Goal: Information Seeking & Learning: Find specific fact

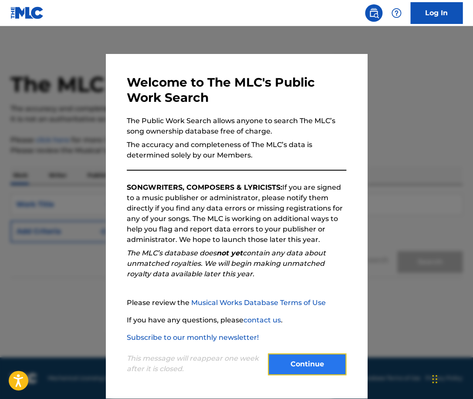
click at [298, 370] on button "Continue" at bounding box center [307, 365] width 78 height 22
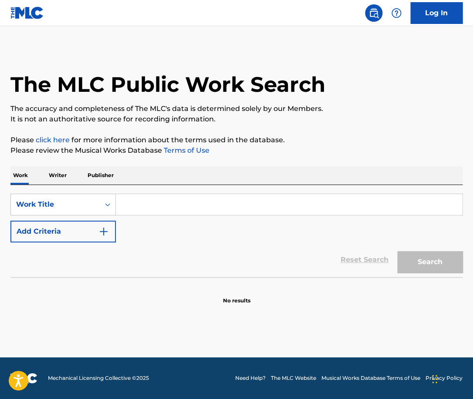
paste input "Commotion"
click at [152, 203] on input "Commotion" at bounding box center [289, 204] width 346 height 21
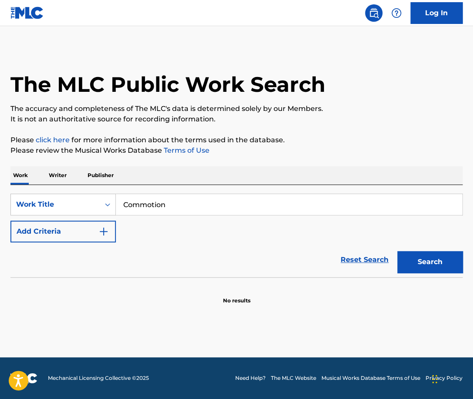
type input "Commotion"
click at [82, 249] on div "Reset Search Search" at bounding box center [236, 260] width 452 height 35
click at [77, 237] on button "Add Criteria" at bounding box center [62, 232] width 105 height 22
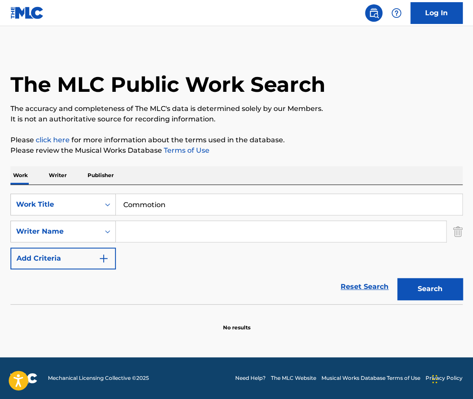
click at [143, 232] on input "Search Form" at bounding box center [281, 231] width 330 height 21
click at [151, 230] on input "Search Form" at bounding box center [281, 231] width 330 height 21
paste input "[GEOGRAPHIC_DATA]"
type input "[GEOGRAPHIC_DATA]"
click at [397, 278] on button "Search" at bounding box center [429, 289] width 65 height 22
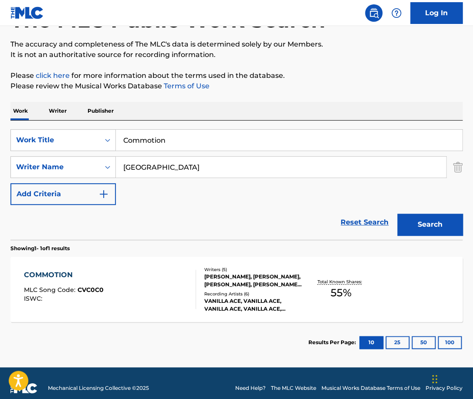
scroll to position [74, 0]
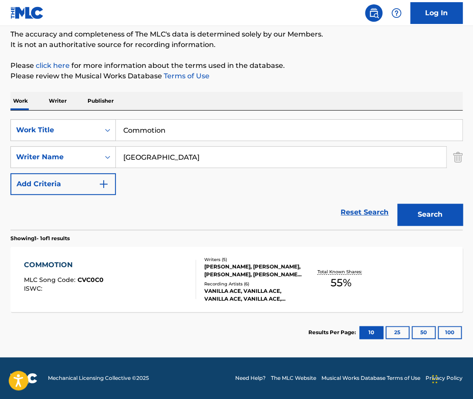
click at [154, 281] on div "COMMOTION MLC Song Code : CVC0C0 ISWC :" at bounding box center [110, 279] width 172 height 39
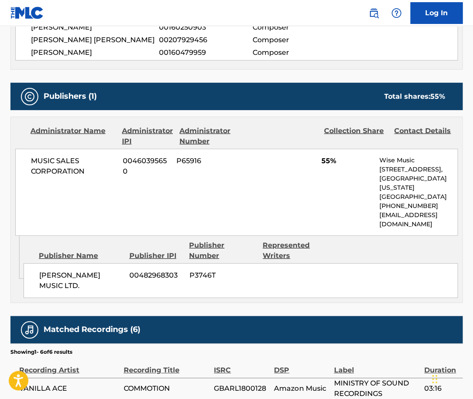
scroll to position [540, 0]
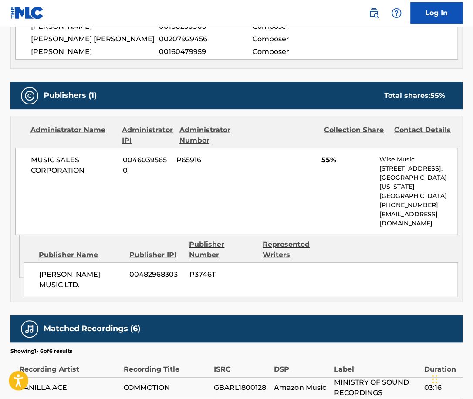
click at [63, 169] on span "MUSIC SALES CORPORATION" at bounding box center [73, 165] width 85 height 21
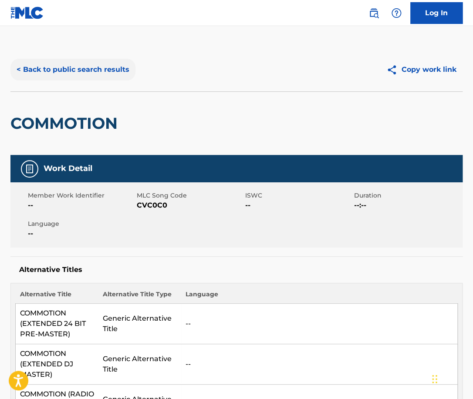
click at [98, 69] on button "< Back to public search results" at bounding box center [72, 70] width 125 height 22
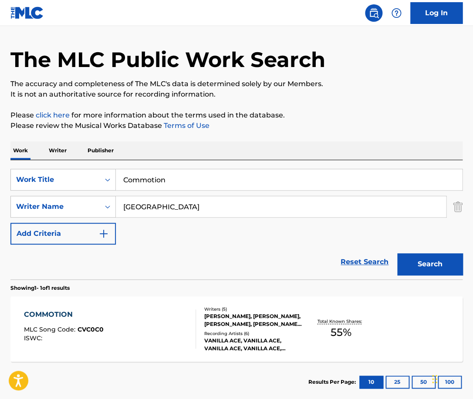
click at [189, 176] on input "Commotion" at bounding box center [289, 179] width 346 height 21
type input "unholy war"
type input "[PERSON_NAME]"
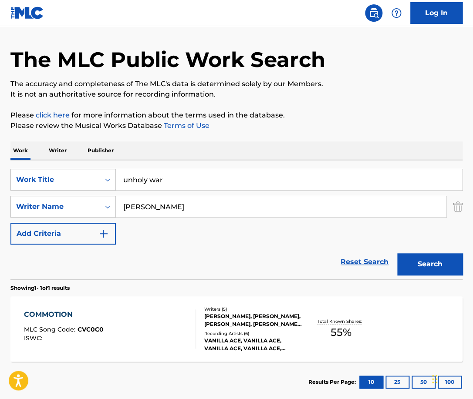
click at [397, 254] on button "Search" at bounding box center [429, 265] width 65 height 22
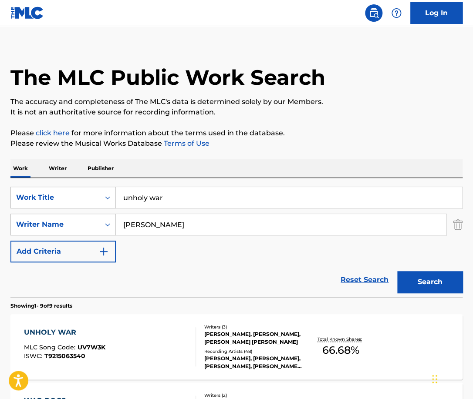
click at [164, 348] on div "UNHOLY WAR MLC Song Code : UV7W3K ISWC : T9215063540" at bounding box center [110, 347] width 172 height 39
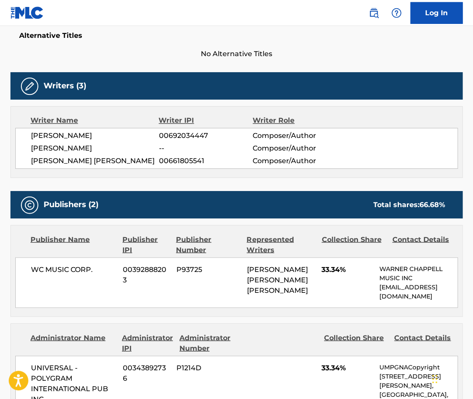
scroll to position [235, 0]
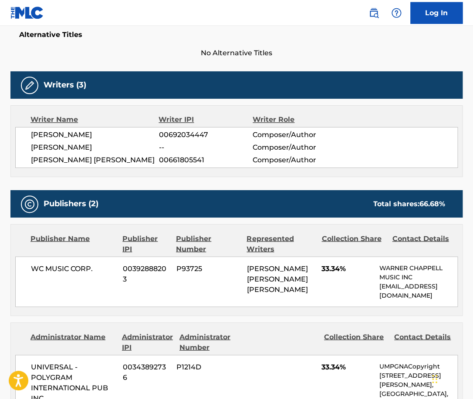
click at [116, 133] on span "[PERSON_NAME]" at bounding box center [95, 135] width 128 height 10
copy span "[PERSON_NAME]"
click at [116, 157] on span "[PERSON_NAME] [PERSON_NAME]" at bounding box center [95, 160] width 128 height 10
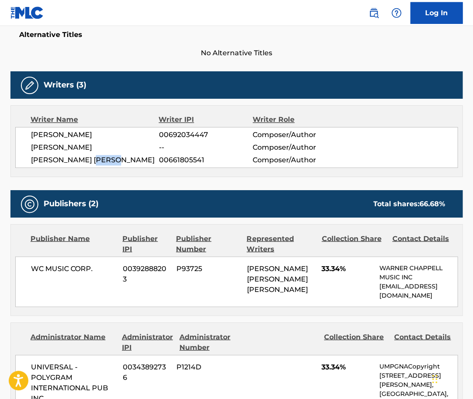
copy span "[PERSON_NAME]"
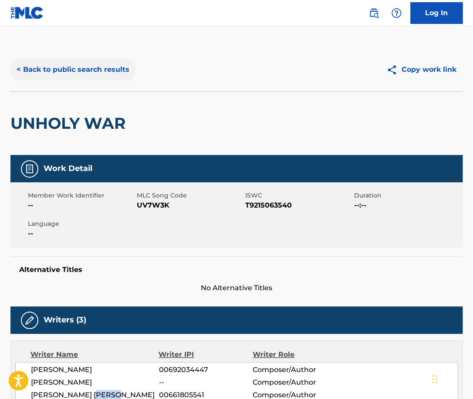
click at [62, 63] on button "< Back to public search results" at bounding box center [72, 70] width 125 height 22
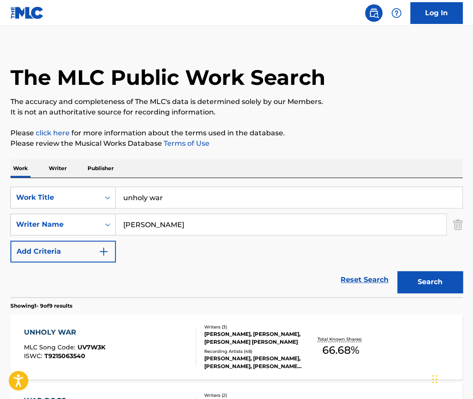
click at [175, 193] on input "unholy war" at bounding box center [289, 197] width 346 height 21
paste input "the game is ove"
type input "the game is over"
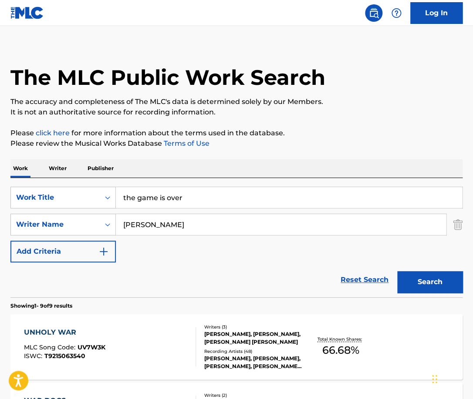
click at [208, 159] on div "Work Writer Publisher" at bounding box center [236, 168] width 452 height 18
click at [157, 223] on input "[PERSON_NAME]" at bounding box center [281, 224] width 330 height 21
type input "[PERSON_NAME]"
click at [397, 271] on button "Search" at bounding box center [429, 282] width 65 height 22
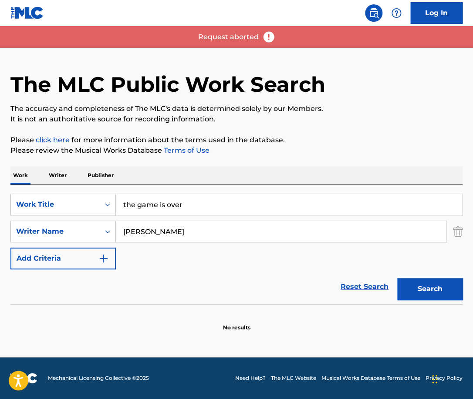
scroll to position [0, 0]
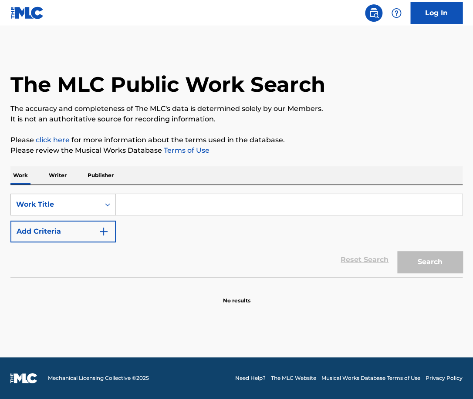
click at [145, 200] on input "Search Form" at bounding box center [289, 204] width 346 height 21
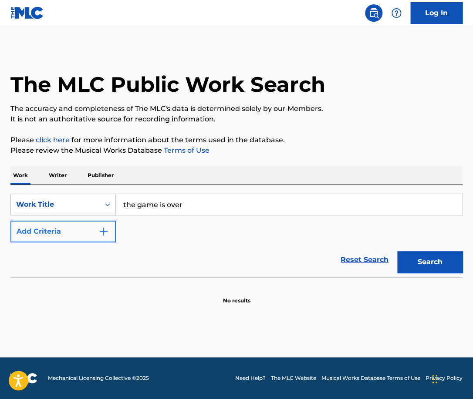
type input "the game is over"
click at [108, 230] on img "Search Form" at bounding box center [103, 232] width 10 height 10
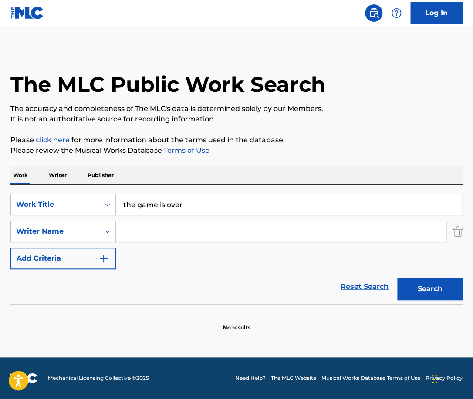
click at [165, 231] on input "Search Form" at bounding box center [281, 231] width 330 height 21
type input "[PERSON_NAME]"
click at [397, 278] on button "Search" at bounding box center [429, 289] width 65 height 22
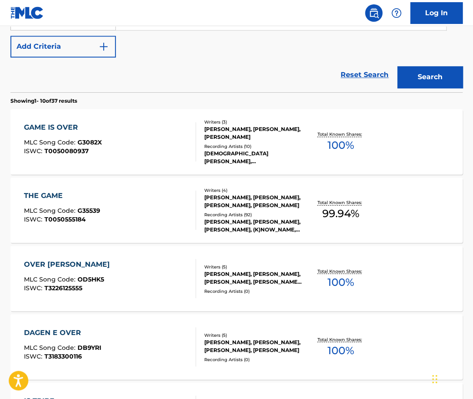
scroll to position [213, 0]
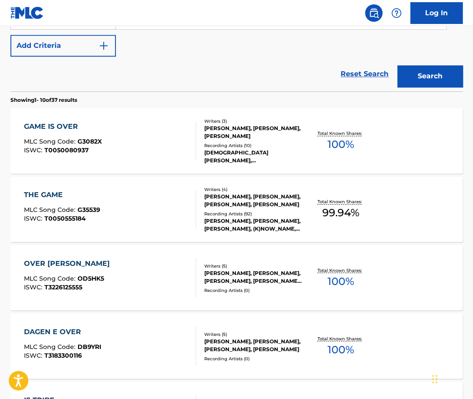
click at [169, 146] on div "GAME IS OVER MLC Song Code : G3082X ISWC : T0050080937" at bounding box center [110, 141] width 172 height 39
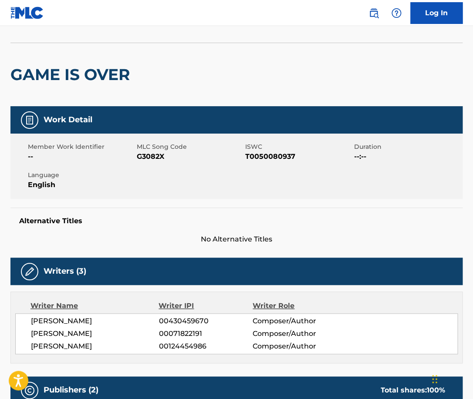
scroll to position [42, 0]
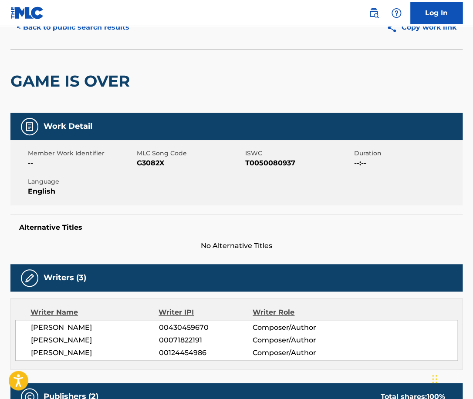
click at [112, 86] on h2 "GAME IS OVER" at bounding box center [72, 81] width 124 height 20
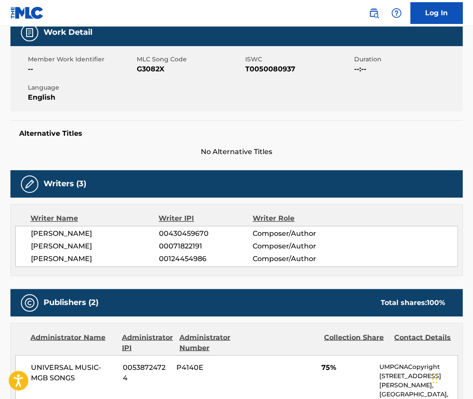
scroll to position [192, 0]
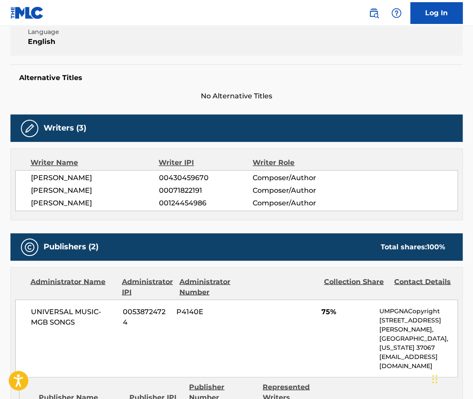
click at [79, 179] on span "FELIX IMEVBORE" at bounding box center [95, 178] width 128 height 10
copy span "IMEVBORE"
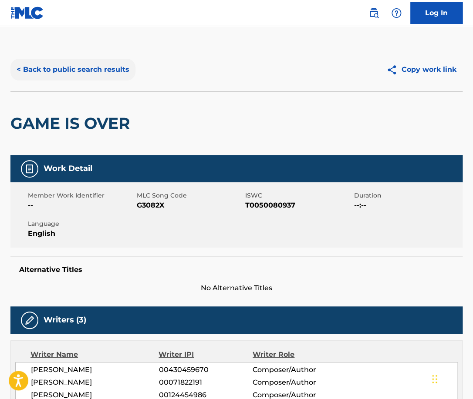
click at [91, 66] on button "< Back to public search results" at bounding box center [72, 70] width 125 height 22
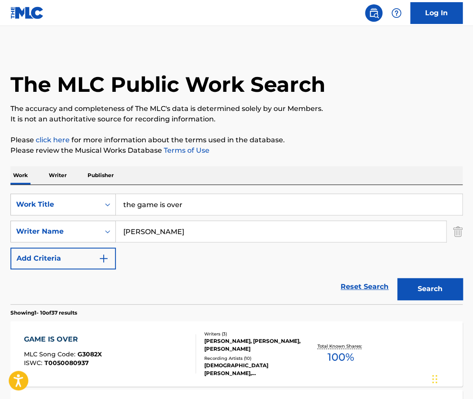
click at [166, 211] on input "the game is over" at bounding box center [289, 204] width 346 height 21
type input "ready or not"
type input "thomas bell"
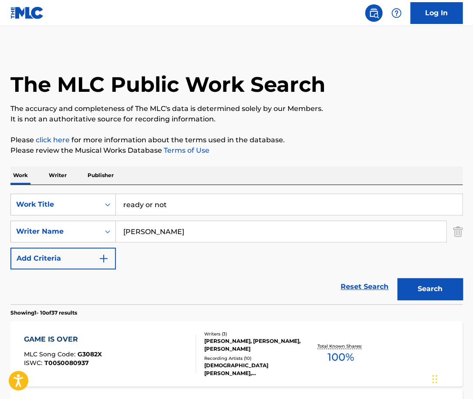
click at [397, 278] on button "Search" at bounding box center [429, 289] width 65 height 22
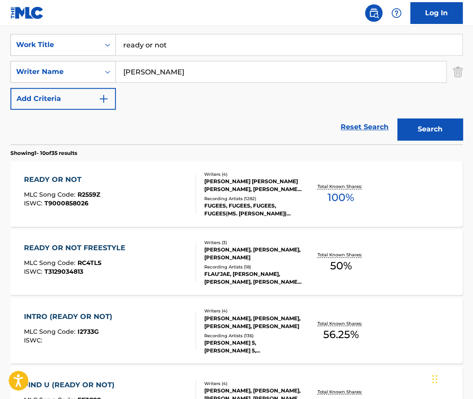
scroll to position [166, 0]
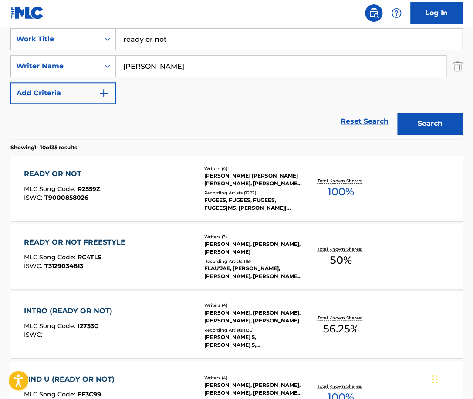
click at [186, 195] on div "READY OR NOT MLC Song Code : R2559Z ISWC : T9000858026" at bounding box center [110, 188] width 172 height 39
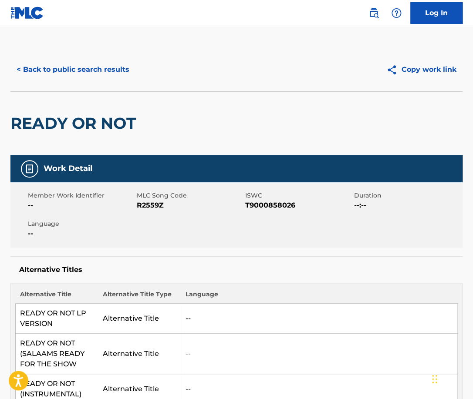
click at [93, 125] on h2 "READY OR NOT" at bounding box center [75, 124] width 130 height 20
click at [93, 126] on h2 "READY OR NOT" at bounding box center [75, 124] width 130 height 20
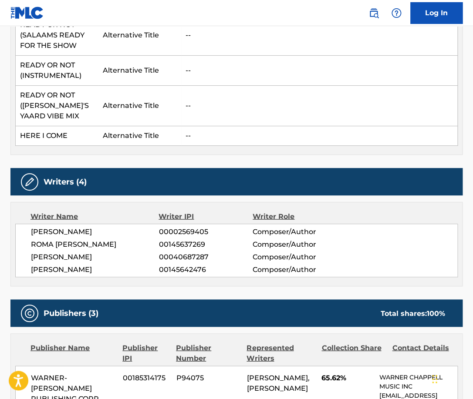
scroll to position [332, 0]
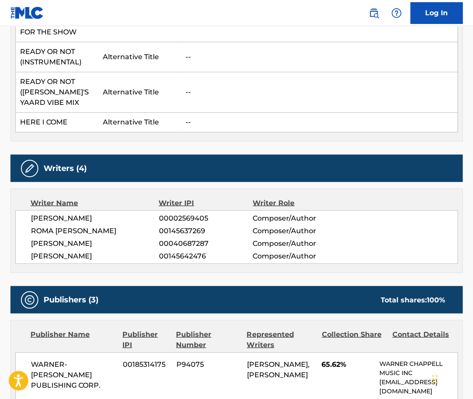
click at [96, 230] on span "ROMA SHANE RYAN" at bounding box center [95, 231] width 128 height 10
copy span "RYAN"
click at [100, 224] on div "THOMAS RANDOLPH BELL 00002569405 Composer/Author ROMA SHANE RYAN 00145637269 Co…" at bounding box center [236, 237] width 443 height 54
drag, startPoint x: 105, startPoint y: 230, endPoint x: 28, endPoint y: 230, distance: 76.2
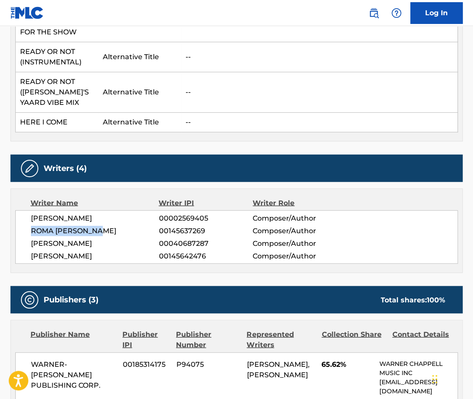
click at [28, 230] on div "THOMAS RANDOLPH BELL 00002569405 Composer/Author ROMA SHANE RYAN 00145637269 Co…" at bounding box center [236, 237] width 443 height 54
copy span "ROMA SHANE RYAN"
click at [108, 217] on span "THOMAS RANDOLPH BELL" at bounding box center [95, 218] width 128 height 10
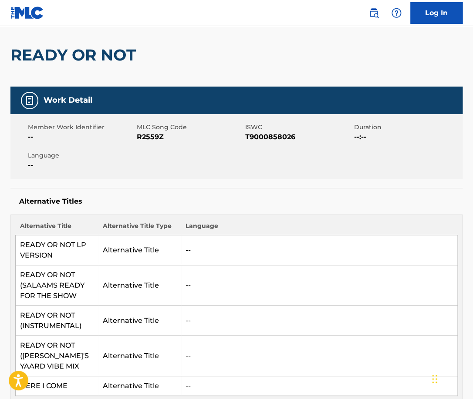
scroll to position [59, 0]
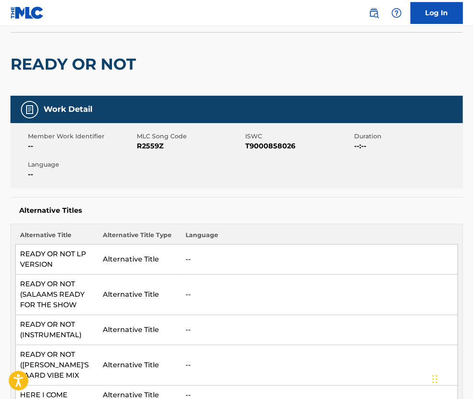
click at [103, 69] on h2 "READY OR NOT" at bounding box center [75, 64] width 130 height 20
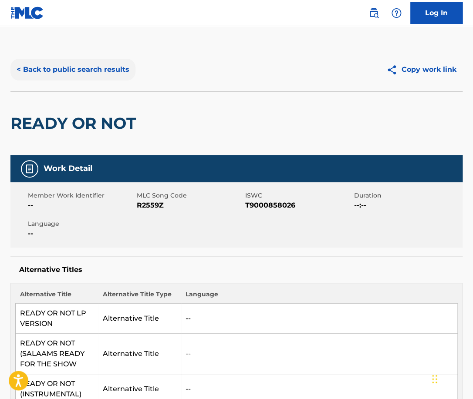
click at [73, 62] on button "< Back to public search results" at bounding box center [72, 70] width 125 height 22
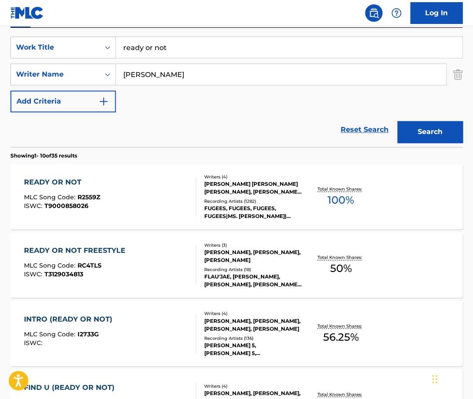
scroll to position [157, 0]
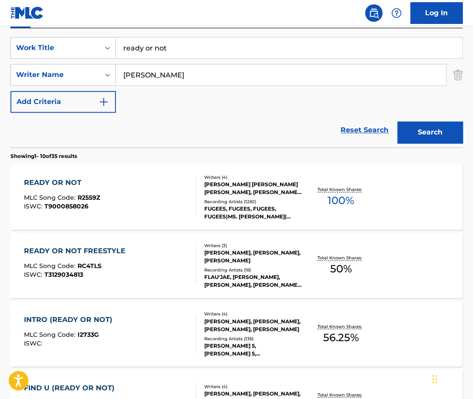
click at [183, 50] on input "ready or not" at bounding box center [289, 47] width 346 height 21
type input "barbie girl"
click at [397, 122] on button "Search" at bounding box center [429, 133] width 65 height 22
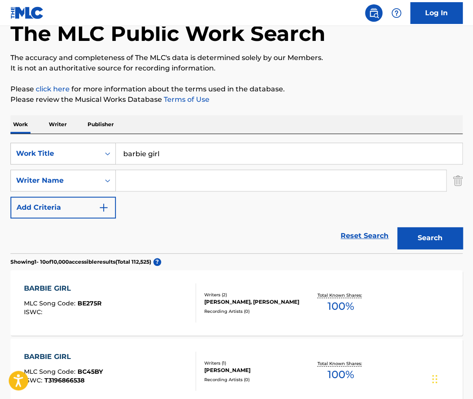
scroll to position [89, 0]
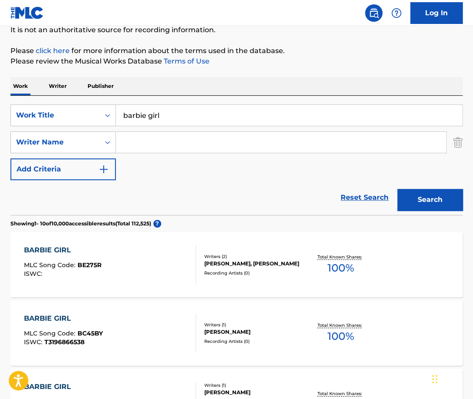
paste input "Claus Norreen"
type input "Claus Norreen"
click at [397, 189] on button "Search" at bounding box center [429, 200] width 65 height 22
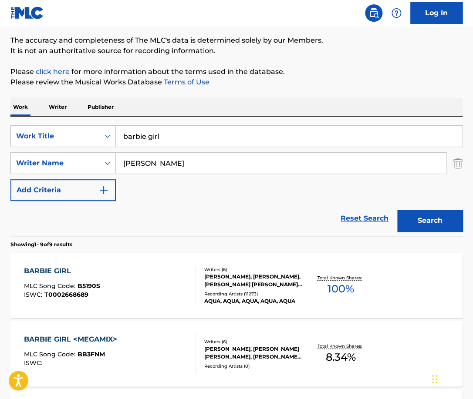
scroll to position [69, 0]
click at [177, 280] on div "BARBIE GIRL MLC Song Code : B5190S ISWC : T0002668689" at bounding box center [110, 285] width 172 height 39
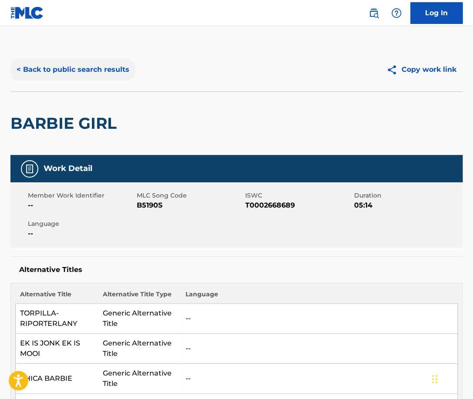
click at [99, 71] on button "< Back to public search results" at bounding box center [72, 70] width 125 height 22
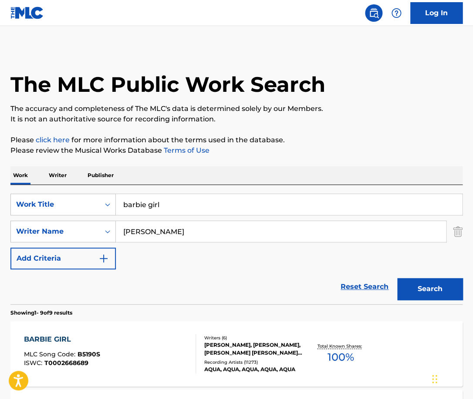
scroll to position [69, 0]
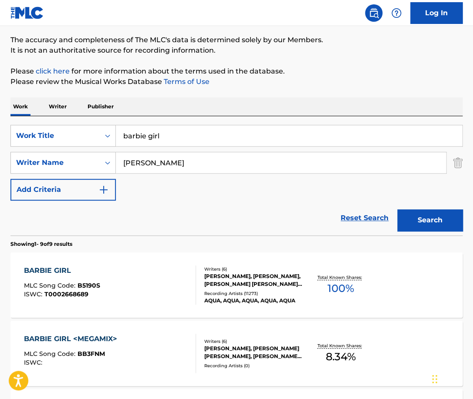
click at [178, 132] on input "barbie girl" at bounding box center [289, 135] width 346 height 21
type input "mukti"
click at [397, 210] on button "Search" at bounding box center [429, 221] width 65 height 22
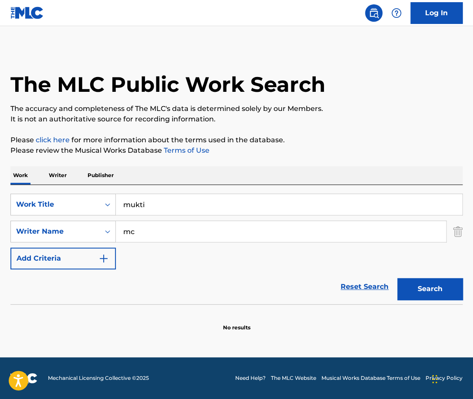
scroll to position [0, 0]
type input "m"
type input "\"
click at [397, 278] on button "Search" at bounding box center [429, 289] width 65 height 22
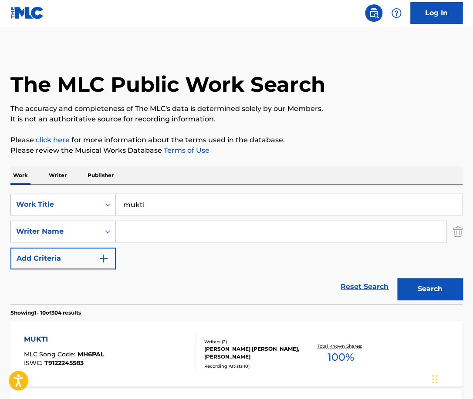
paste input "John McLaughlin"
click at [397, 278] on button "Search" at bounding box center [429, 289] width 65 height 22
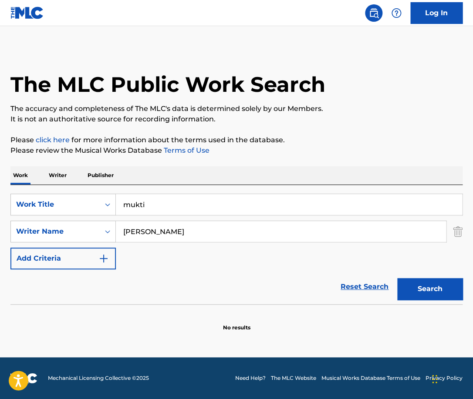
click at [192, 270] on div "Reset Search Search" at bounding box center [236, 287] width 452 height 35
click at [143, 231] on input "John McLaughlin" at bounding box center [281, 231] width 330 height 21
click at [397, 278] on button "Search" at bounding box center [429, 289] width 65 height 22
click at [189, 233] on input "McLaughlin" at bounding box center [281, 231] width 330 height 21
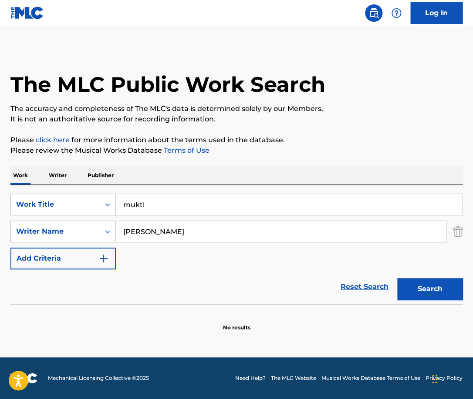
click at [135, 230] on input "McLaughlin" at bounding box center [281, 231] width 330 height 21
click at [397, 278] on button "Search" at bounding box center [429, 289] width 65 height 22
click at [152, 201] on input "mukti" at bounding box center [289, 204] width 346 height 21
click at [176, 233] on input "Mc Laughlin" at bounding box center [281, 231] width 330 height 21
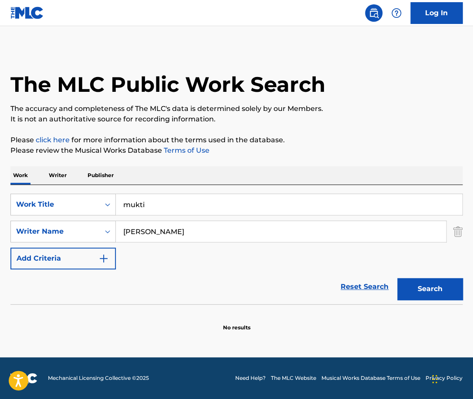
click at [176, 233] on input "Mc Laughlin" at bounding box center [281, 231] width 330 height 21
paste input "Chaurasia"
type input "Chaurasia"
click at [397, 278] on button "Search" at bounding box center [429, 289] width 65 height 22
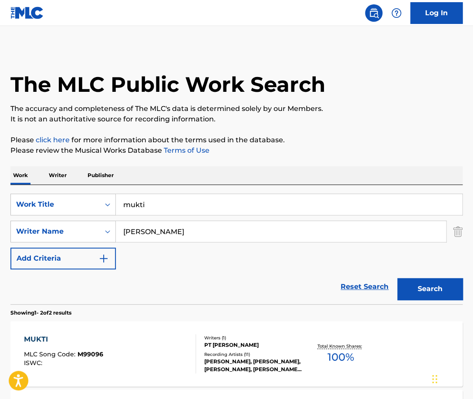
click at [176, 233] on input "Chaurasia" at bounding box center [281, 231] width 330 height 21
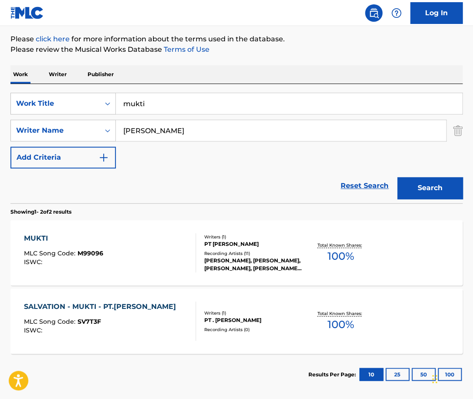
scroll to position [143, 0]
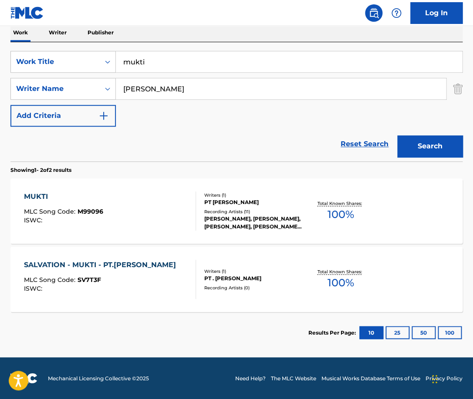
click at [178, 213] on div "MUKTI MLC Song Code : M99096 ISWC :" at bounding box center [110, 211] width 172 height 39
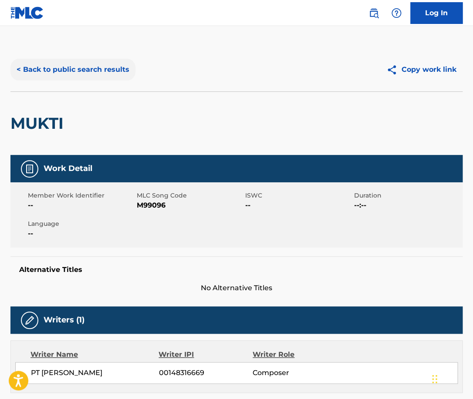
click at [108, 75] on button "< Back to public search results" at bounding box center [72, 70] width 125 height 22
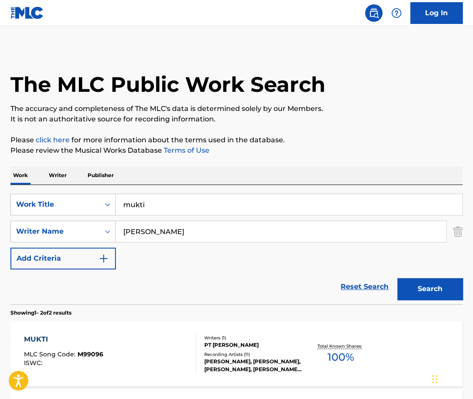
scroll to position [93, 0]
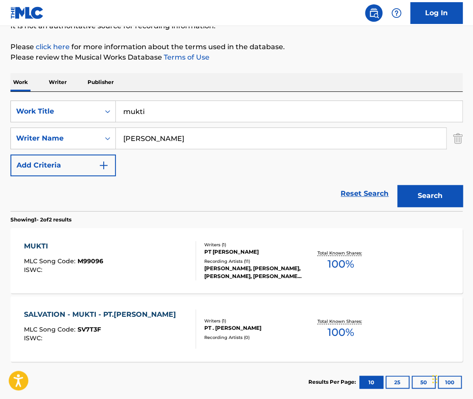
click at [181, 121] on input "mukti" at bounding box center [289, 111] width 346 height 21
type input "emotions"
type input "kearney"
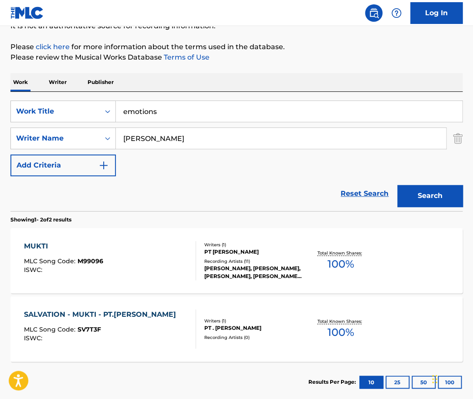
click at [397, 185] on button "Search" at bounding box center [429, 196] width 65 height 22
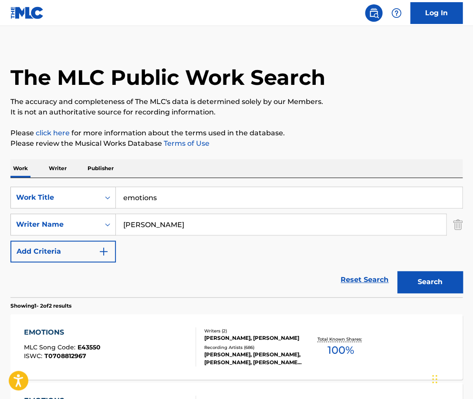
click at [153, 346] on div "EMOTIONS MLC Song Code : E43550 ISWC : T0708812967" at bounding box center [110, 347] width 172 height 39
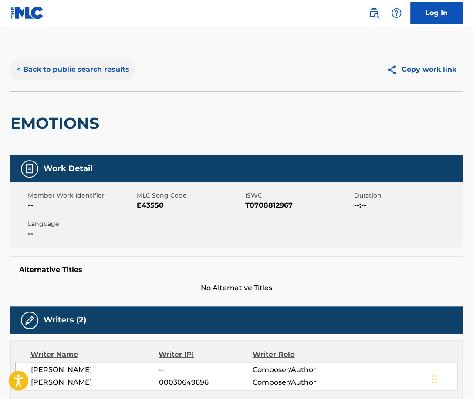
click at [104, 76] on button "< Back to public search results" at bounding box center [72, 70] width 125 height 22
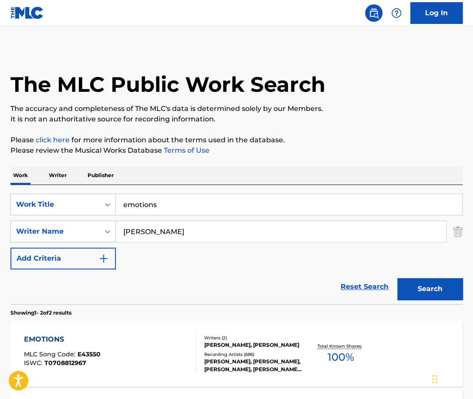
scroll to position [7, 0]
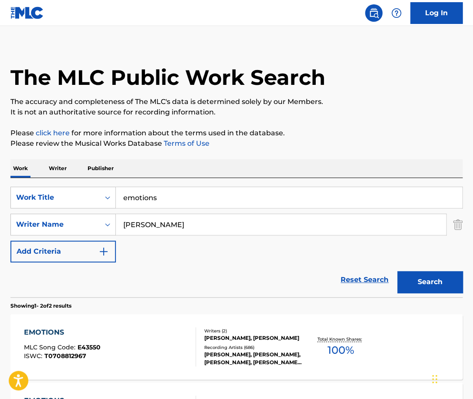
click at [170, 197] on input "emotions" at bounding box center [289, 197] width 346 height 21
type input "georgia on my mind"
click at [397, 271] on button "Search" at bounding box center [429, 282] width 65 height 22
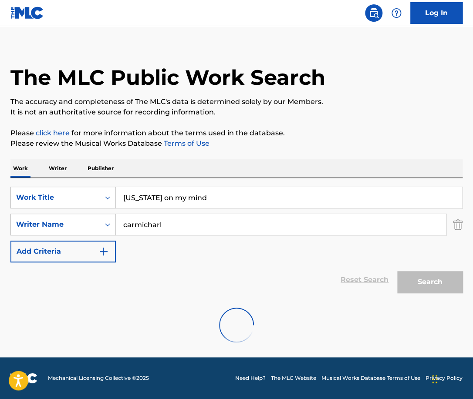
scroll to position [0, 0]
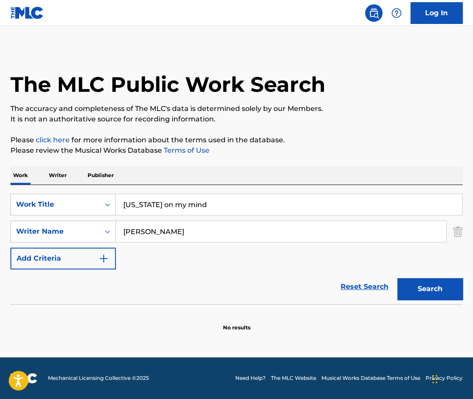
type input "carmichael"
click at [397, 278] on button "Search" at bounding box center [429, 289] width 65 height 22
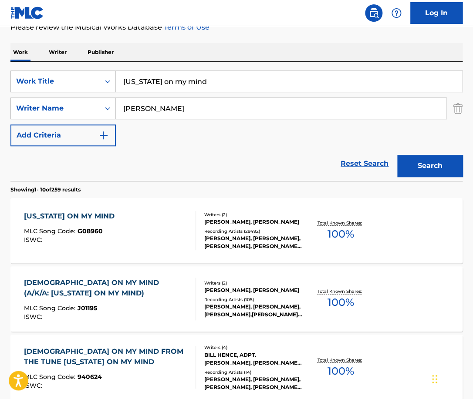
scroll to position [125, 0]
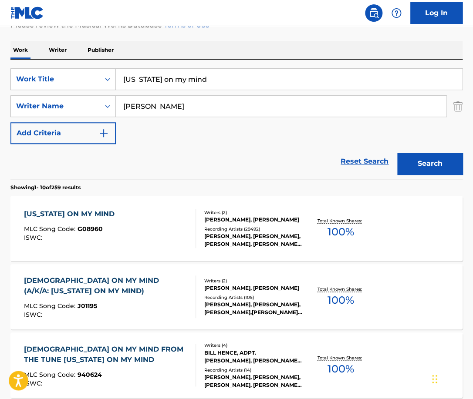
click at [171, 243] on div "GEORGIA ON MY MIND MLC Song Code : G08960 ISWC :" at bounding box center [110, 228] width 172 height 39
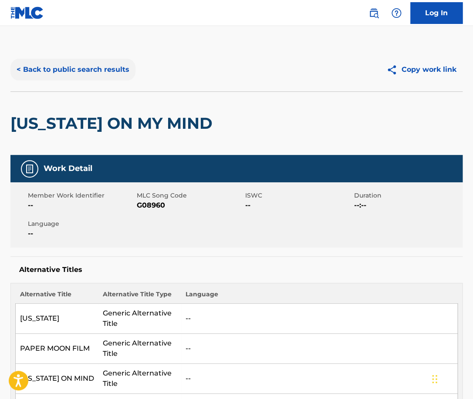
click at [116, 69] on button "< Back to public search results" at bounding box center [72, 70] width 125 height 22
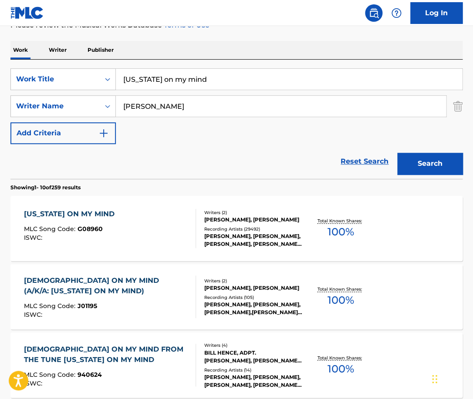
click at [180, 83] on input "georgia on my mind" at bounding box center [289, 79] width 346 height 21
type input "get lucky"
click at [198, 106] on input "carmichael" at bounding box center [281, 106] width 330 height 21
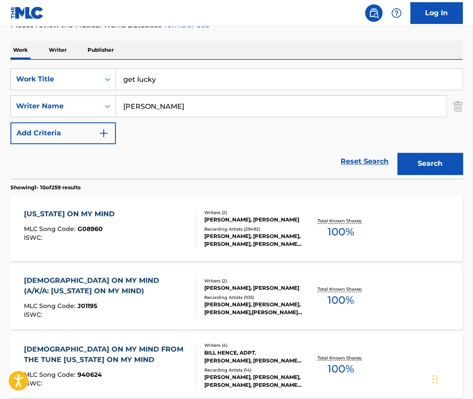
click at [198, 106] on input "carmichael" at bounding box center [281, 106] width 330 height 21
paste input "Isaac Usoroh"
click at [397, 153] on button "Search" at bounding box center [429, 164] width 65 height 22
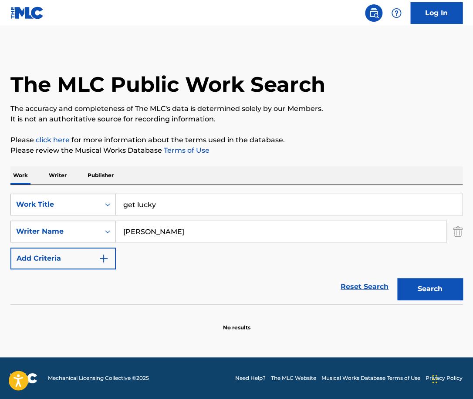
scroll to position [0, 0]
click at [144, 233] on input "Isaac Usoroh" at bounding box center [281, 231] width 330 height 21
click at [397, 278] on button "Search" at bounding box center [429, 289] width 65 height 22
drag, startPoint x: 163, startPoint y: 206, endPoint x: 95, endPoint y: 206, distance: 68.4
click at [116, 206] on input "get lucky" at bounding box center [289, 204] width 346 height 21
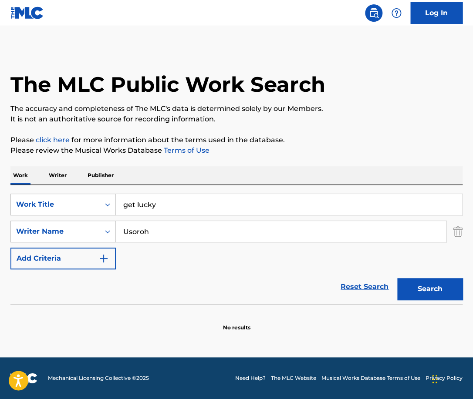
click at [153, 232] on input "Usoroh" at bounding box center [281, 231] width 330 height 21
paste input "BareillesSam"
type input "BareillesSam"
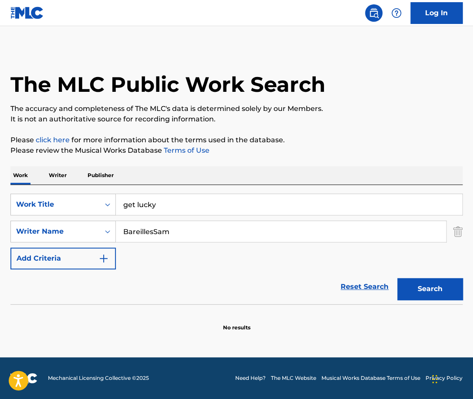
click at [169, 200] on input "get lucky" at bounding box center [289, 204] width 346 height 21
type input "whip it"
type input "mothersbaugh"
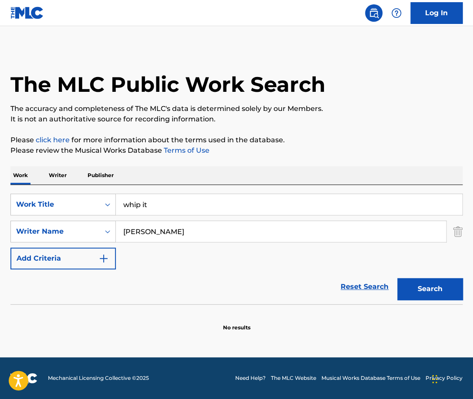
click at [397, 278] on button "Search" at bounding box center [429, 289] width 65 height 22
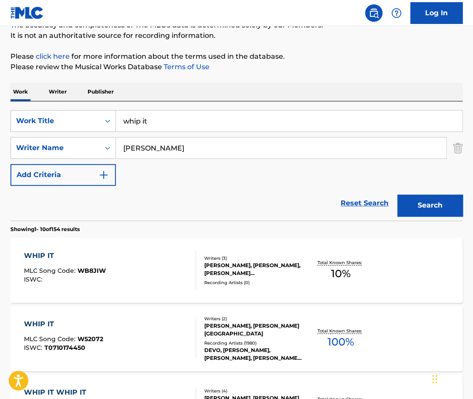
scroll to position [84, 0]
click at [155, 265] on div "WHIP IT MLC Song Code : WB8JIW ISWC :" at bounding box center [110, 269] width 172 height 39
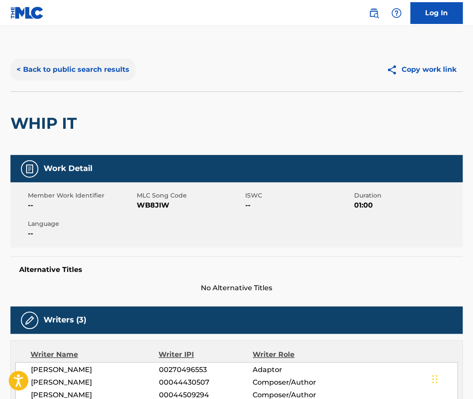
click at [91, 71] on button "< Back to public search results" at bounding box center [72, 70] width 125 height 22
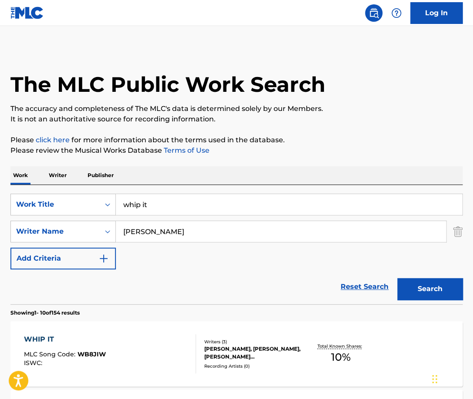
scroll to position [84, 0]
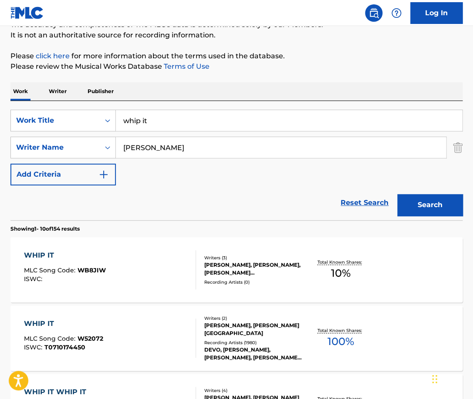
click at [162, 119] on input "whip it" at bounding box center [289, 120] width 346 height 21
paste input "Marian Gold"
type input "Marian Gold"
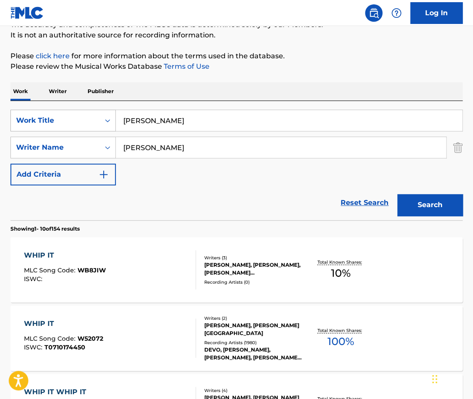
drag, startPoint x: 174, startPoint y: 120, endPoint x: 88, endPoint y: 120, distance: 85.4
click at [116, 120] on input "Marian Gold" at bounding box center [289, 120] width 346 height 21
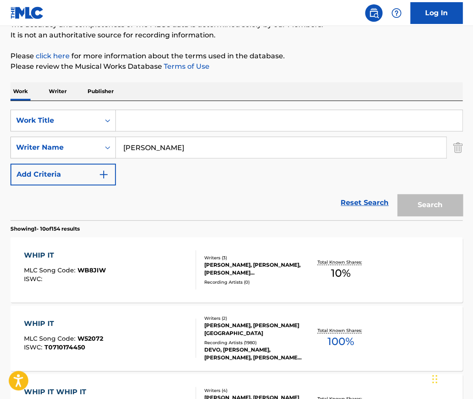
click at [165, 139] on input "mothersbaugh" at bounding box center [281, 147] width 330 height 21
click at [162, 139] on input "mothersbaugh" at bounding box center [281, 147] width 330 height 21
paste input "Marian Gold"
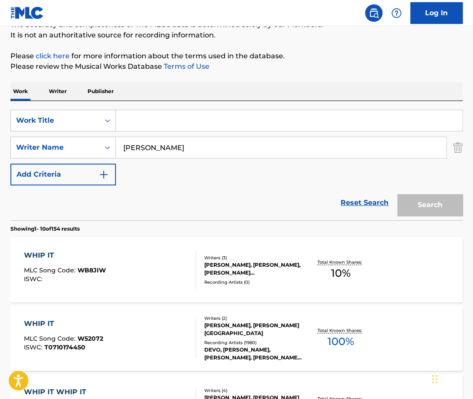
type input "Marian Gold"
click at [162, 122] on input "Search Form" at bounding box center [289, 120] width 346 height 21
click at [397, 194] on button "Search" at bounding box center [429, 205] width 65 height 22
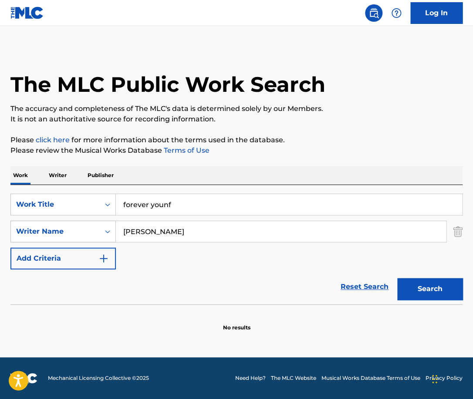
scroll to position [0, 0]
click at [189, 203] on input "forever younf" at bounding box center [289, 204] width 346 height 21
type input "forever young"
click at [397, 278] on button "Search" at bounding box center [429, 289] width 65 height 22
drag, startPoint x: 181, startPoint y: 230, endPoint x: 118, endPoint y: 230, distance: 62.7
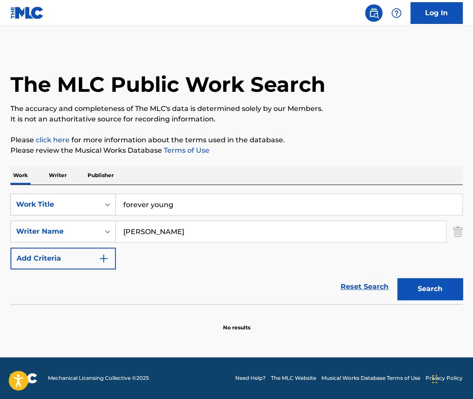
click at [118, 230] on input "Marian Gold" at bounding box center [281, 231] width 330 height 21
click at [397, 278] on button "Search" at bounding box center [429, 289] width 65 height 22
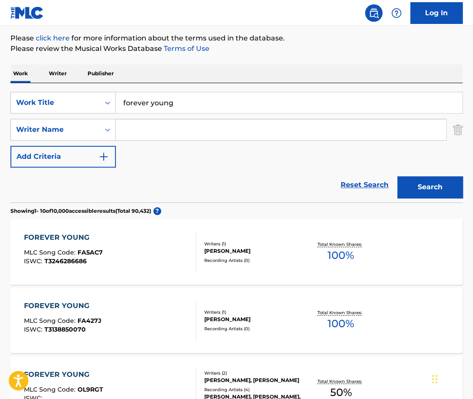
scroll to position [104, 0]
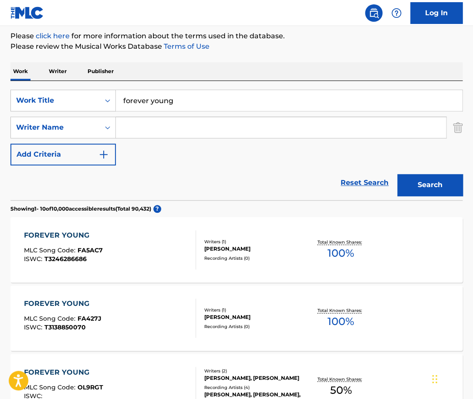
paste input "Bernhard Lloyd"
type input "Bernhard Lloyd"
click at [397, 174] on button "Search" at bounding box center [429, 185] width 65 height 22
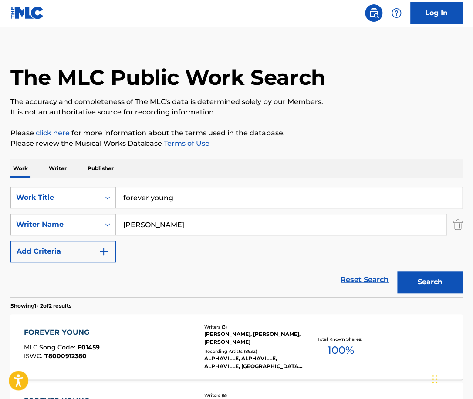
scroll to position [70, 0]
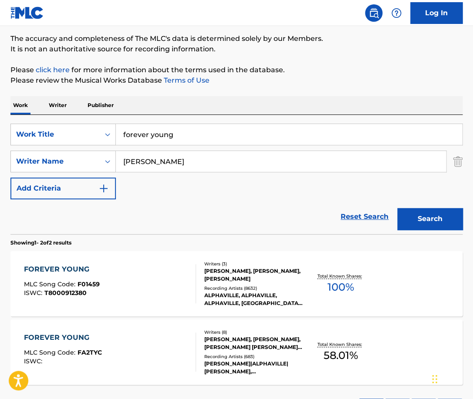
click at [153, 281] on div "FOREVER YOUNG MLC Song Code : F01459 ISWC : T8000912380" at bounding box center [110, 283] width 172 height 39
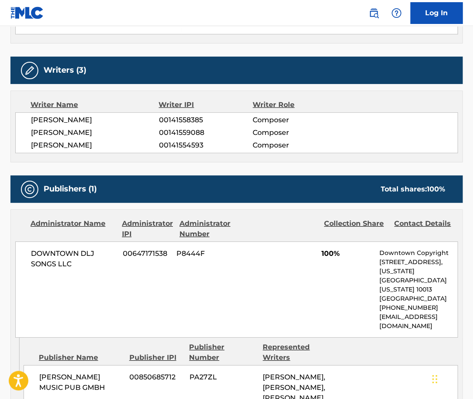
scroll to position [643, 0]
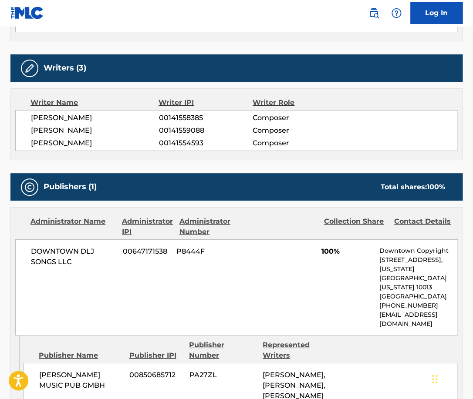
click at [89, 115] on span "HARTWIG SCHIERBAUM" at bounding box center [95, 118] width 128 height 10
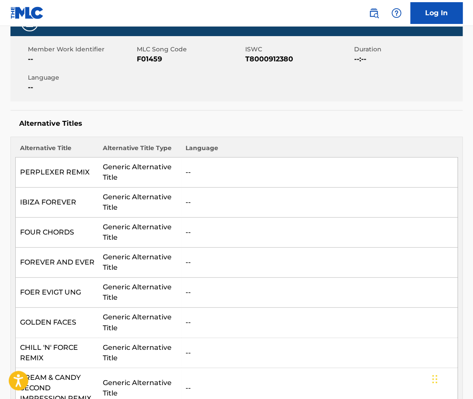
scroll to position [0, 0]
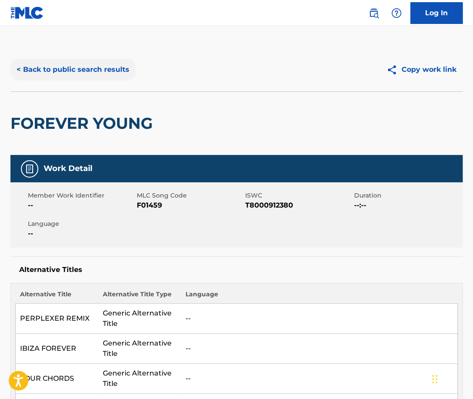
click at [101, 62] on button "< Back to public search results" at bounding box center [72, 70] width 125 height 22
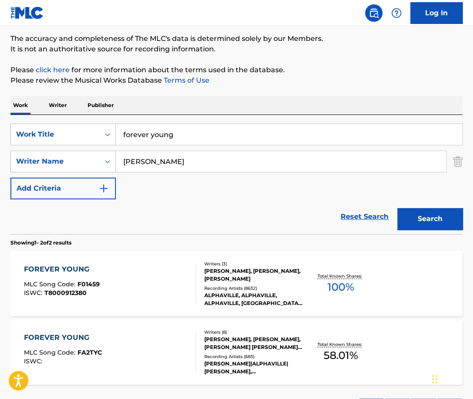
click at [203, 136] on input "forever young" at bounding box center [289, 134] width 346 height 21
paste input "Heaven or Las Vegas Cocteau Twins"
click at [203, 136] on input "Heaven or Las Vegas Cocteau Twins" at bounding box center [289, 134] width 346 height 21
drag, startPoint x: 212, startPoint y: 134, endPoint x: 347, endPoint y: 134, distance: 135.5
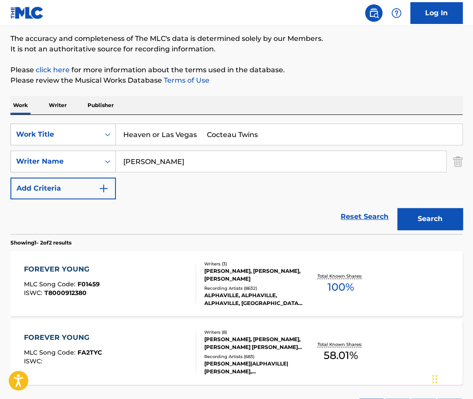
click at [347, 134] on input "Heaven or Las Vegas Cocteau Twins" at bounding box center [289, 134] width 346 height 21
type input "Heaven or Las Vegas"
click at [397, 208] on button "Search" at bounding box center [429, 219] width 65 height 22
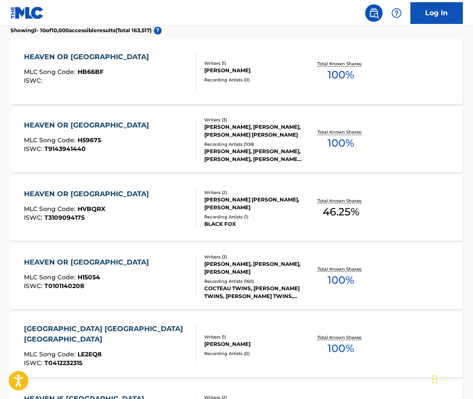
scroll to position [285, 0]
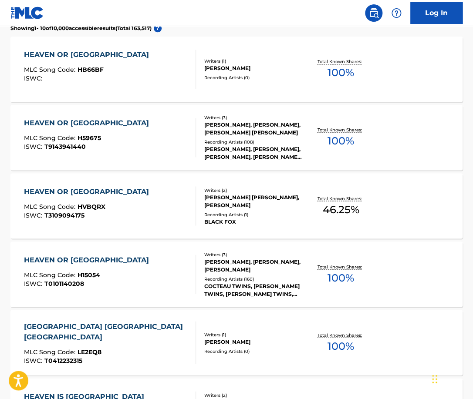
click at [163, 262] on div "HEAVEN OR LAS VEGAS MLC Song Code : H15054 ISWC : T0101140208" at bounding box center [110, 274] width 172 height 39
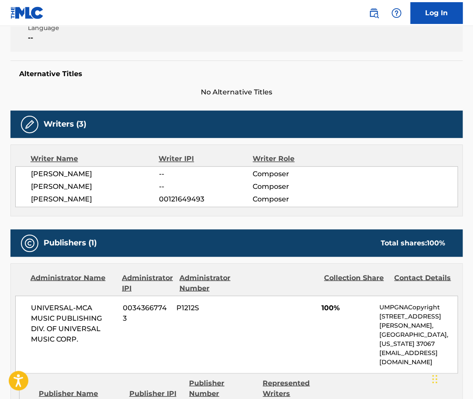
scroll to position [228, 0]
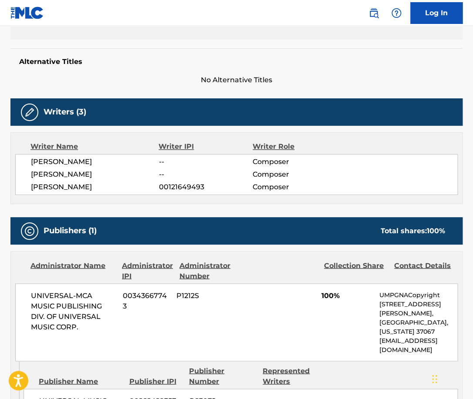
click at [78, 157] on span "ROBIN GUTHRIE" at bounding box center [95, 162] width 128 height 10
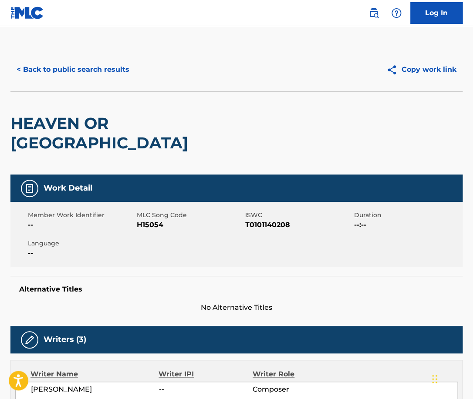
click at [160, 121] on h2 "HEAVEN OR LAS VEGAS" at bounding box center [145, 133] width 271 height 39
click at [111, 80] on button "< Back to public search results" at bounding box center [72, 70] width 125 height 22
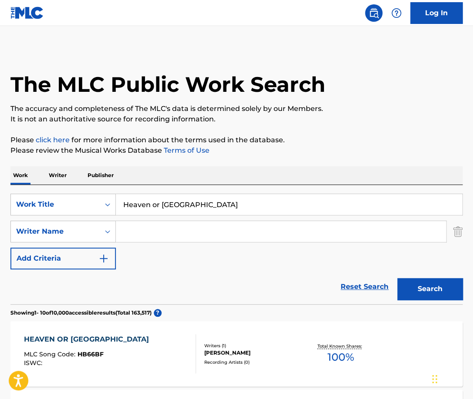
click at [179, 199] on input "Heaven or Las Vegas" at bounding box center [289, 204] width 346 height 21
paste input "Speed of Sound"
type input "Speed of Sound"
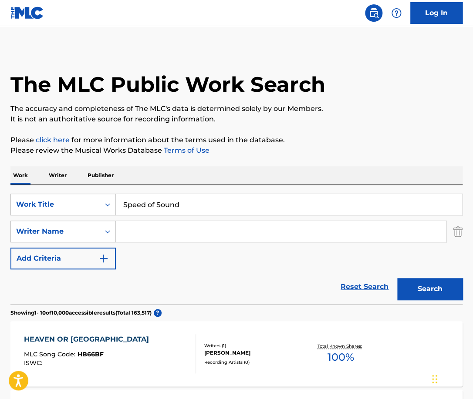
click at [152, 230] on input "Search Form" at bounding box center [281, 231] width 330 height 21
click at [397, 278] on button "Search" at bounding box center [429, 289] width 65 height 22
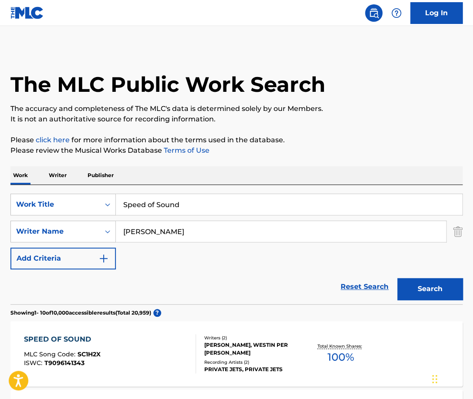
click at [156, 238] on input "martin" at bounding box center [281, 231] width 330 height 21
type input "chris martin"
click at [397, 278] on button "Search" at bounding box center [429, 289] width 65 height 22
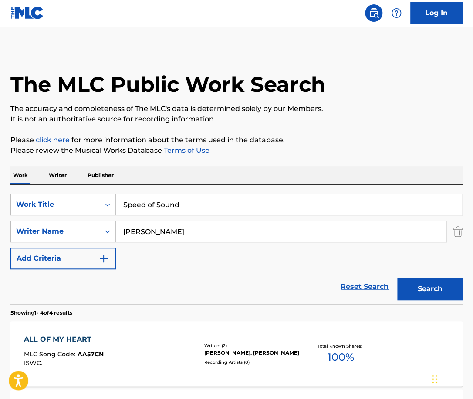
drag, startPoint x: 174, startPoint y: 231, endPoint x: 121, endPoint y: 231, distance: 53.6
click at [121, 231] on input "chris martin" at bounding box center [281, 231] width 330 height 21
click at [171, 230] on input "Search Form" at bounding box center [281, 231] width 330 height 21
type input "berryman"
click at [397, 278] on button "Search" at bounding box center [429, 289] width 65 height 22
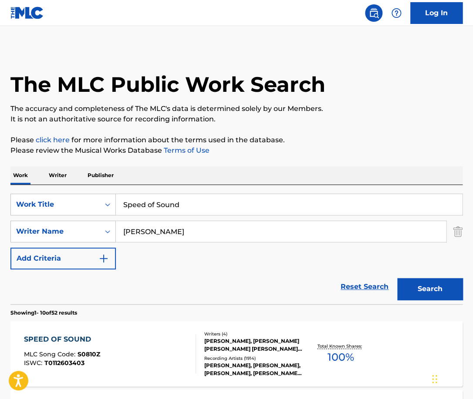
scroll to position [43, 0]
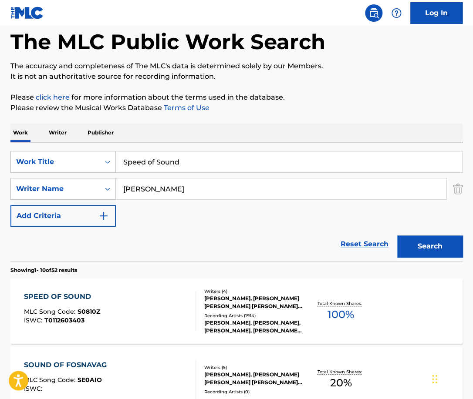
click at [169, 305] on div "SPEED OF SOUND MLC Song Code : S0810Z ISWC : T0112603403" at bounding box center [110, 311] width 172 height 39
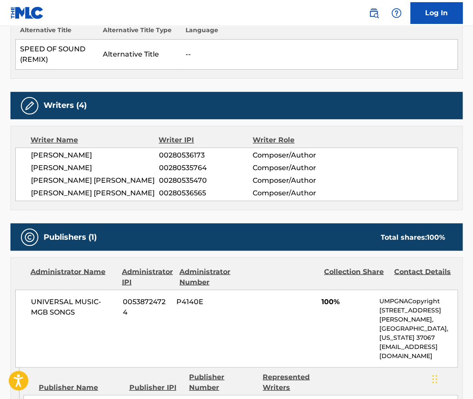
scroll to position [274, 0]
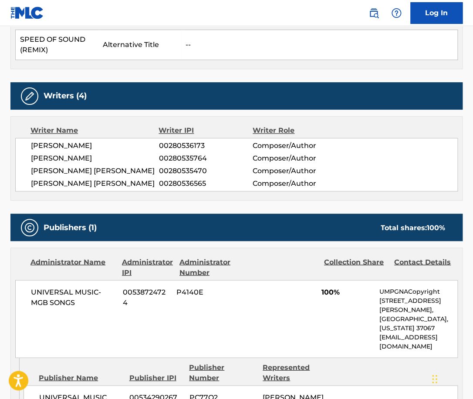
click at [80, 161] on span "GUY RUPERT BERRYMAN" at bounding box center [95, 158] width 128 height 10
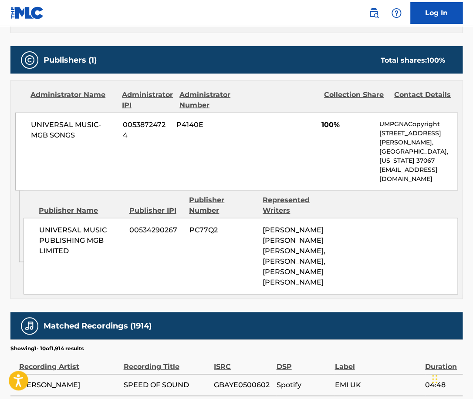
scroll to position [0, 0]
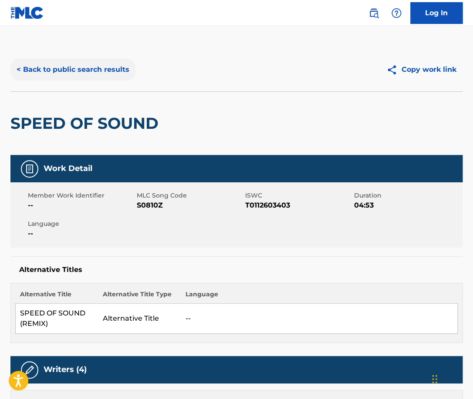
click at [101, 68] on button "< Back to public search results" at bounding box center [72, 70] width 125 height 22
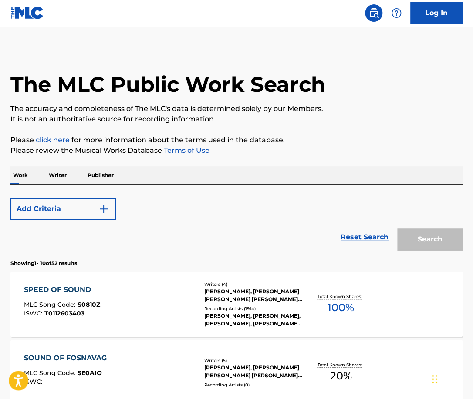
scroll to position [43, 0]
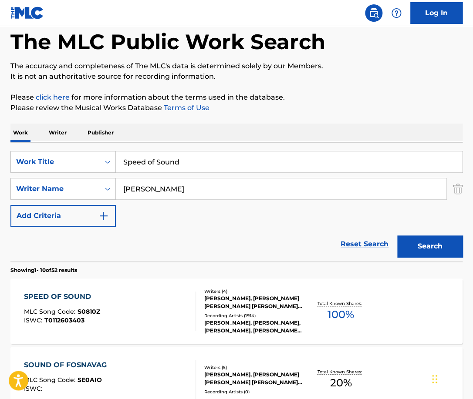
click at [169, 186] on input "berryman" at bounding box center [281, 189] width 330 height 21
paste input "Róisín Murphy"
type input "Róisín Murphy"
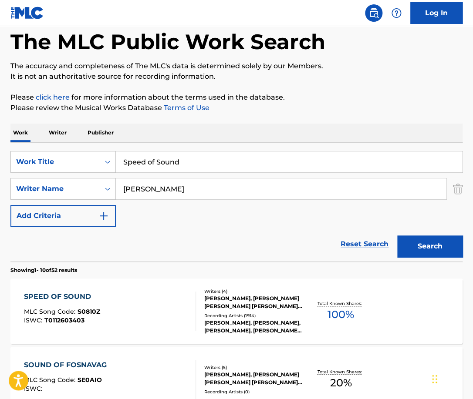
click at [182, 162] on input "Speed of Sound" at bounding box center [289, 162] width 346 height 21
paste input "Let Me Know"
click at [182, 162] on input "Speed of Sound" at bounding box center [289, 162] width 346 height 21
type input "Let Me Know"
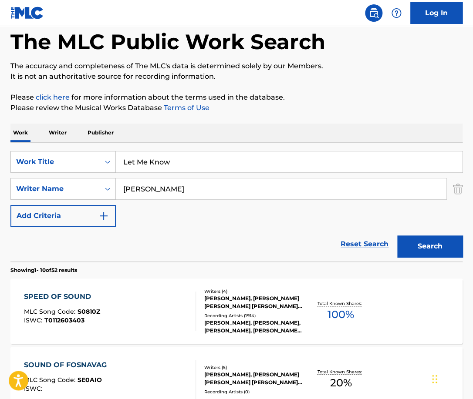
click at [397, 236] on button "Search" at bounding box center [429, 247] width 65 height 22
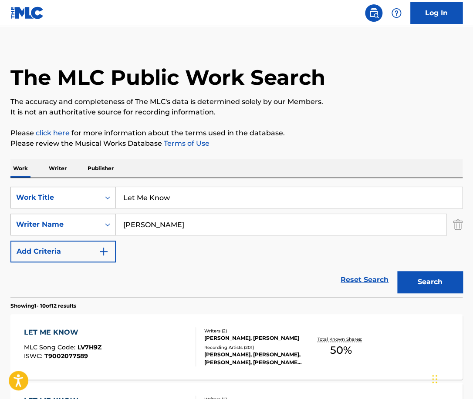
scroll to position [60, 0]
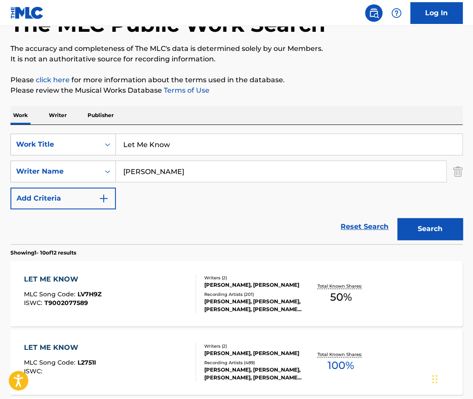
click at [162, 287] on div "LET ME KNOW MLC Song Code : LV7H9Z ISWC : T9002077589" at bounding box center [110, 293] width 172 height 39
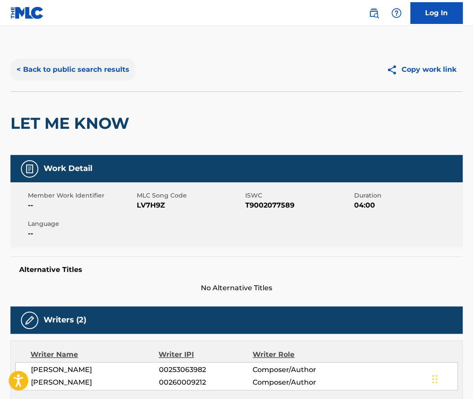
click at [88, 65] on button "< Back to public search results" at bounding box center [72, 70] width 125 height 22
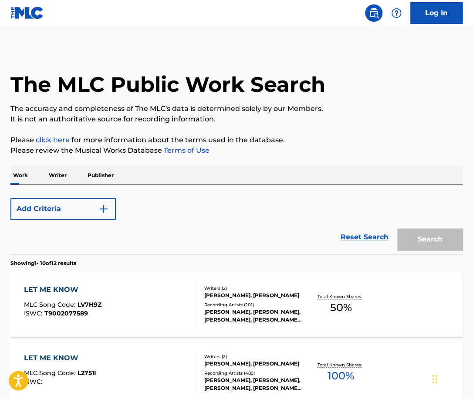
scroll to position [60, 0]
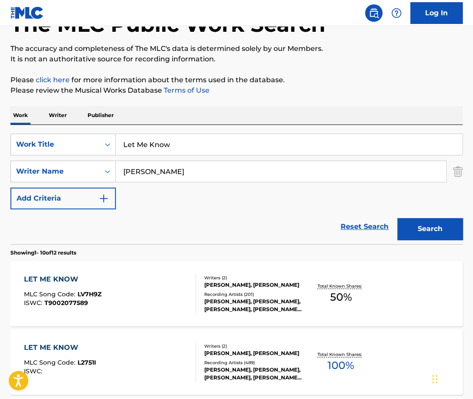
click at [192, 147] on input "Let Me Know" at bounding box center [289, 144] width 346 height 21
paste input "Gl"
click at [192, 147] on input "Glow" at bounding box center [289, 144] width 346 height 21
type input "Glow"
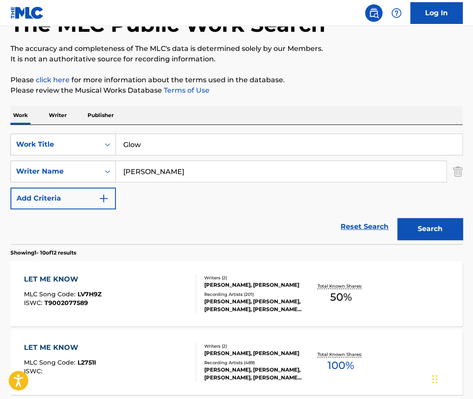
click at [198, 176] on input "Róisín Murphy" at bounding box center [281, 171] width 330 height 21
click at [397, 218] on button "Search" at bounding box center [429, 229] width 65 height 22
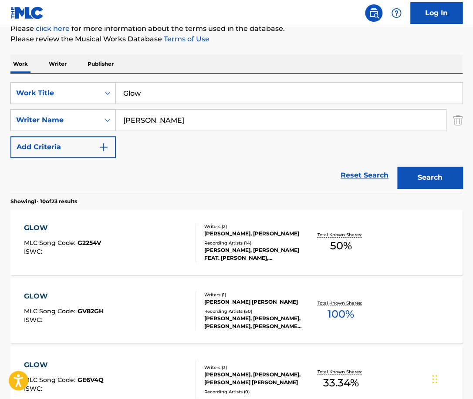
scroll to position [0, 0]
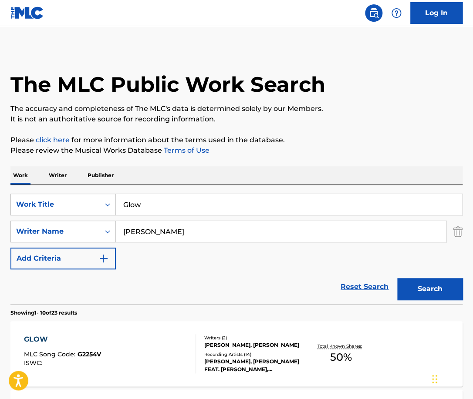
click at [161, 228] on input "graham" at bounding box center [281, 231] width 330 height 21
type input "aubrey graham"
click at [397, 278] on button "Search" at bounding box center [429, 289] width 65 height 22
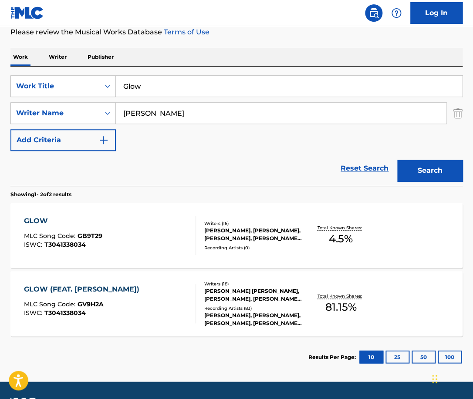
scroll to position [120, 0]
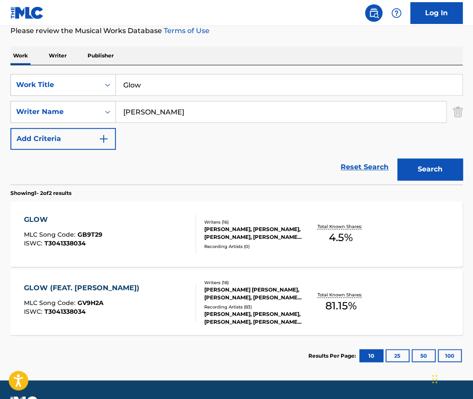
click at [152, 292] on div "GLOW (FEAT. KANYE WEST) MLC Song Code : GV9H2A ISWC : T3041338034" at bounding box center [110, 302] width 172 height 39
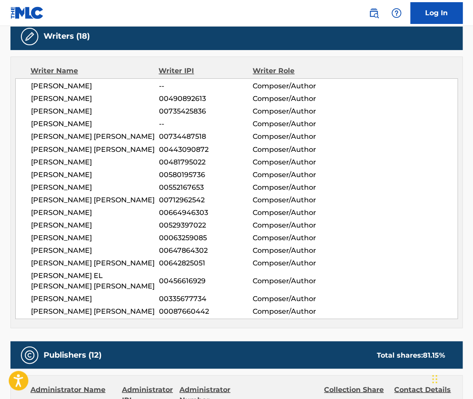
scroll to position [326, 0]
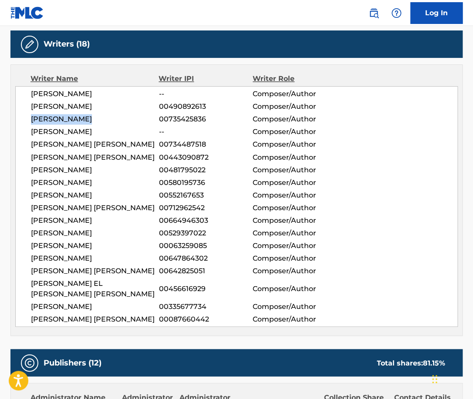
drag, startPoint x: 95, startPoint y: 118, endPoint x: 29, endPoint y: 118, distance: 65.3
click at [29, 118] on div "GABRIEL GARZON-MONTANO -- Composer/Author PAUL BERNARD JEFFERIES 00490892613 Co…" at bounding box center [236, 206] width 443 height 241
copy span "JORDAN ULLMAN"
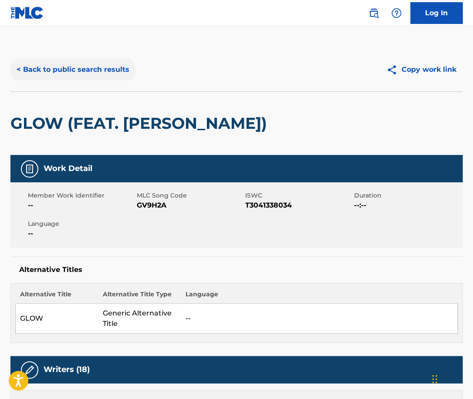
click at [117, 74] on button "< Back to public search results" at bounding box center [72, 70] width 125 height 22
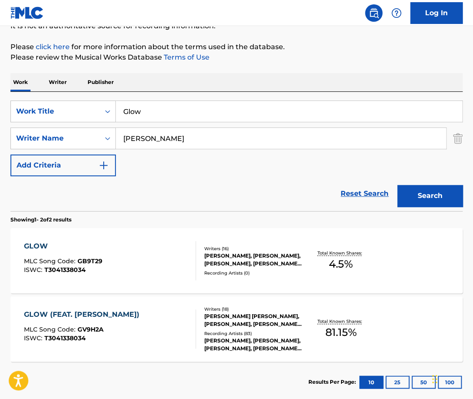
click at [172, 115] on input "Glow" at bounding box center [289, 111] width 346 height 21
paste input "Santa Baby"
type input "Santa Baby"
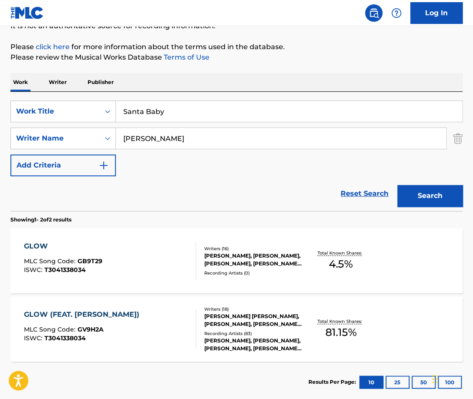
click at [186, 136] on input "aubrey graham" at bounding box center [281, 138] width 330 height 21
paste input "Joan Javits"
type input "Joan Javits"
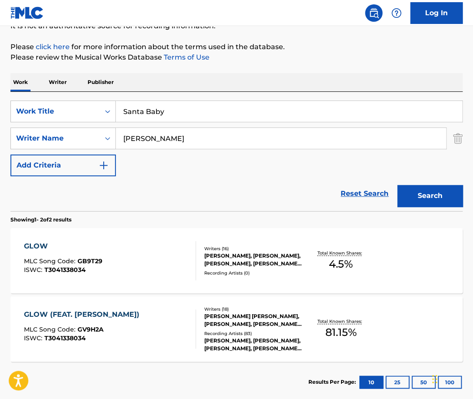
click at [397, 185] on button "Search" at bounding box center [429, 196] width 65 height 22
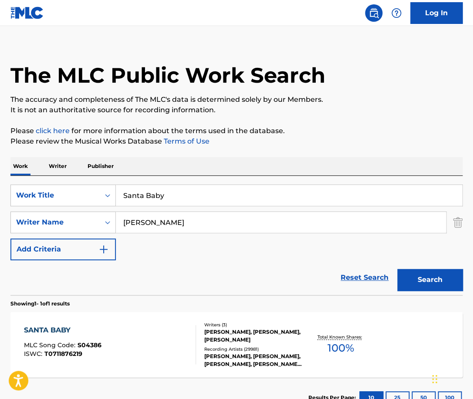
scroll to position [10, 0]
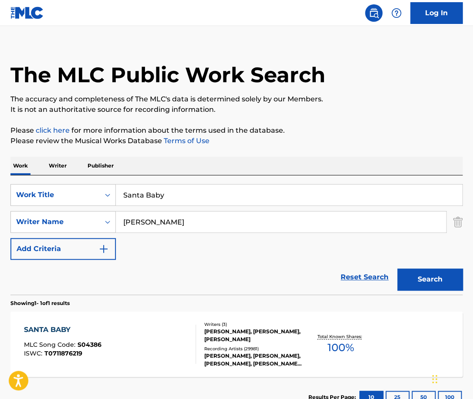
click at [163, 345] on div "SANTA BABY MLC Song Code : S04386 ISWC : T0711876219" at bounding box center [110, 344] width 172 height 39
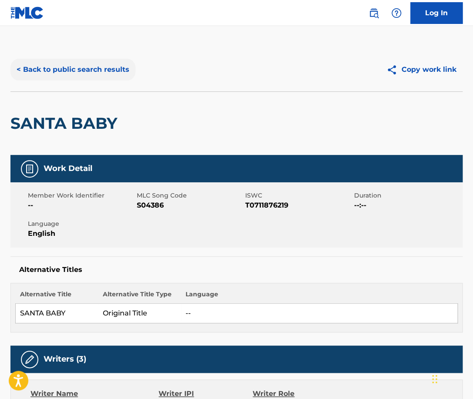
click at [104, 59] on button "< Back to public search results" at bounding box center [72, 70] width 125 height 22
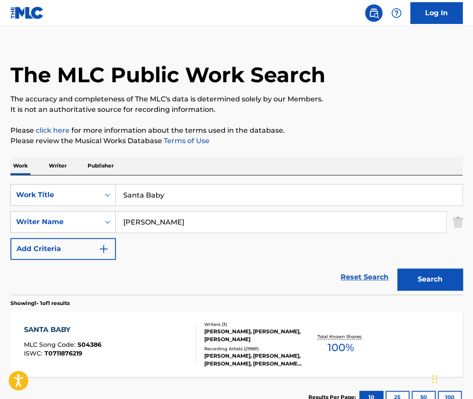
click at [200, 191] on input "Santa Baby" at bounding box center [289, 195] width 346 height 21
paste input "Main Title and First Victim"
click at [200, 191] on input "Santa Baby" at bounding box center [289, 195] width 346 height 21
type input "Main Title and First Victim"
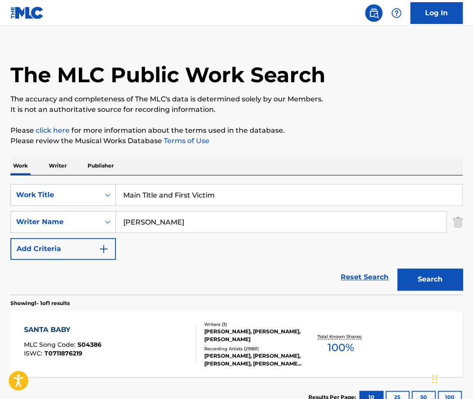
click at [207, 164] on div "Work Writer Publisher" at bounding box center [236, 166] width 452 height 18
click at [169, 218] on input "Joan Javits" at bounding box center [281, 222] width 330 height 21
type input "williams"
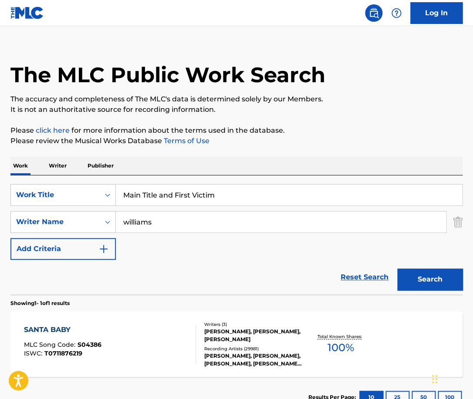
click at [397, 269] on button "Search" at bounding box center [429, 280] width 65 height 22
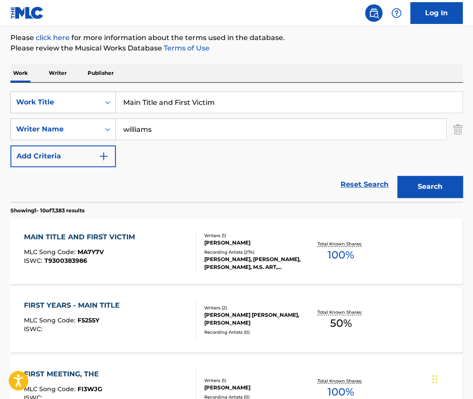
scroll to position [104, 0]
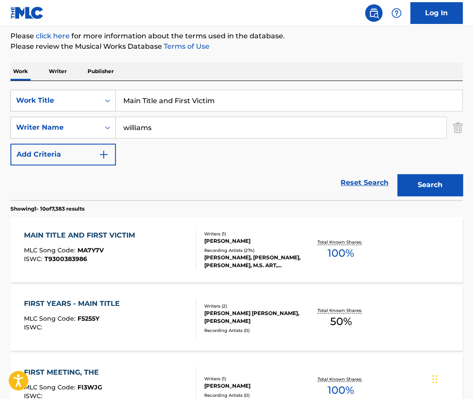
click at [179, 247] on div "MAIN TITLE AND FIRST VICTIM MLC Song Code : MA7Y7V ISWC : T9300383986" at bounding box center [110, 249] width 172 height 39
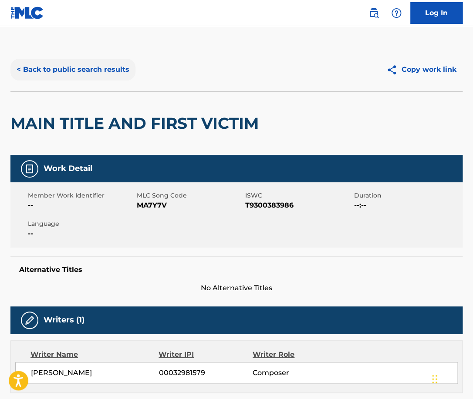
click at [108, 64] on button "< Back to public search results" at bounding box center [72, 70] width 125 height 22
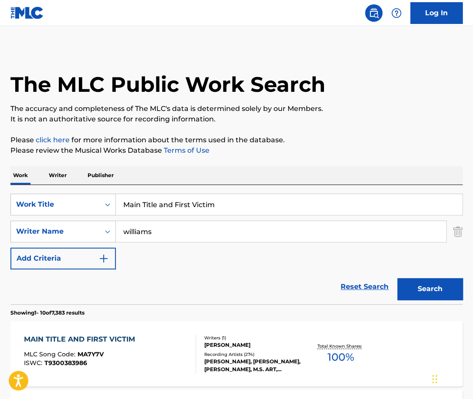
scroll to position [104, 0]
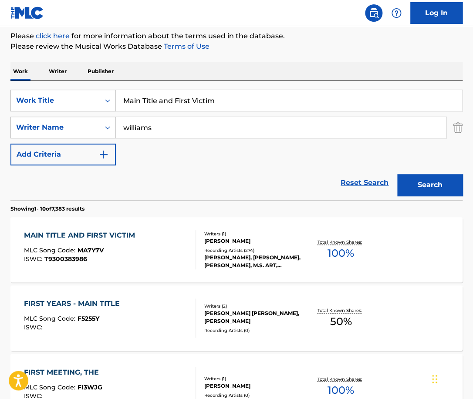
click at [193, 100] on input "Main Title and First Victim" at bounding box center [289, 100] width 346 height 21
paste input "Holiday"
type input "Holiday"
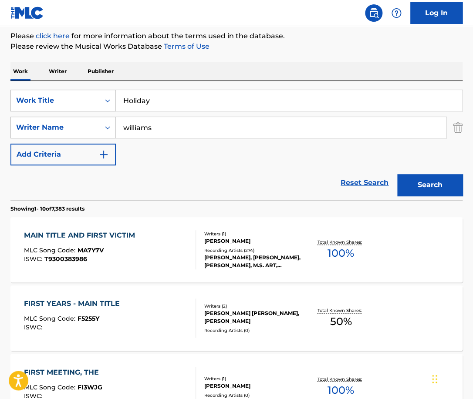
click at [172, 129] on input "williams" at bounding box center [281, 127] width 330 height 21
paste input "Curtis Hudson"
type input "Curtis Hudson"
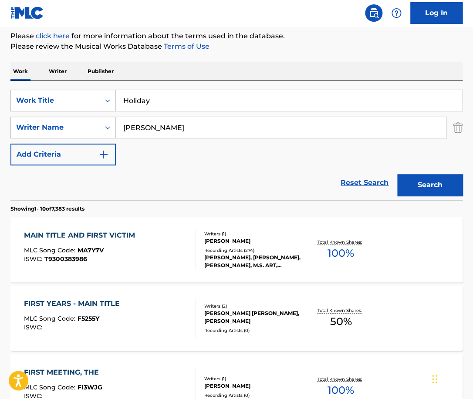
click at [397, 174] on button "Search" at bounding box center [429, 185] width 65 height 22
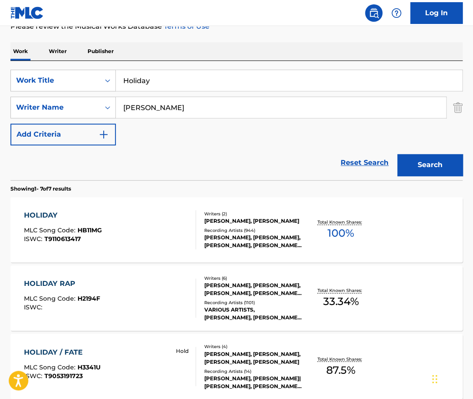
scroll to position [125, 0]
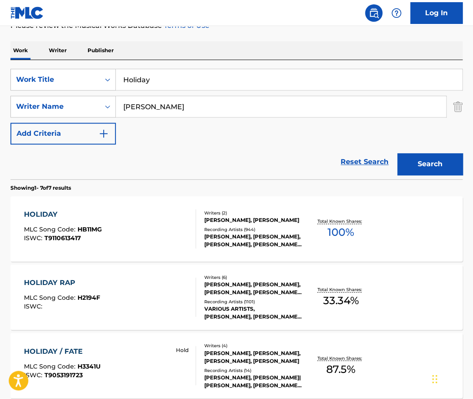
click at [152, 231] on div "HOLIDAY MLC Song Code : HB11MG ISWC : T9110613417" at bounding box center [110, 229] width 172 height 39
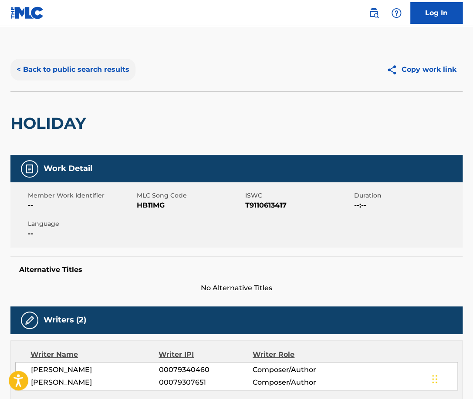
click at [104, 62] on button "< Back to public search results" at bounding box center [72, 70] width 125 height 22
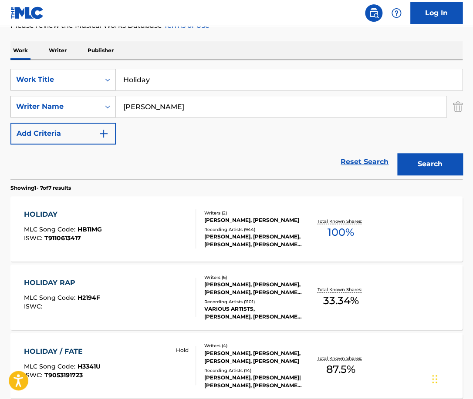
drag, startPoint x: 183, startPoint y: 82, endPoint x: 59, endPoint y: 82, distance: 124.1
click at [116, 82] on input "Holiday" at bounding box center [289, 79] width 346 height 21
type input "Light"
type input "Bodin"
click at [397, 153] on button "Search" at bounding box center [429, 164] width 65 height 22
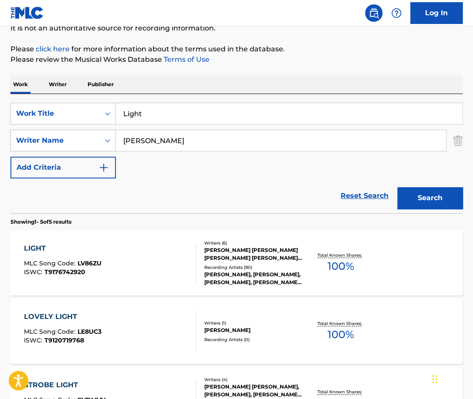
scroll to position [92, 0]
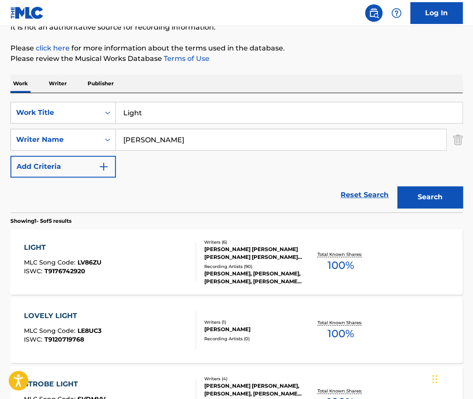
click at [83, 241] on div "LIGHT MLC Song Code : LV86ZU ISWC : T9176742920 Writers ( 6 ) HARRISON GORDON M…" at bounding box center [236, 262] width 452 height 65
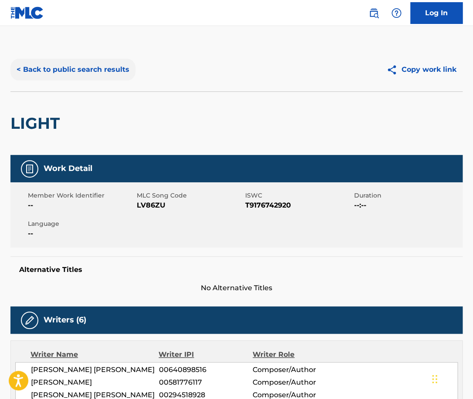
click at [114, 67] on button "< Back to public search results" at bounding box center [72, 70] width 125 height 22
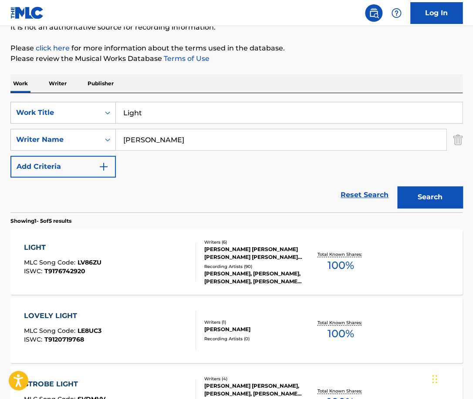
click at [190, 116] on input "Light" at bounding box center [289, 112] width 346 height 21
paste input "The End of the World"
type input "The End of the World"
click at [169, 138] on input "Bodin" at bounding box center [281, 139] width 330 height 21
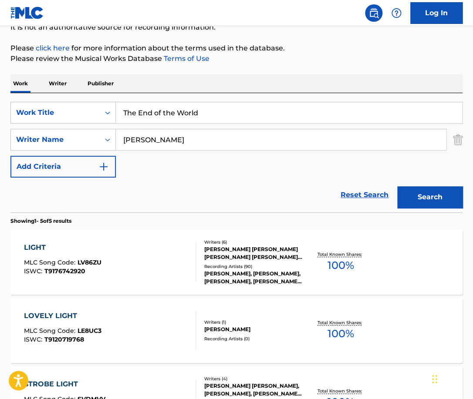
click at [169, 138] on input "Bodin" at bounding box center [281, 139] width 330 height 21
type input "sylvia dee"
click at [397, 186] on button "Search" at bounding box center [429, 197] width 65 height 22
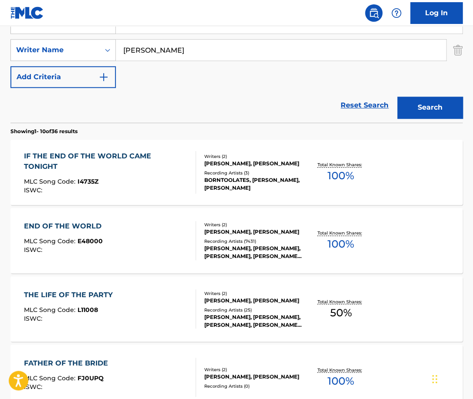
scroll to position [183, 0]
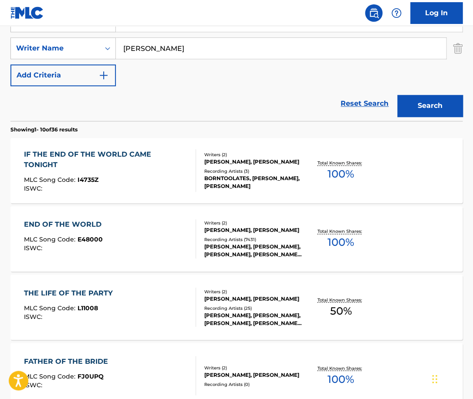
click at [161, 233] on div "END OF THE WORLD MLC Song Code : E48000 ISWC :" at bounding box center [110, 239] width 172 height 39
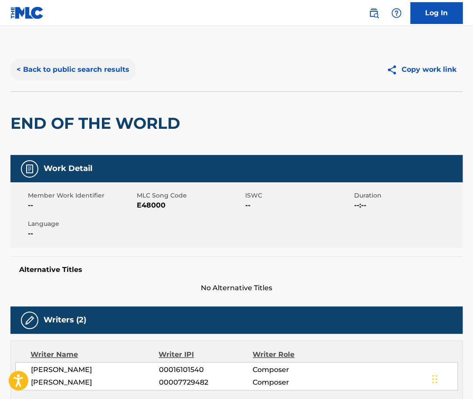
click at [93, 69] on button "< Back to public search results" at bounding box center [72, 70] width 125 height 22
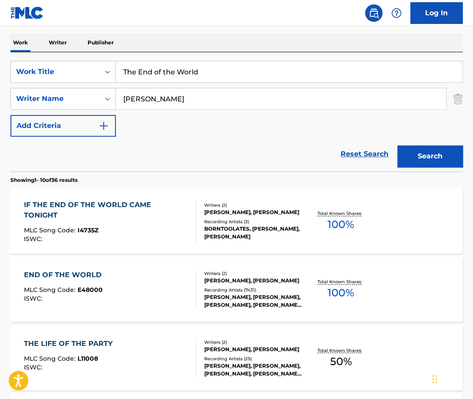
scroll to position [123, 0]
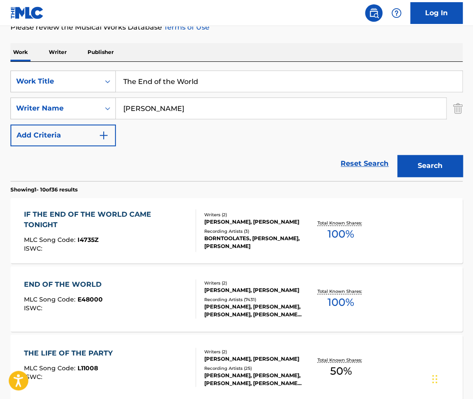
click at [200, 85] on input "The End of the World" at bounding box center [289, 81] width 346 height 21
paste input "morning"
click at [200, 85] on input "The End of the World" at bounding box center [289, 81] width 346 height 21
type input "morning"
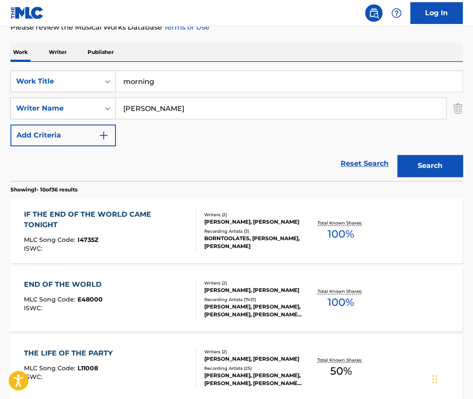
drag, startPoint x: 167, startPoint y: 112, endPoint x: 124, endPoint y: 112, distance: 43.6
click at [124, 112] on input "sylvia dee" at bounding box center [281, 108] width 330 height 21
paste input "Fredrik Storm"
type input "Fredrik Storm"
click at [397, 155] on button "Search" at bounding box center [429, 166] width 65 height 22
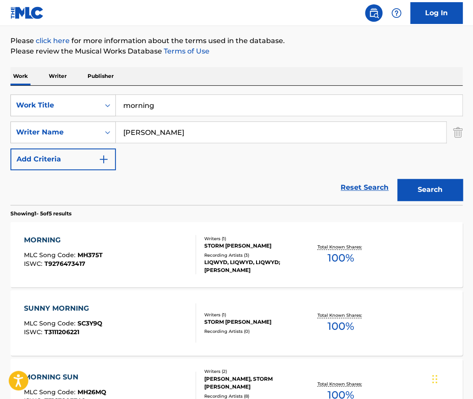
scroll to position [103, 0]
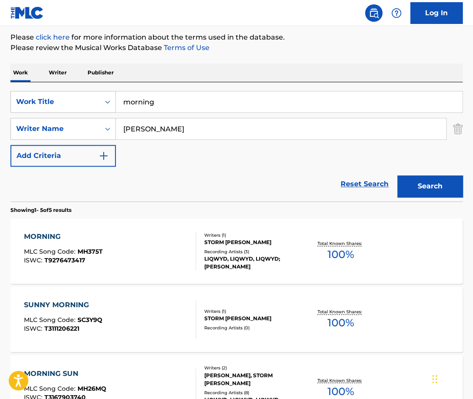
click at [177, 226] on div "MORNING MLC Song Code : MH375T ISWC : T9276473417 Writers ( 1 ) STORM FREDRIK K…" at bounding box center [236, 251] width 452 height 65
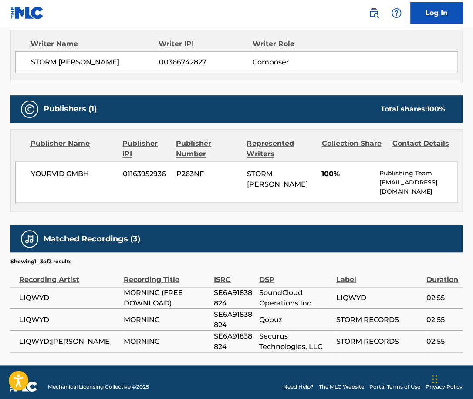
scroll to position [312, 0]
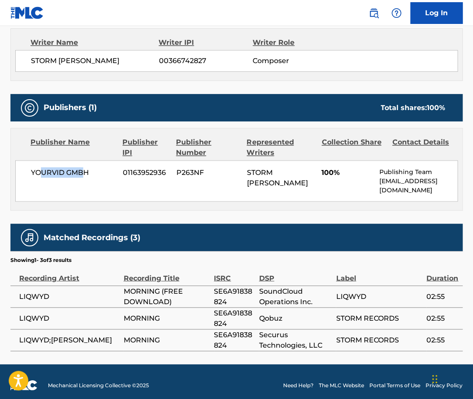
drag, startPoint x: 86, startPoint y: 170, endPoint x: 39, endPoint y: 171, distance: 47.5
click at [38, 170] on span "YOURVID GMBH" at bounding box center [73, 172] width 85 height 10
click at [39, 171] on span "YOURVID GMBH" at bounding box center [73, 172] width 85 height 10
click at [70, 171] on span "YOURVID GMBH" at bounding box center [73, 172] width 85 height 10
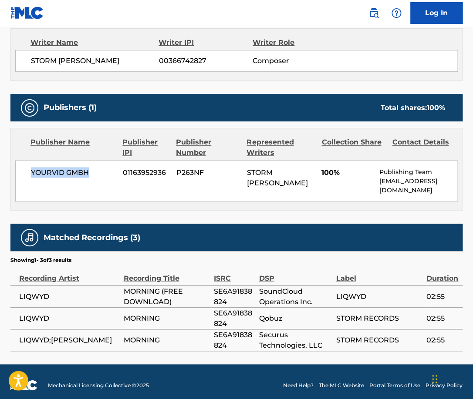
drag, startPoint x: 90, startPoint y: 172, endPoint x: 31, endPoint y: 172, distance: 58.8
click at [31, 172] on span "YOURVID GMBH" at bounding box center [73, 172] width 85 height 10
copy span "YOURVID GMBH"
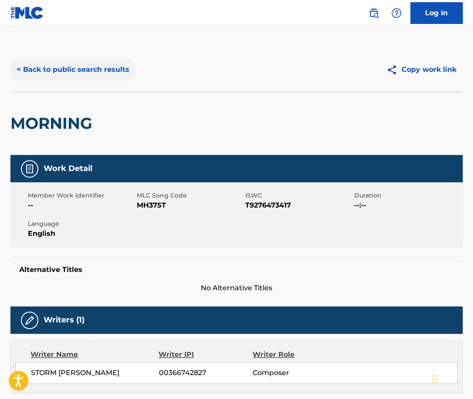
click at [104, 71] on button "< Back to public search results" at bounding box center [72, 70] width 125 height 22
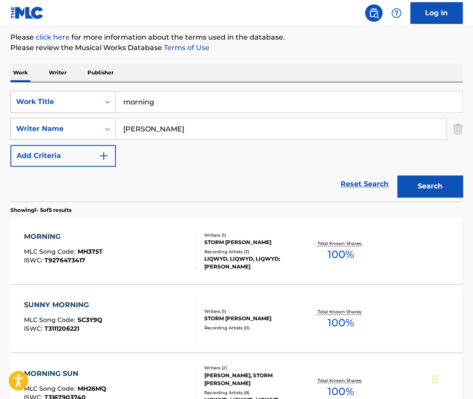
click at [205, 104] on input "morning" at bounding box center [289, 101] width 346 height 21
paste input "Walking In The Rain"
type input "Walking In The Rain"
click at [198, 127] on input "Fredrik Storm" at bounding box center [281, 128] width 330 height 21
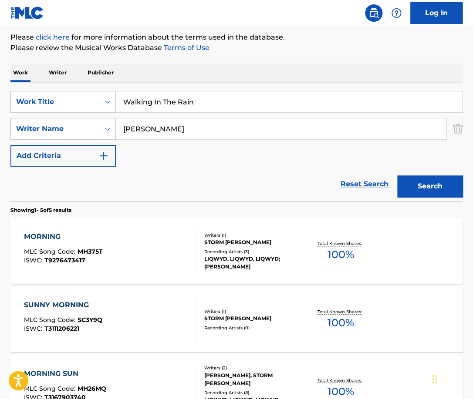
click at [198, 127] on input "Fredrik Storm" at bounding box center [281, 128] width 330 height 21
type input "F"
click at [397, 176] on button "Search" at bounding box center [429, 187] width 65 height 22
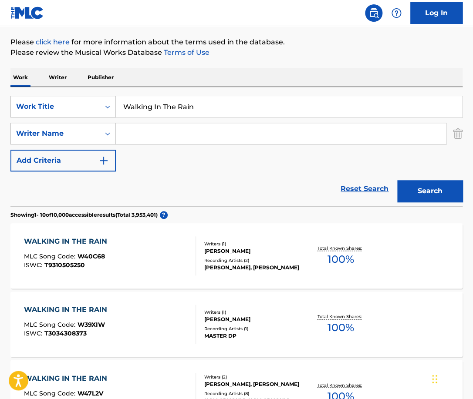
scroll to position [0, 0]
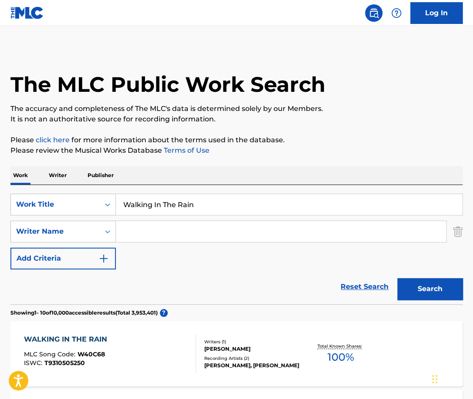
click at [176, 230] on input "Search Form" at bounding box center [281, 231] width 330 height 21
paste input "Vanda"
click at [397, 278] on button "Search" at bounding box center [429, 289] width 65 height 22
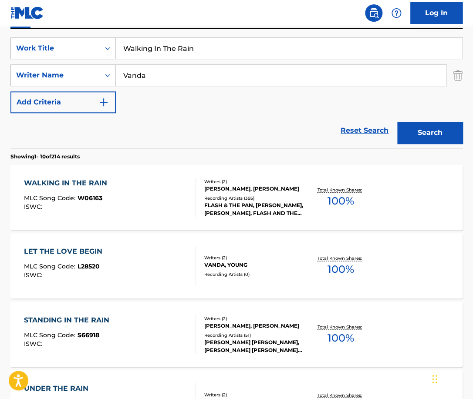
scroll to position [158, 0]
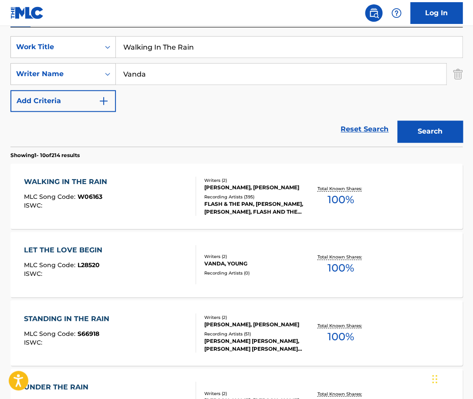
click at [123, 74] on input "Vanda" at bounding box center [281, 74] width 330 height 21
type input "Harry Vanda"
click at [397, 121] on button "Search" at bounding box center [429, 132] width 65 height 22
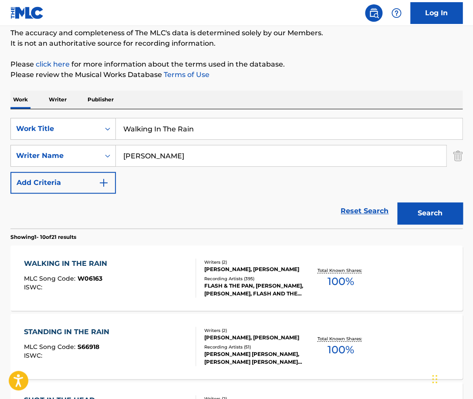
scroll to position [77, 0]
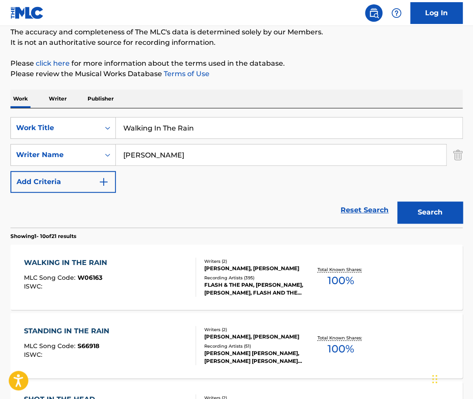
click at [162, 278] on div "WALKING IN THE RAIN MLC Song Code : W06163 ISWC :" at bounding box center [110, 277] width 172 height 39
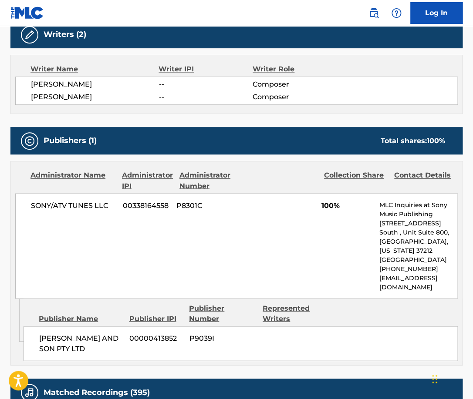
scroll to position [631, 0]
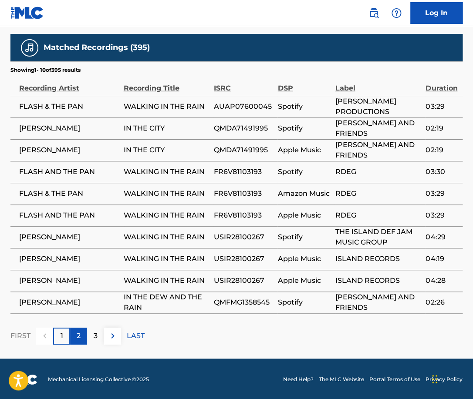
click at [79, 332] on p "2" at bounding box center [79, 336] width 4 height 10
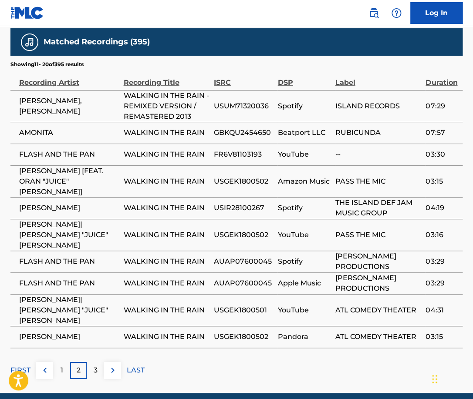
scroll to position [641, 0]
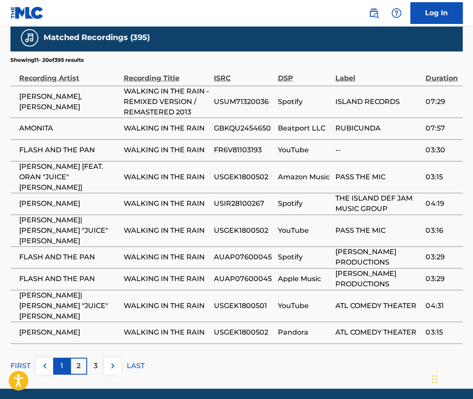
click at [60, 358] on div "1" at bounding box center [61, 366] width 17 height 17
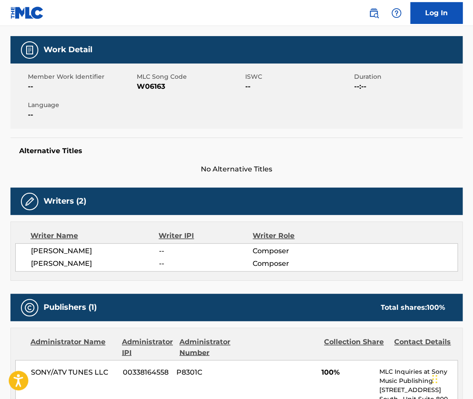
scroll to position [124, 0]
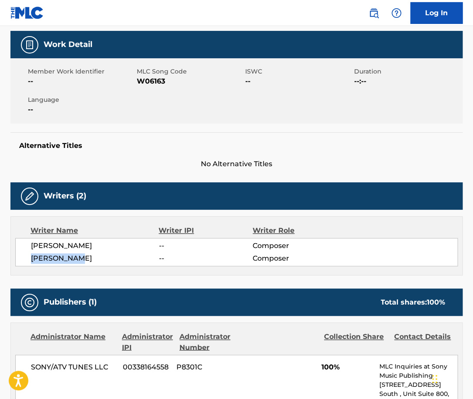
drag, startPoint x: 86, startPoint y: 260, endPoint x: 31, endPoint y: 259, distance: 55.3
click at [31, 259] on span "HARRY VANDA" at bounding box center [95, 259] width 128 height 10
copy span "HARRY VANDA"
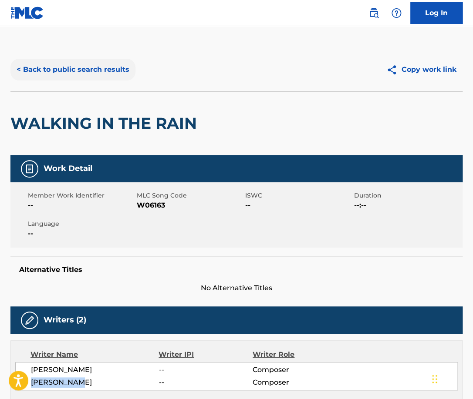
click at [103, 70] on button "< Back to public search results" at bounding box center [72, 70] width 125 height 22
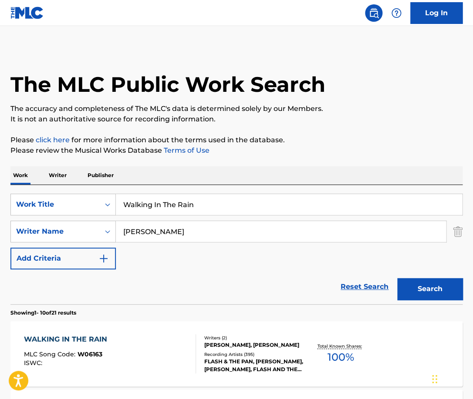
scroll to position [77, 0]
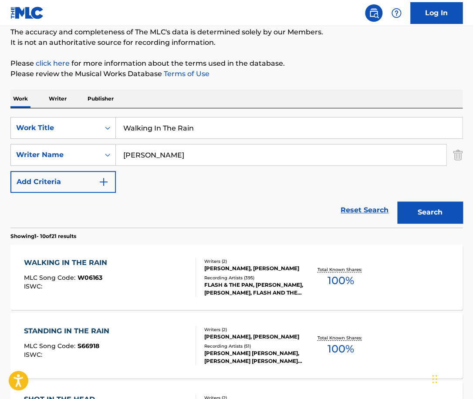
click at [169, 154] on input "Harry Vanda" at bounding box center [281, 155] width 330 height 21
paste input "Beatrice Miller"
click at [169, 154] on input "Harry Vanda" at bounding box center [281, 155] width 330 height 21
type input "Beatrice Miller"
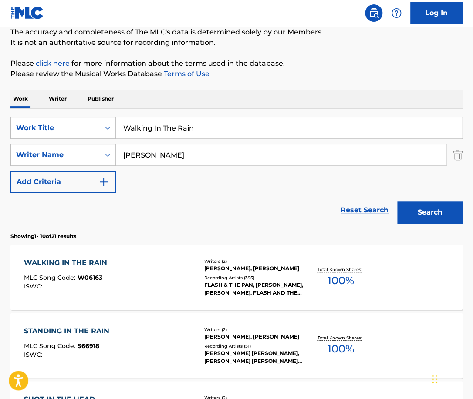
click at [200, 126] on input "Walking In The Rain" at bounding box center [289, 128] width 346 height 21
type input "song like you"
click at [397, 202] on button "Search" at bounding box center [429, 213] width 65 height 22
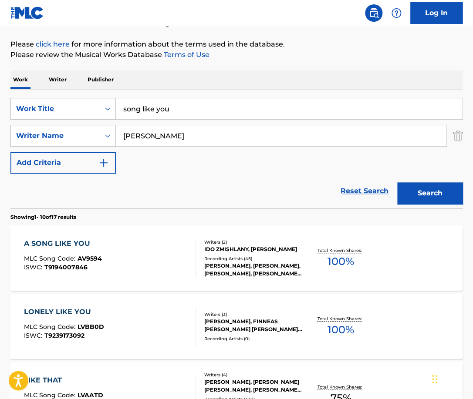
scroll to position [99, 0]
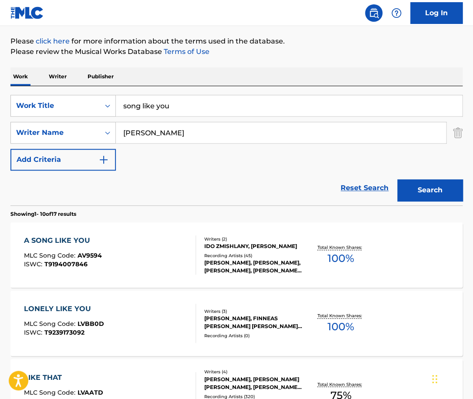
click at [169, 250] on div "A SONG LIKE YOU MLC Song Code : AV9594 ISWC : T9194007846" at bounding box center [110, 255] width 172 height 39
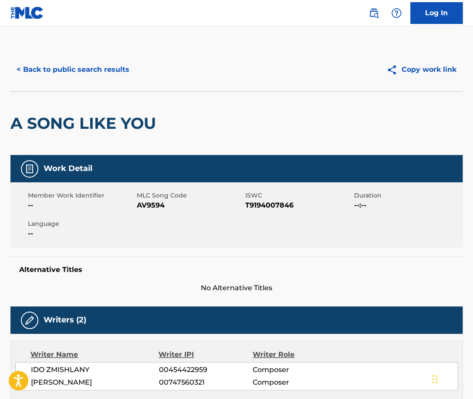
click at [123, 126] on h2 "A SONG LIKE YOU" at bounding box center [85, 124] width 150 height 20
click at [99, 68] on button "< Back to public search results" at bounding box center [72, 70] width 125 height 22
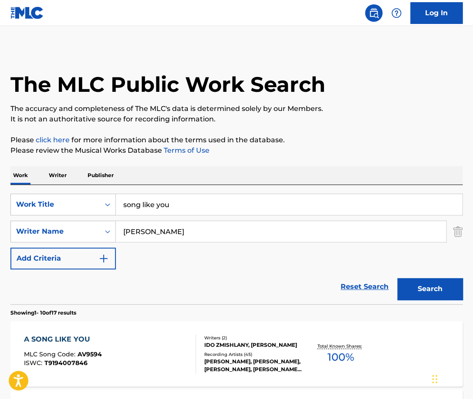
scroll to position [99, 0]
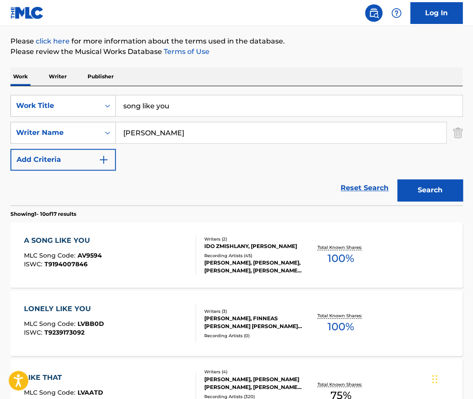
click at [173, 113] on input "song like you" at bounding box center [289, 105] width 346 height 21
type input "i miss you"
click at [197, 137] on input "Beatrice Miller" at bounding box center [281, 132] width 330 height 21
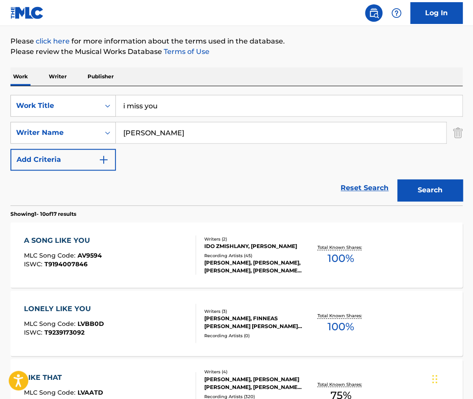
click at [183, 128] on input "Beatrice Miller" at bounding box center [281, 132] width 330 height 21
paste input "Regan Mathews"
type input "Regan Mathews"
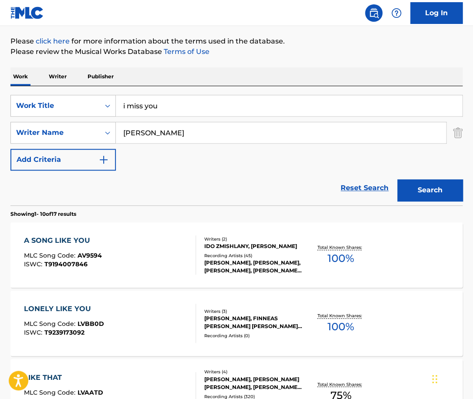
click at [397, 179] on button "Search" at bounding box center [429, 190] width 65 height 22
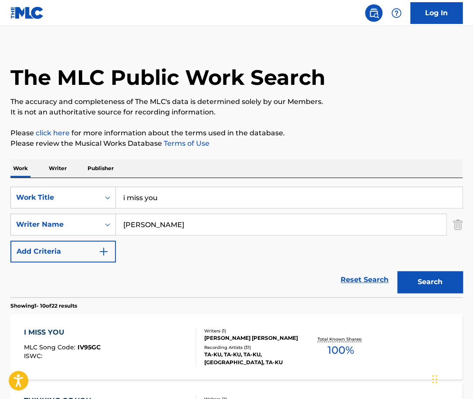
scroll to position [42, 0]
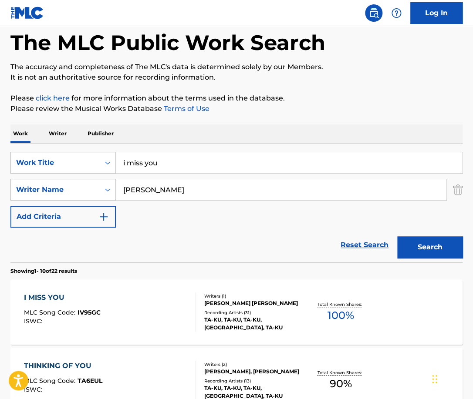
click at [166, 304] on div "I MISS YOU MLC Song Code : IV95GC ISWC :" at bounding box center [110, 312] width 172 height 39
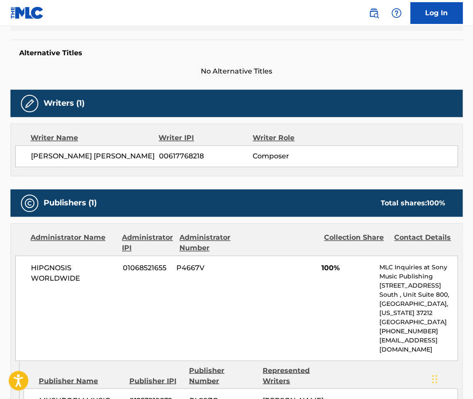
scroll to position [276, 0]
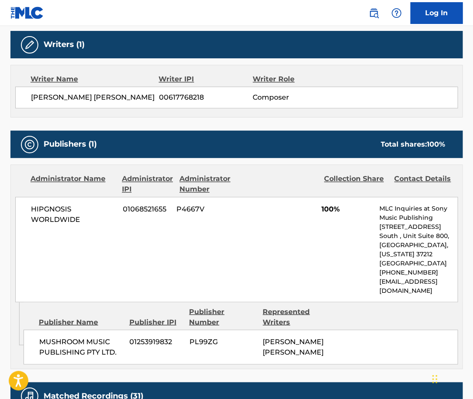
click at [57, 210] on span "HIPGNOSIS WORLDWIDE" at bounding box center [73, 214] width 85 height 21
copy span "HIPGNOSIS"
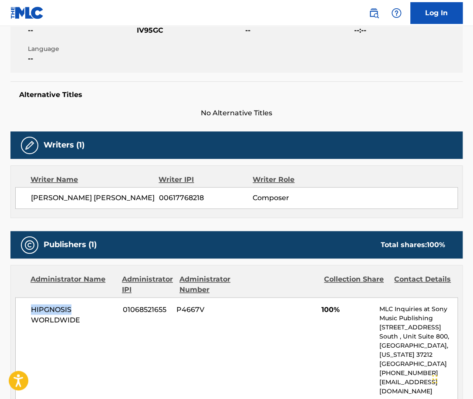
scroll to position [0, 0]
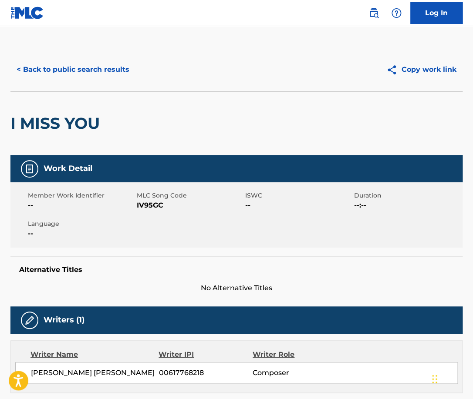
click at [81, 122] on h2 "I MISS YOU" at bounding box center [57, 124] width 94 height 20
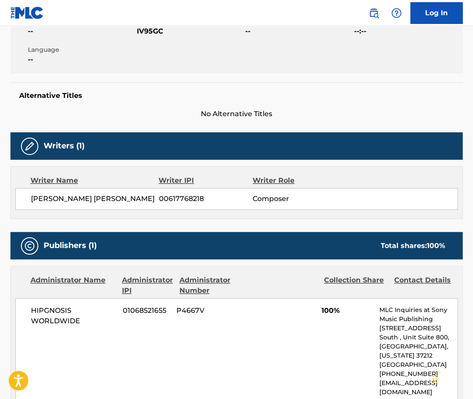
scroll to position [236, 0]
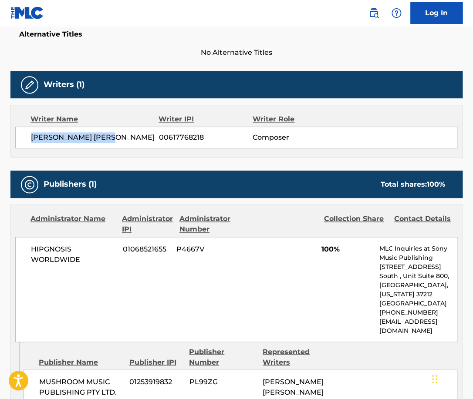
drag, startPoint x: 122, startPoint y: 139, endPoint x: 27, endPoint y: 139, distance: 95.8
click at [27, 139] on div "REGAN JAMES MATHEWS 00617768218 Composer" at bounding box center [236, 138] width 443 height 22
copy span "REGAN JAMES MATHEWS"
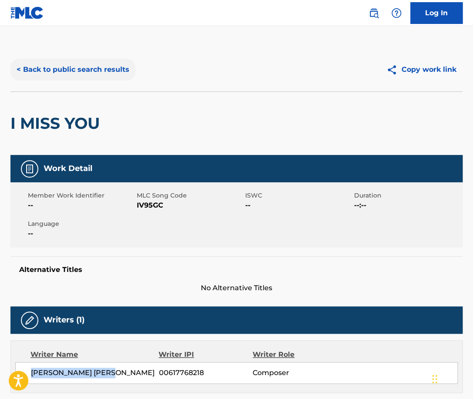
click at [111, 67] on button "< Back to public search results" at bounding box center [72, 70] width 125 height 22
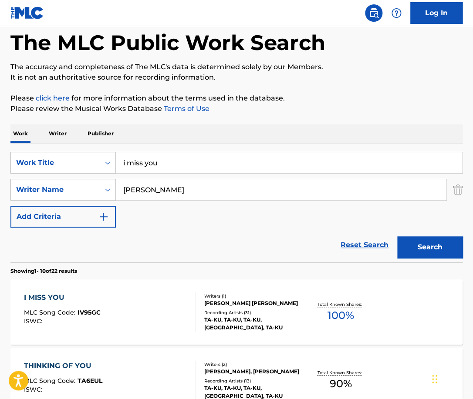
click at [173, 168] on input "i miss you" at bounding box center [289, 162] width 346 height 21
type input "Crush"
paste input "Crush Tessa Violet"
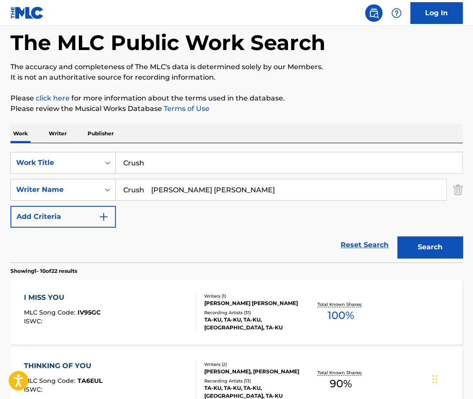
click at [154, 188] on input "Crush Tessa Violet" at bounding box center [281, 189] width 330 height 21
type input "Tessa Violet"
click at [397, 237] on button "Search" at bounding box center [429, 248] width 65 height 22
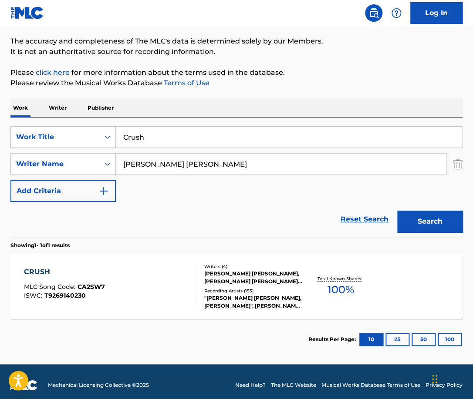
scroll to position [68, 0]
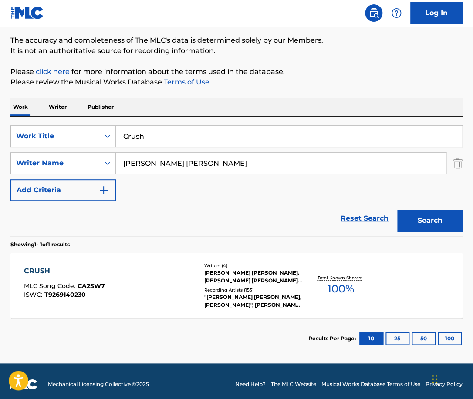
click at [180, 270] on div "CRUSH MLC Song Code : CA2SW7 ISWC : T9269140230" at bounding box center [110, 285] width 172 height 39
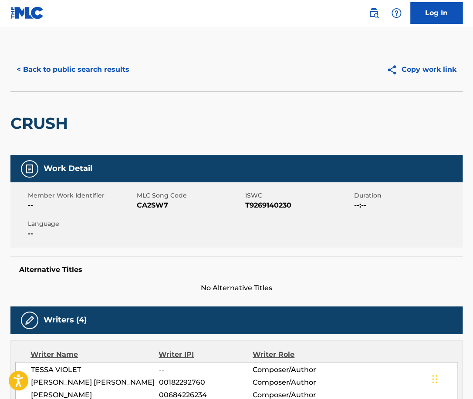
click at [55, 119] on h2 "CRUSH" at bounding box center [41, 124] width 62 height 20
copy h2 "CRUSH"
click at [119, 71] on button "< Back to public search results" at bounding box center [72, 70] width 125 height 22
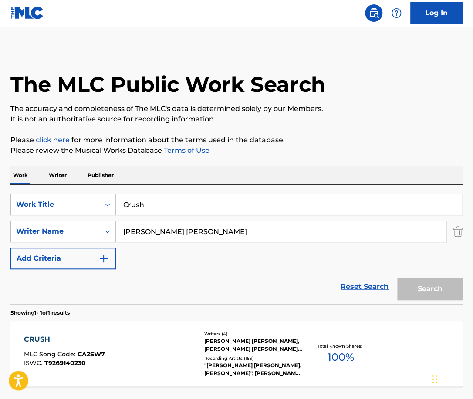
scroll to position [25, 0]
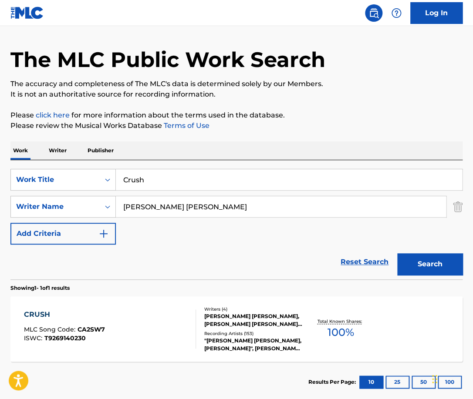
click at [167, 169] on div "SearchWithCriteria25d56cf9-de37-4e6d-9b71-1dbbe1669df0 Work Title Crush SearchW…" at bounding box center [236, 219] width 452 height 119
click at [154, 174] on input "Crush" at bounding box center [289, 179] width 346 height 21
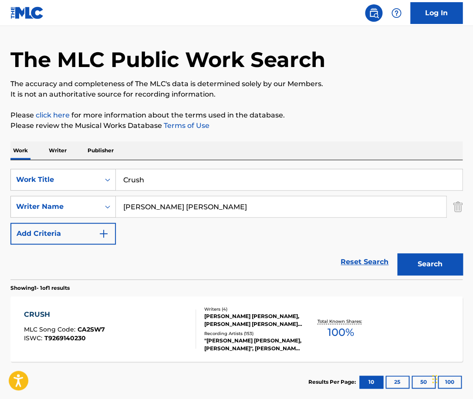
click at [154, 174] on input "Crush" at bounding box center [289, 179] width 346 height 21
type input "Always"
type input "Boardman"
click at [397, 254] on button "Search" at bounding box center [429, 265] width 65 height 22
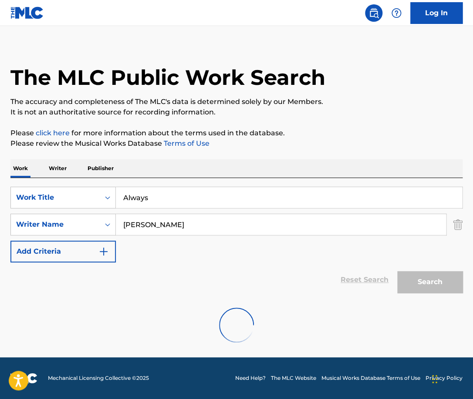
scroll to position [7, 0]
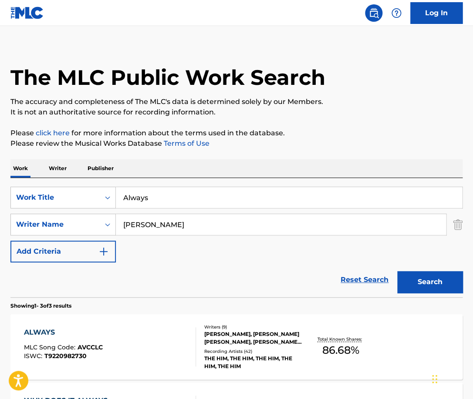
click at [162, 330] on div "ALWAYS MLC Song Code : AVCCLC ISWC : T9220982730" at bounding box center [110, 347] width 172 height 39
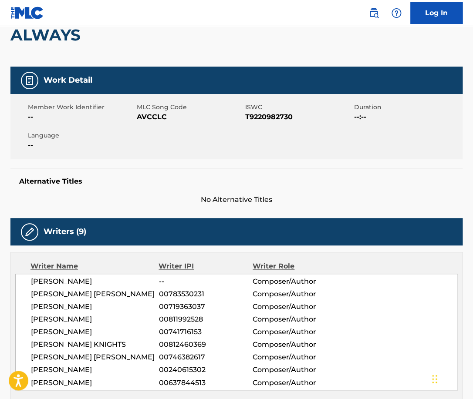
scroll to position [87, 0]
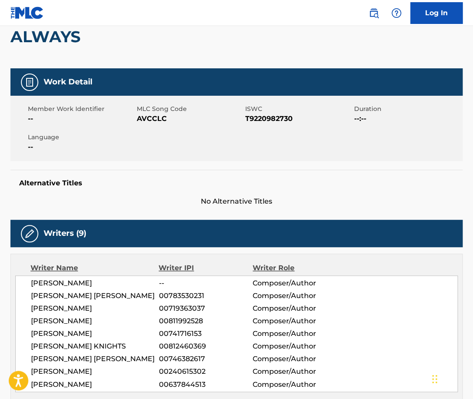
click at [58, 43] on h2 "ALWAYS" at bounding box center [47, 37] width 74 height 20
copy h2 "ALWAYS"
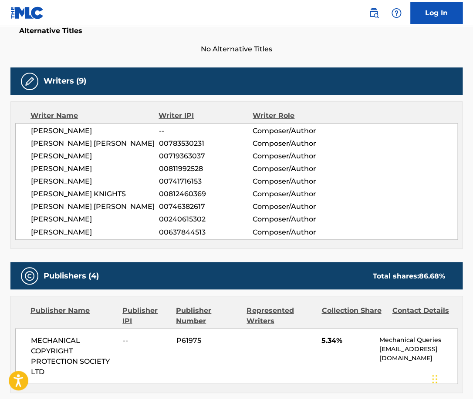
click at [79, 133] on span "SARAH GRIFFITHS" at bounding box center [95, 131] width 128 height 10
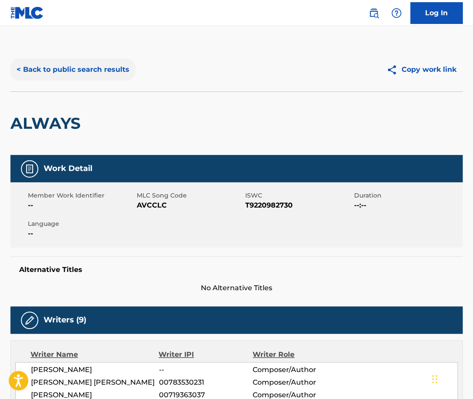
click at [87, 62] on button "< Back to public search results" at bounding box center [72, 70] width 125 height 22
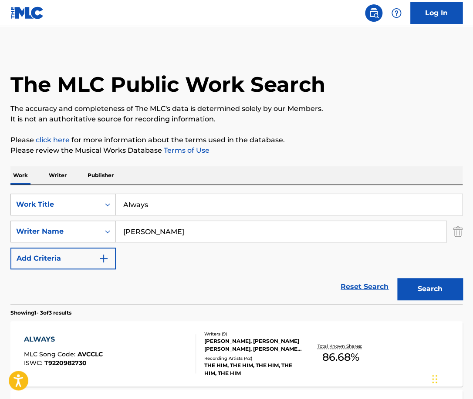
scroll to position [7, 0]
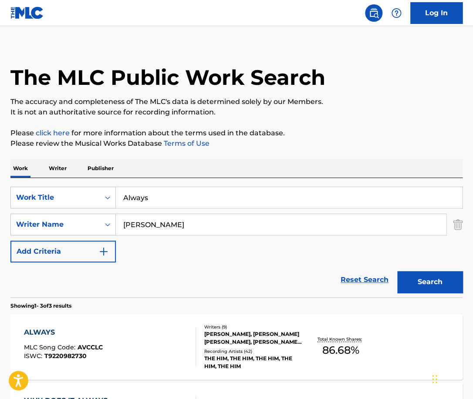
click at [161, 196] on input "Always" at bounding box center [289, 197] width 346 height 21
type input "piece of me"
paste input "Christian Karlsso"
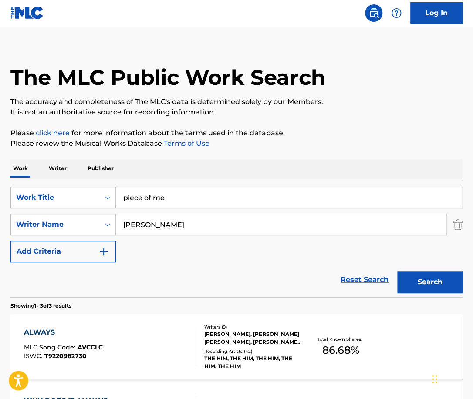
type input "Christian Karlsson"
click at [397, 271] on button "Search" at bounding box center [429, 282] width 65 height 22
click at [186, 338] on div "PIECE OF ME MLC Song Code : P2704Q ISWC : T0016572272" at bounding box center [110, 347] width 172 height 39
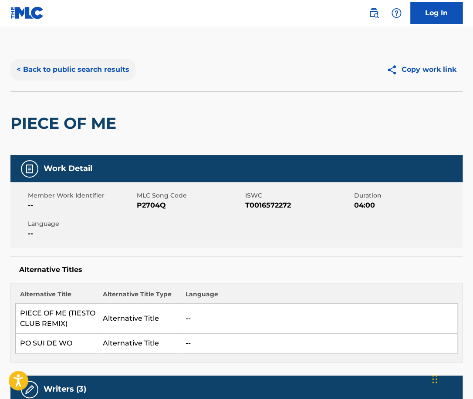
click at [105, 69] on button "< Back to public search results" at bounding box center [72, 70] width 125 height 22
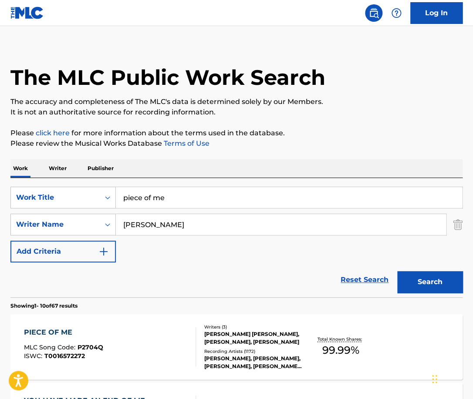
click at [212, 224] on input "Christian Karlsson" at bounding box center [281, 224] width 330 height 21
paste input "Dajuan White"
type input "Dajuan White"
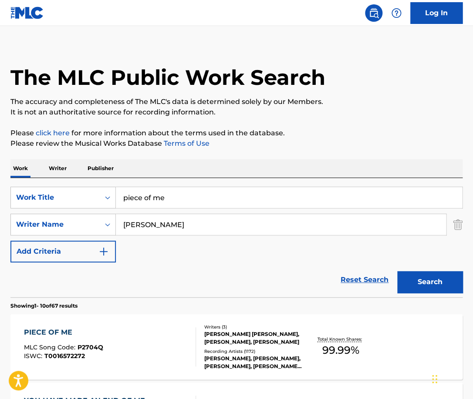
drag, startPoint x: 184, startPoint y: 193, endPoint x: 51, endPoint y: 193, distance: 132.9
click at [116, 193] on input "piece of me" at bounding box center [289, 197] width 346 height 21
paste input "Dirty Money (feat. D Smooth)"
drag, startPoint x: 231, startPoint y: 200, endPoint x: 182, endPoint y: 200, distance: 48.8
click at [183, 200] on input "Dirty Money (feat. D Smooth)" at bounding box center [289, 197] width 346 height 21
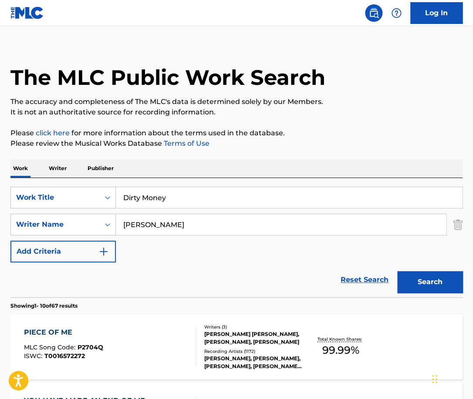
type input "Dirty Money"
click at [397, 271] on button "Search" at bounding box center [429, 282] width 65 height 22
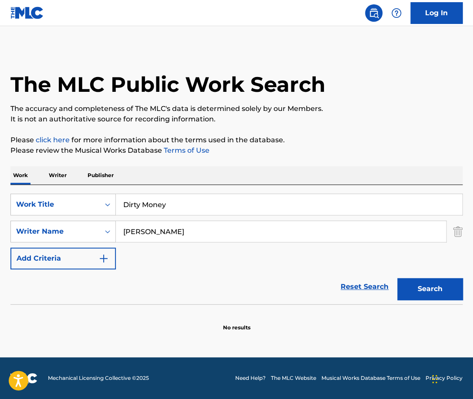
scroll to position [0, 0]
click at [176, 231] on input "Dajuan White" at bounding box center [281, 231] width 330 height 21
drag, startPoint x: 192, startPoint y: 234, endPoint x: 85, endPoint y: 234, distance: 107.2
click at [116, 234] on input "Dajuan White" at bounding box center [281, 231] width 330 height 21
click at [397, 278] on button "Search" at bounding box center [429, 289] width 65 height 22
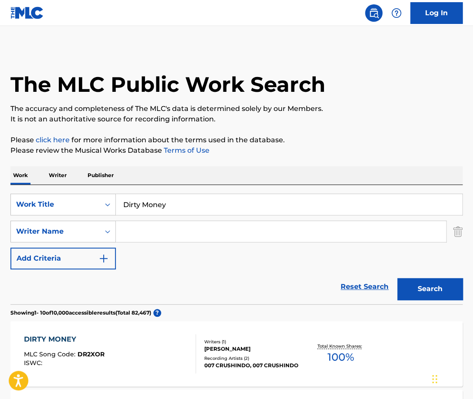
click at [167, 211] on input "Dirty Money" at bounding box center [289, 204] width 346 height 21
type input "fallin"
click at [397, 278] on button "Search" at bounding box center [429, 289] width 65 height 22
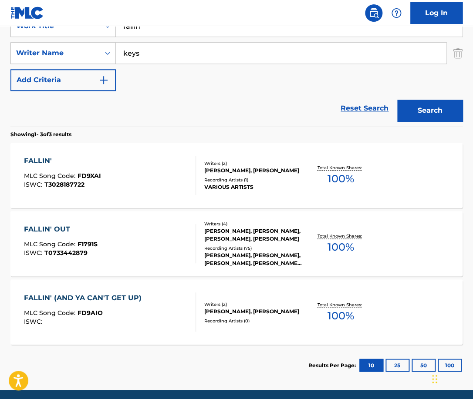
scroll to position [180, 0]
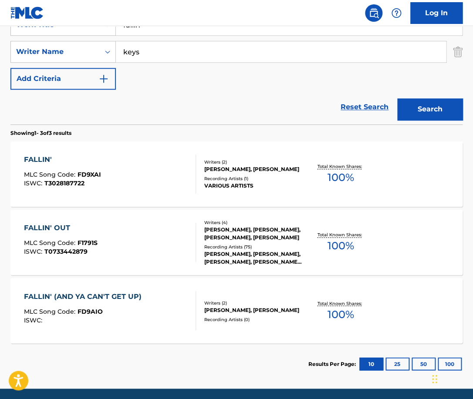
click at [155, 51] on input "keys" at bounding box center [281, 51] width 330 height 21
paste input "Alicia K"
click at [155, 51] on input "keys" at bounding box center [281, 51] width 330 height 21
click at [397, 98] on button "Search" at bounding box center [429, 109] width 65 height 22
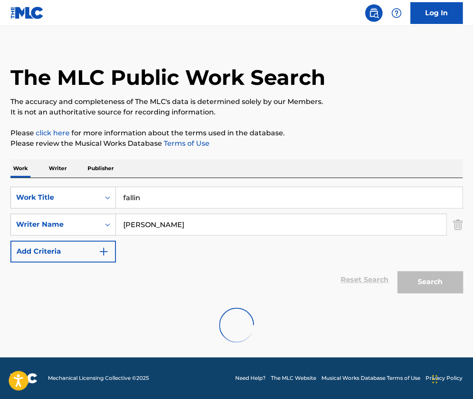
scroll to position [7, 0]
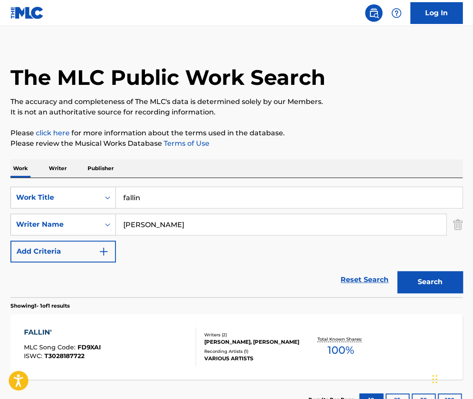
click at [138, 227] on input "Alicia Keys" at bounding box center [281, 224] width 330 height 21
type input "Alicia Keys"
click at [397, 271] on button "Search" at bounding box center [429, 282] width 65 height 22
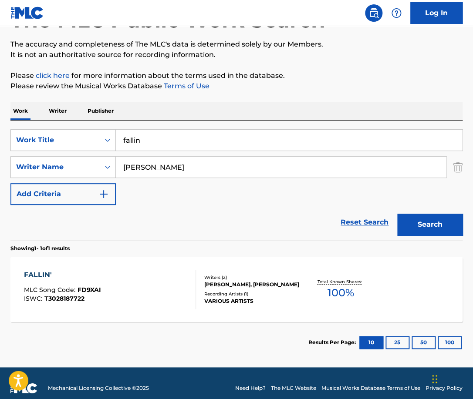
scroll to position [65, 0]
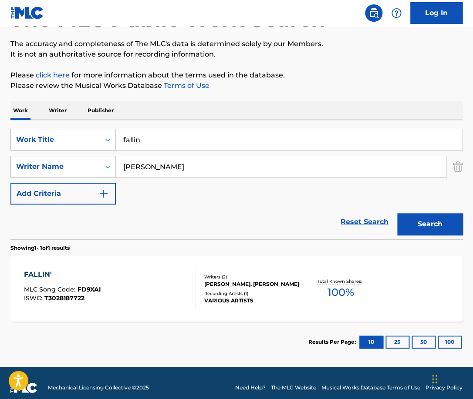
click at [167, 142] on input "fallin" at bounding box center [289, 139] width 346 height 21
type input "fallin'"
click at [397, 213] on button "Search" at bounding box center [429, 224] width 65 height 22
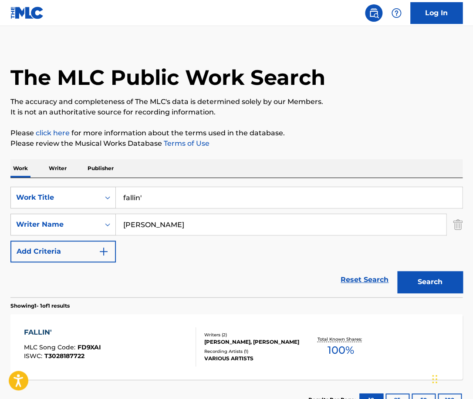
click at [195, 358] on div at bounding box center [192, 347] width 7 height 39
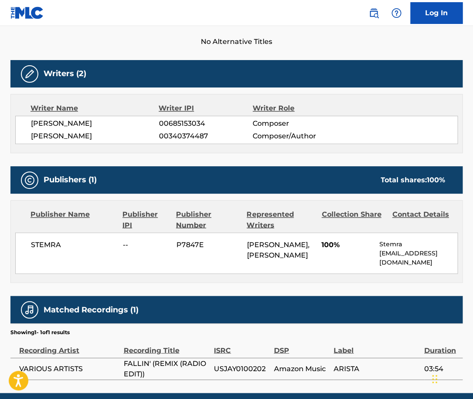
scroll to position [253, 0]
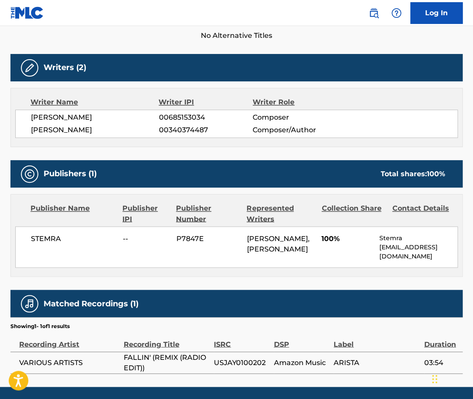
click at [67, 131] on span "ALICIA KEYS" at bounding box center [95, 130] width 128 height 10
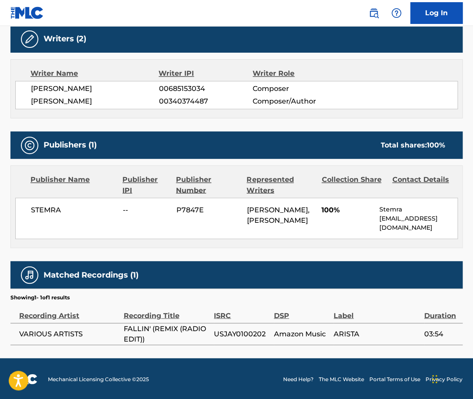
click at [54, 212] on span "STEMRA" at bounding box center [73, 210] width 85 height 10
click at [458, 205] on div "Publisher Name Publisher IPI Publisher Number Represented Writers Collection Sh…" at bounding box center [236, 207] width 451 height 82
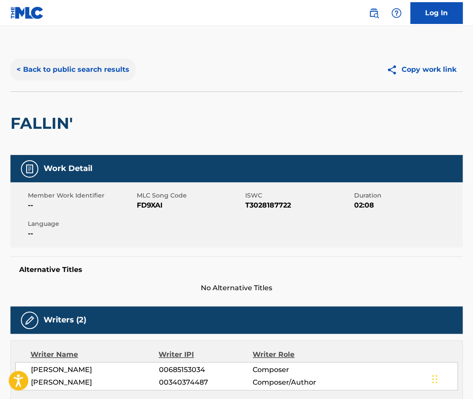
click at [106, 59] on button "< Back to public search results" at bounding box center [72, 70] width 125 height 22
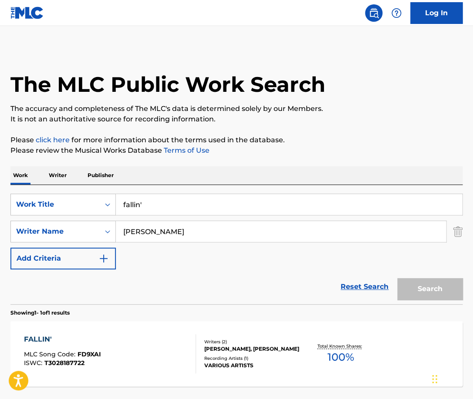
scroll to position [7, 0]
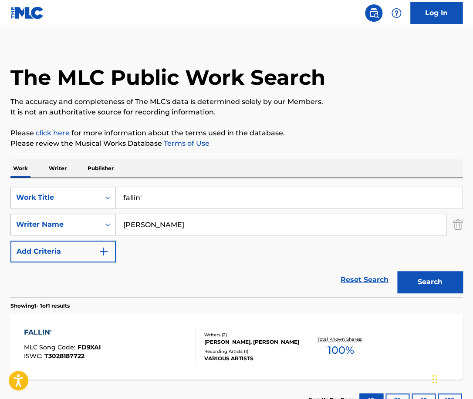
click at [173, 225] on input "Alicia Keys" at bounding box center [281, 224] width 330 height 21
paste input "Okoroji"
type input "Okoroji"
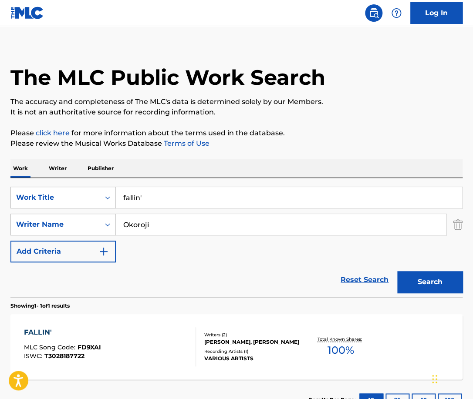
click at [183, 199] on input "fallin'" at bounding box center [289, 197] width 346 height 21
paste input "Only You (feat. Tame Impala)"
type input "Only You"
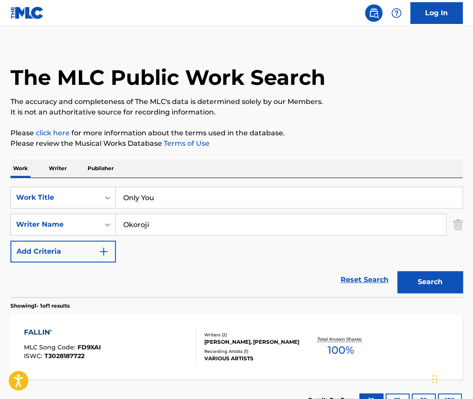
click at [397, 271] on button "Search" at bounding box center [429, 282] width 65 height 22
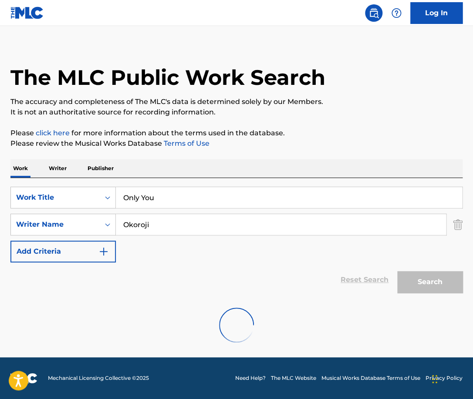
scroll to position [0, 0]
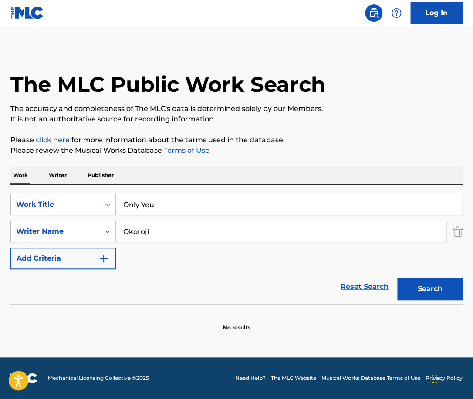
click at [181, 239] on input "Okoroji" at bounding box center [281, 231] width 330 height 21
click at [177, 229] on input "Okoroji" at bounding box center [281, 231] width 330 height 21
paste input "Steve Monite"
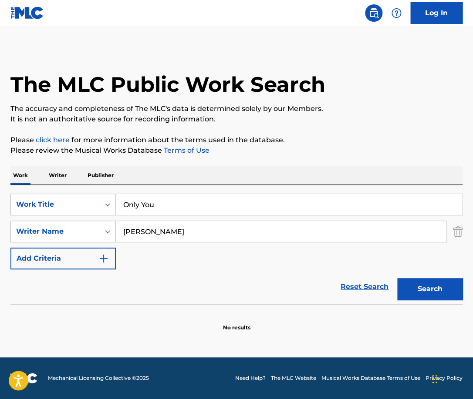
click at [397, 278] on button "Search" at bounding box center [429, 289] width 65 height 22
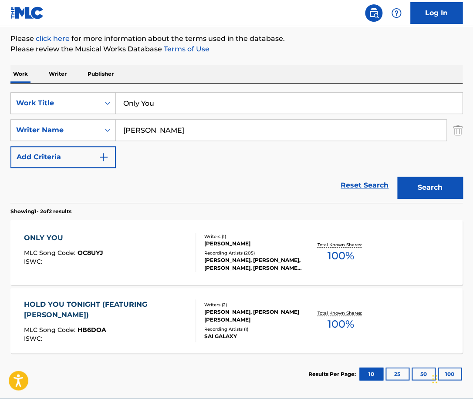
scroll to position [143, 0]
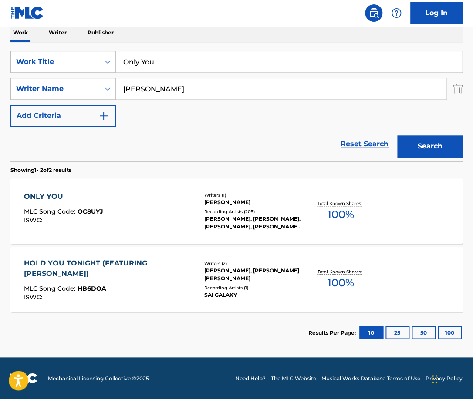
click at [146, 87] on input "Steve Monite" at bounding box center [281, 88] width 330 height 21
type input "Monite"
click at [397, 135] on button "Search" at bounding box center [429, 146] width 65 height 22
click at [176, 66] on input "Only You" at bounding box center [289, 61] width 346 height 21
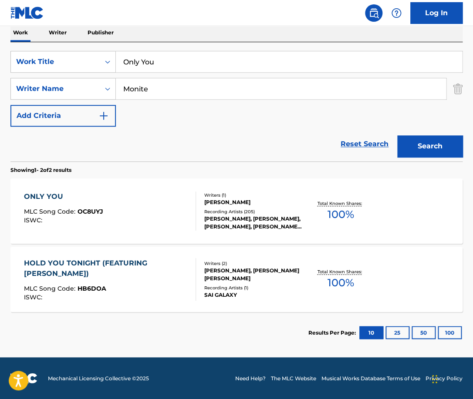
click at [176, 66] on input "Only You" at bounding box center [289, 61] width 346 height 21
type input "slide"
paste input "Thủy"
click at [397, 135] on button "Search" at bounding box center [429, 146] width 65 height 22
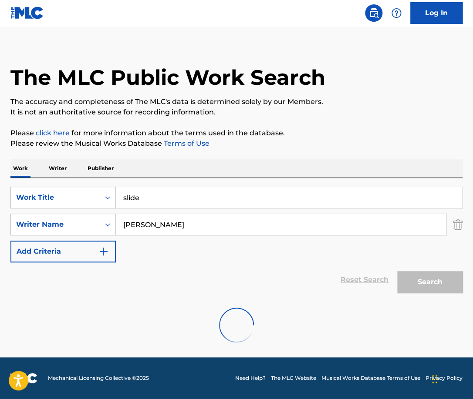
scroll to position [0, 0]
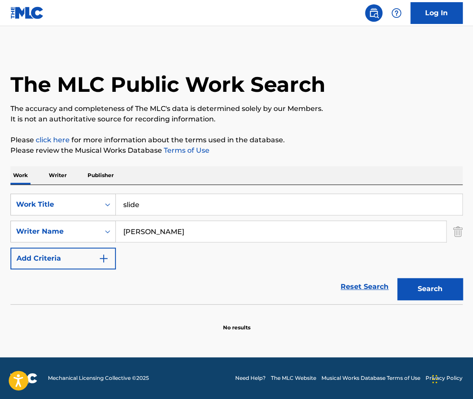
click at [397, 278] on button "Search" at bounding box center [429, 289] width 65 height 22
click at [159, 223] on input "Thuy" at bounding box center [281, 231] width 330 height 21
paste input "rần Thị Thu Thủ"
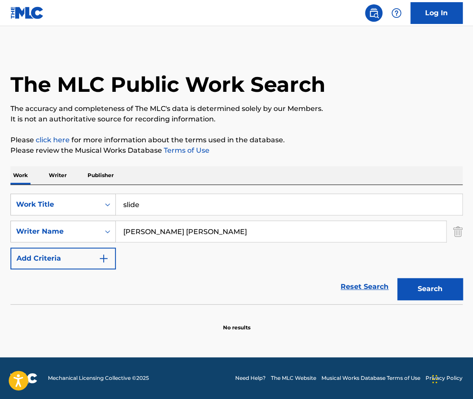
click at [397, 278] on button "Search" at bounding box center [429, 289] width 65 height 22
click at [134, 233] on input "Trần Thị Thu Thủy" at bounding box center [281, 231] width 330 height 21
type input "Tran Thị Thu Thuy"
click at [397, 278] on button "Search" at bounding box center [429, 289] width 65 height 22
click at [172, 200] on input "slide" at bounding box center [289, 204] width 346 height 21
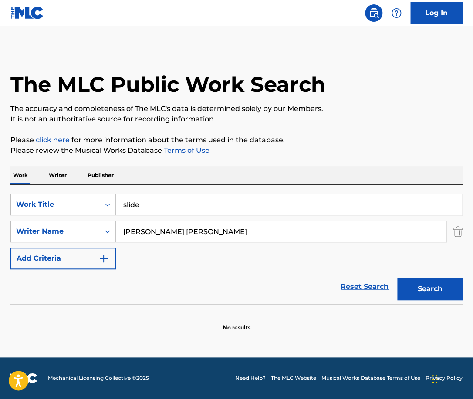
drag, startPoint x: 172, startPoint y: 200, endPoint x: 112, endPoint y: 200, distance: 60.1
click at [116, 200] on input "slide" at bounding box center [289, 204] width 346 height 21
type input "jump"
type input "lumpkin"
click at [397, 278] on button "Search" at bounding box center [429, 289] width 65 height 22
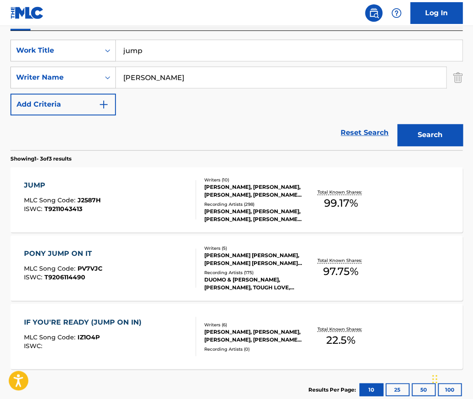
scroll to position [155, 0]
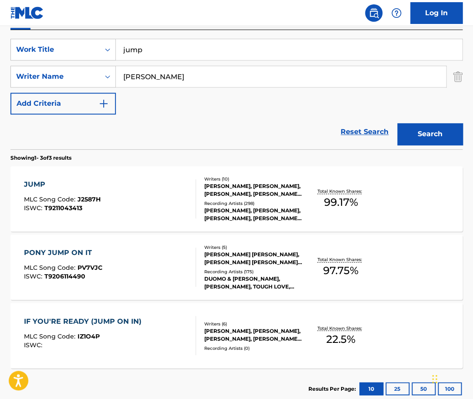
click at [172, 186] on div "JUMP MLC Song Code : J2587H ISWC : T9211043413" at bounding box center [110, 198] width 172 height 39
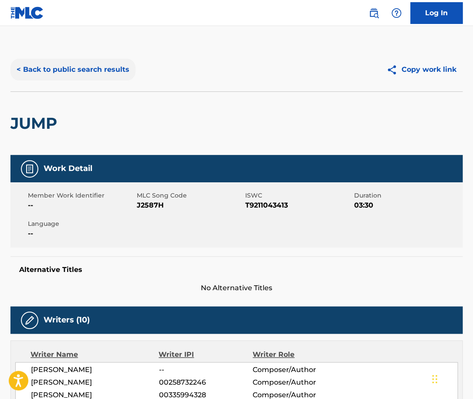
click at [94, 64] on button "< Back to public search results" at bounding box center [72, 70] width 125 height 22
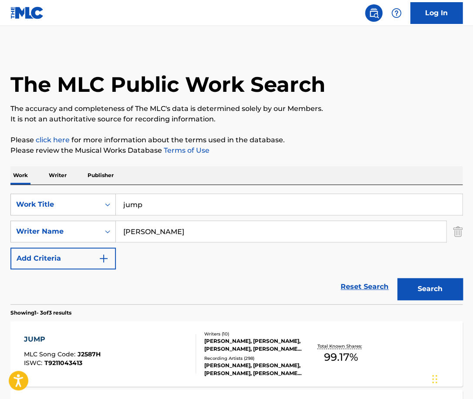
scroll to position [155, 0]
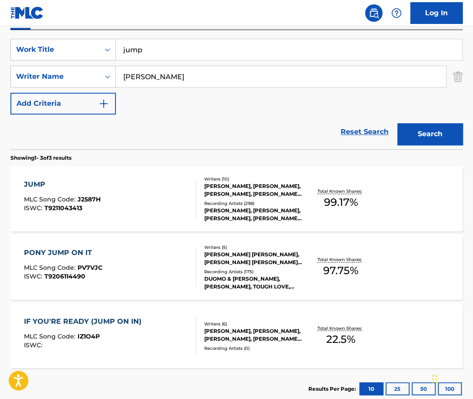
click at [191, 51] on input "jump" at bounding box center [289, 49] width 346 height 21
click at [165, 76] on input "lumpkin" at bounding box center [281, 76] width 330 height 21
type input "jagger"
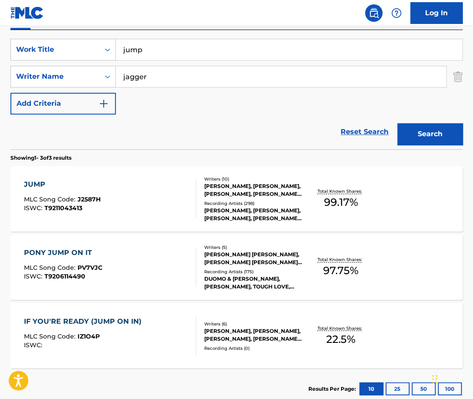
click at [397, 123] on button "Search" at bounding box center [429, 134] width 65 height 22
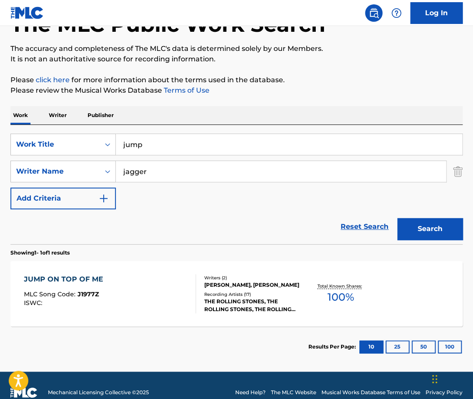
scroll to position [74, 0]
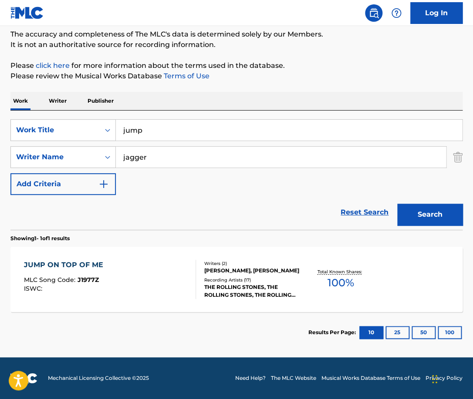
click at [184, 274] on div "JUMP ON TOP OF ME MLC Song Code : J1977Z ISWC :" at bounding box center [110, 279] width 172 height 39
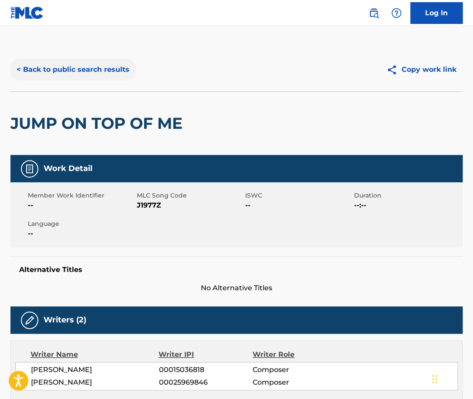
click at [44, 72] on button "< Back to public search results" at bounding box center [72, 70] width 125 height 22
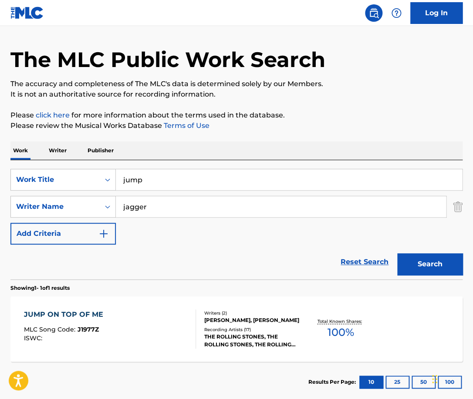
click at [178, 176] on input "jump" at bounding box center [289, 179] width 346 height 21
type input "jumpin"
click at [397, 254] on button "Search" at bounding box center [429, 265] width 65 height 22
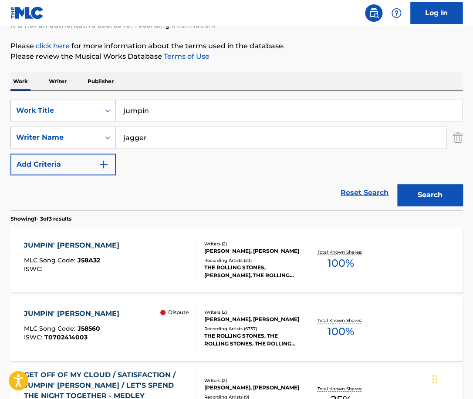
scroll to position [96, 0]
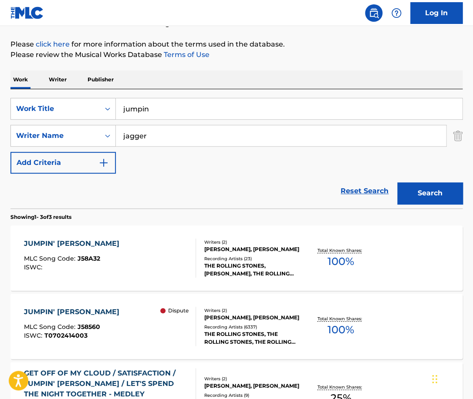
click at [178, 253] on div "JUMPIN' JACK FLASH MLC Song Code : J58A32 ISWC :" at bounding box center [110, 258] width 172 height 39
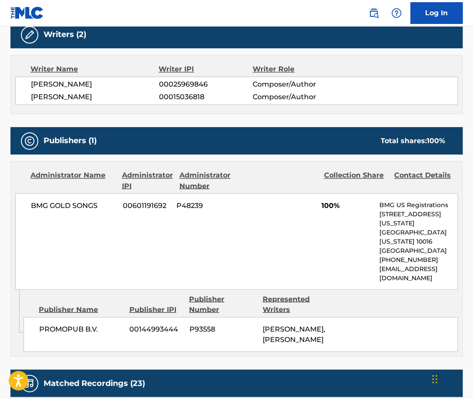
scroll to position [96, 0]
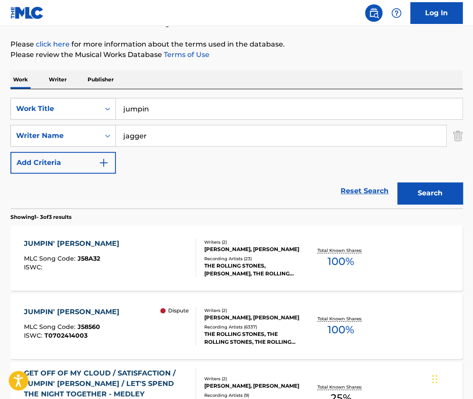
click at [169, 331] on div "Dispute" at bounding box center [177, 326] width 35 height 39
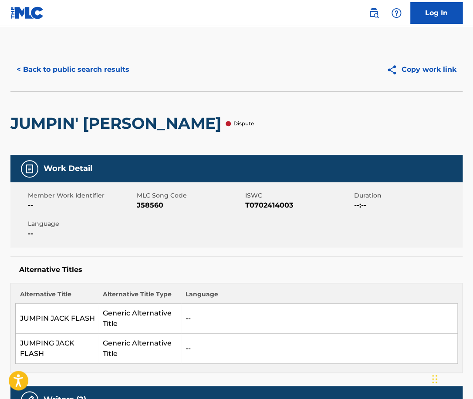
click at [86, 123] on h2 "JUMPIN' JACK FLASH" at bounding box center [117, 124] width 215 height 20
click at [86, 124] on h2 "JUMPIN' JACK FLASH" at bounding box center [117, 124] width 215 height 20
click at [115, 78] on button "< Back to public search results" at bounding box center [72, 70] width 125 height 22
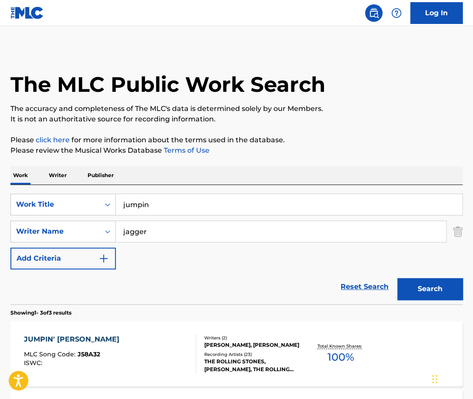
scroll to position [96, 0]
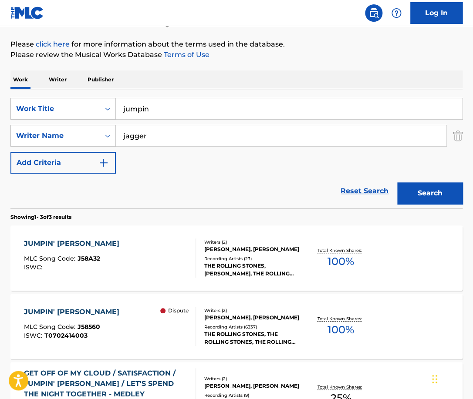
click at [164, 105] on input "jumpin" at bounding box center [289, 108] width 346 height 21
type input "dreaming"
paste input "Leonti"
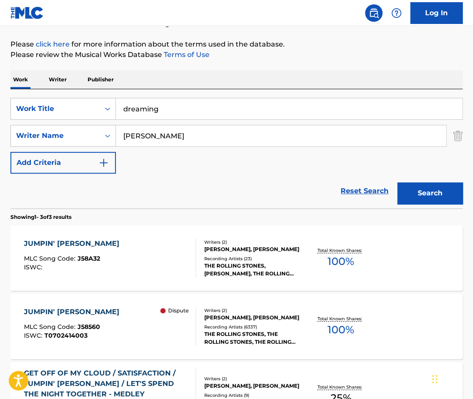
type input "Leonti"
click at [397, 183] on button "Search" at bounding box center [429, 194] width 65 height 22
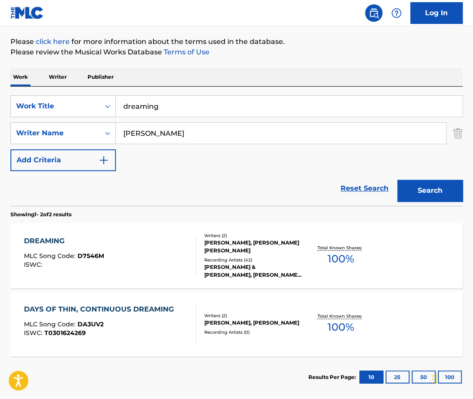
scroll to position [99, 0]
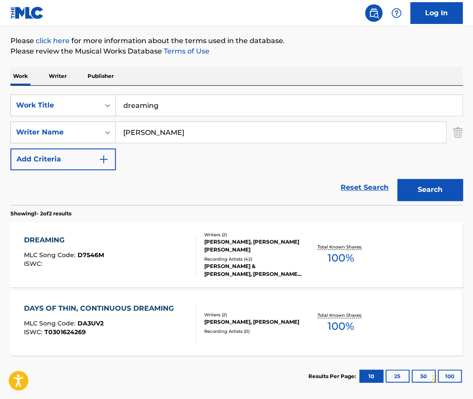
click at [167, 242] on div "DREAMING MLC Song Code : D7546M ISWC :" at bounding box center [110, 254] width 172 height 39
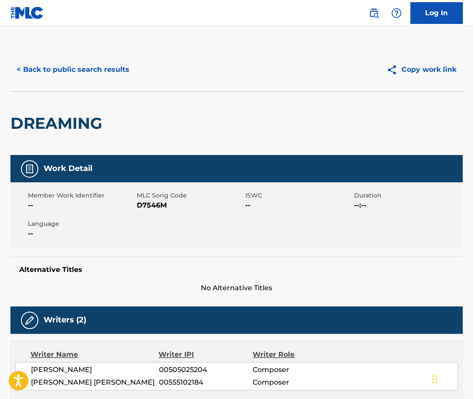
click at [108, 83] on div "< Back to public search results Copy work link" at bounding box center [236, 70] width 452 height 44
click at [100, 71] on button "< Back to public search results" at bounding box center [72, 70] width 125 height 22
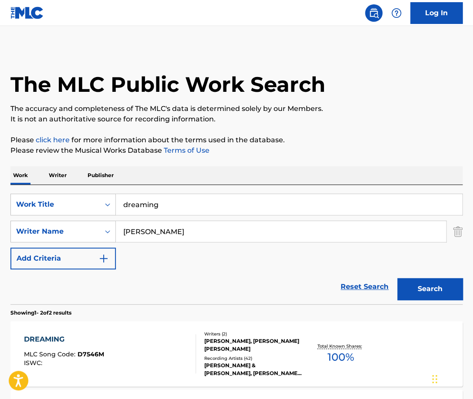
scroll to position [93, 0]
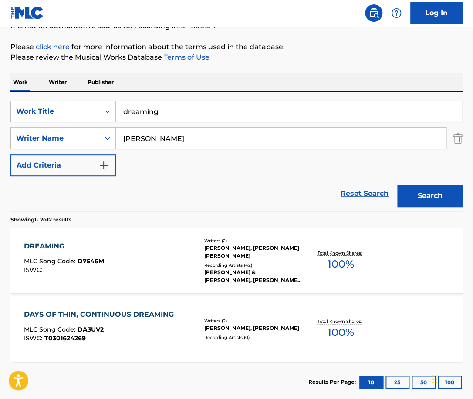
click at [196, 112] on input "dreaming" at bounding box center [289, 111] width 346 height 21
type input "your mind"
paste input "Adam Beyer"
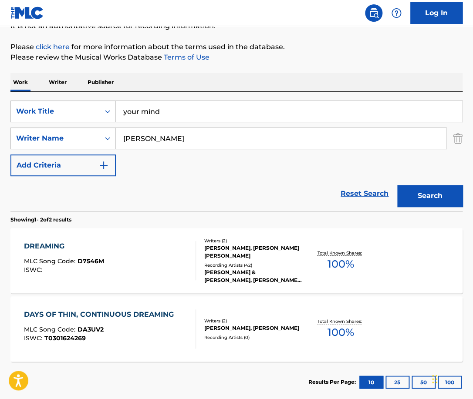
type input "Adam Beyer"
click at [397, 185] on button "Search" at bounding box center [429, 196] width 65 height 22
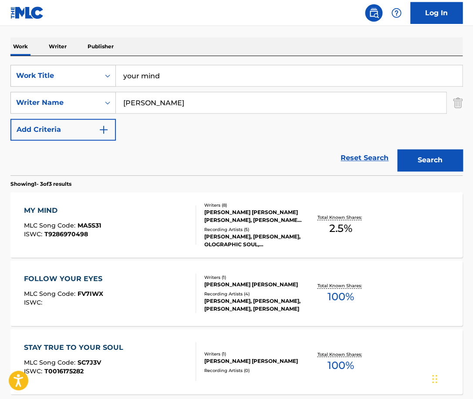
scroll to position [122, 0]
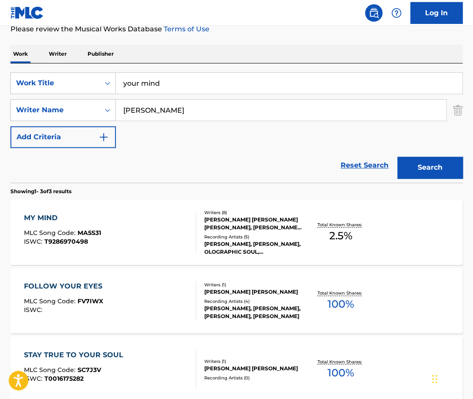
click at [178, 109] on input "Adam Beyer" at bounding box center [281, 110] width 330 height 21
click at [397, 157] on button "Search" at bounding box center [429, 168] width 65 height 22
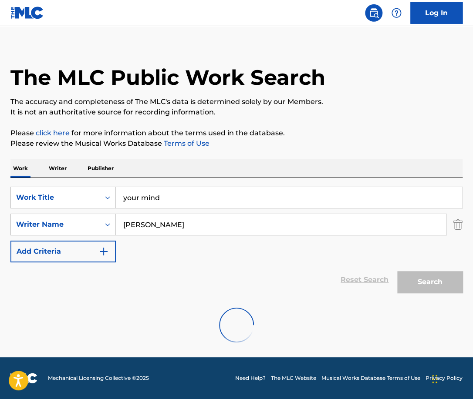
scroll to position [0, 0]
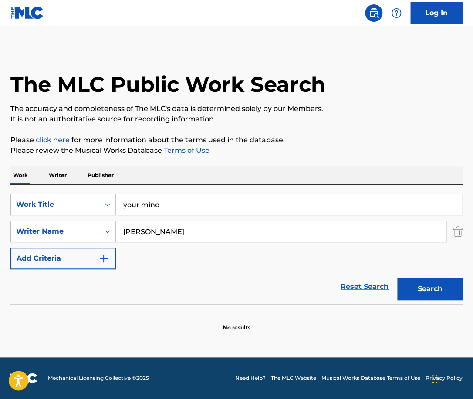
click at [397, 278] on button "Search" at bounding box center [429, 289] width 65 height 22
click at [141, 231] on input "bart skils" at bounding box center [281, 231] width 330 height 21
click at [397, 278] on button "Search" at bounding box center [429, 289] width 65 height 22
click at [160, 233] on input "skils" at bounding box center [281, 231] width 330 height 21
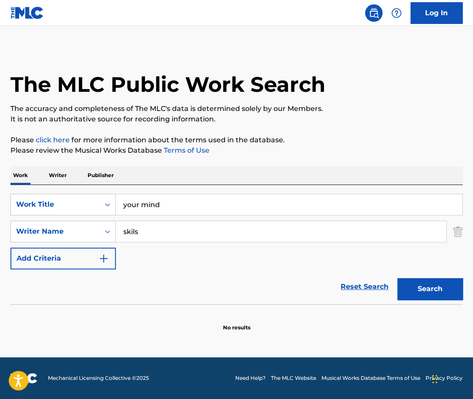
click at [160, 233] on input "skils" at bounding box center [281, 231] width 330 height 21
click at [397, 278] on button "Search" at bounding box center [429, 289] width 65 height 22
type input "adam beyer"
click at [397, 278] on button "Search" at bounding box center [429, 289] width 65 height 22
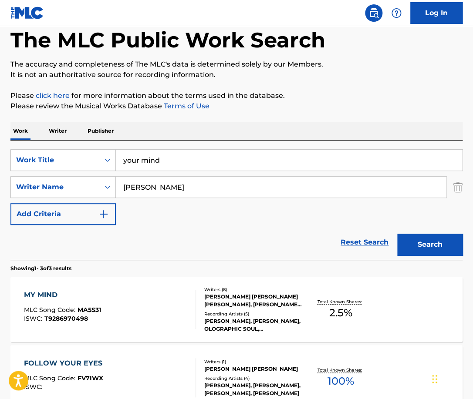
scroll to position [72, 0]
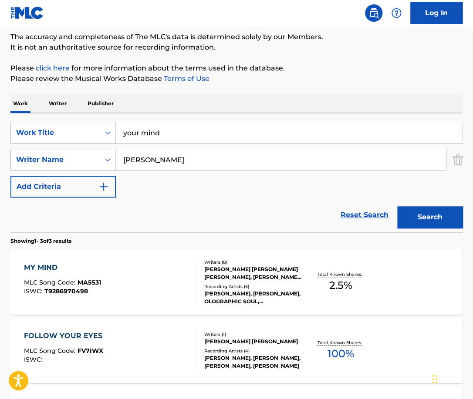
click at [181, 282] on div "MY MIND MLC Song Code : MA5S31 ISWC : T9286970498" at bounding box center [110, 282] width 172 height 39
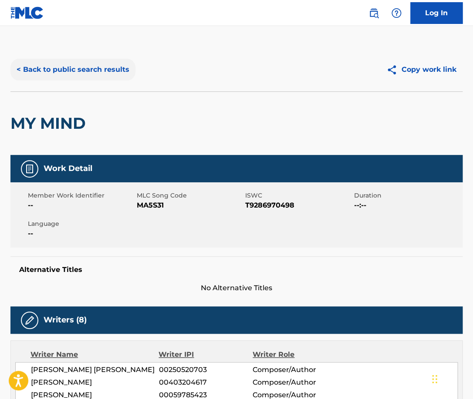
click at [118, 71] on button "< Back to public search results" at bounding box center [72, 70] width 125 height 22
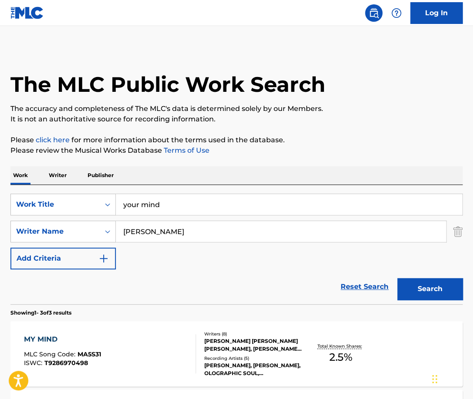
scroll to position [72, 0]
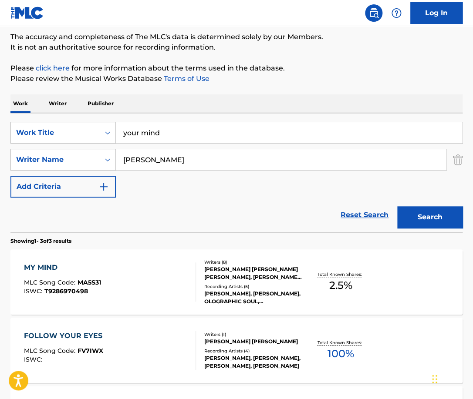
click at [198, 127] on input "your mind" at bounding box center [289, 132] width 346 height 21
paste input "roger mambo"
click at [198, 127] on input "roger mambo" at bounding box center [289, 132] width 346 height 21
type input "roger mambo"
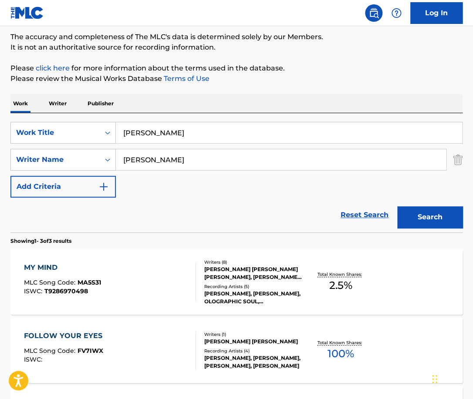
click at [189, 149] on div "adam beyer" at bounding box center [281, 160] width 331 height 22
click at [176, 152] on input "adam beyer" at bounding box center [281, 159] width 330 height 21
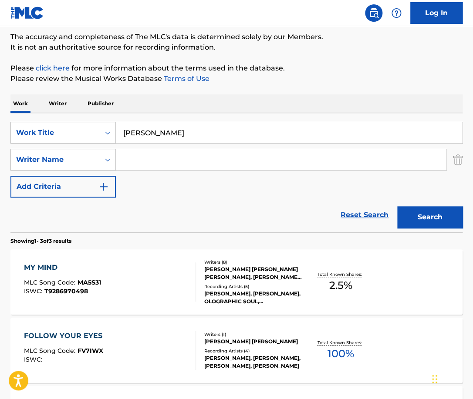
click at [397, 206] on button "Search" at bounding box center [429, 217] width 65 height 22
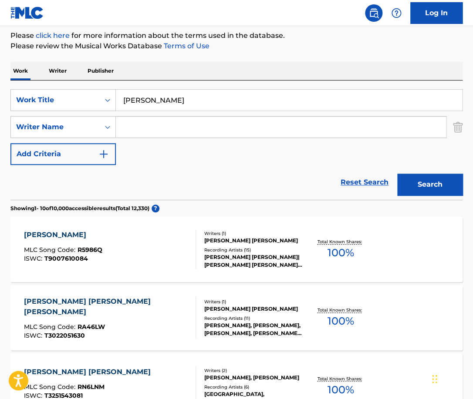
scroll to position [105, 0]
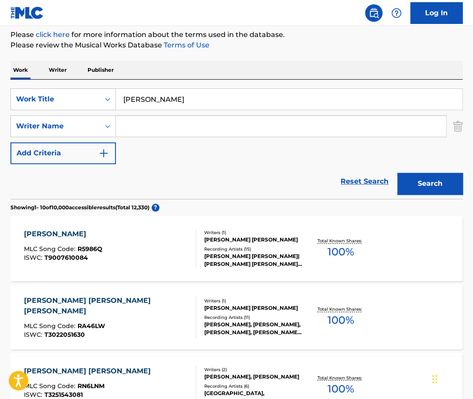
click at [168, 241] on div "ROGER MAMBO MLC Song Code : R5986Q ISWC : T9007610084" at bounding box center [110, 248] width 172 height 39
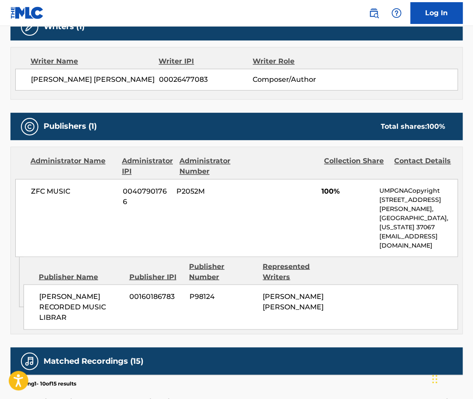
scroll to position [296, 0]
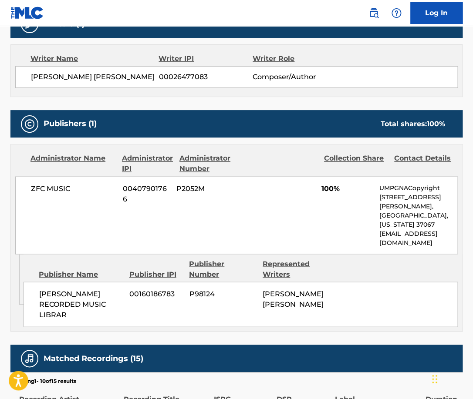
click at [57, 188] on span "ZFC MUSIC" at bounding box center [73, 188] width 85 height 10
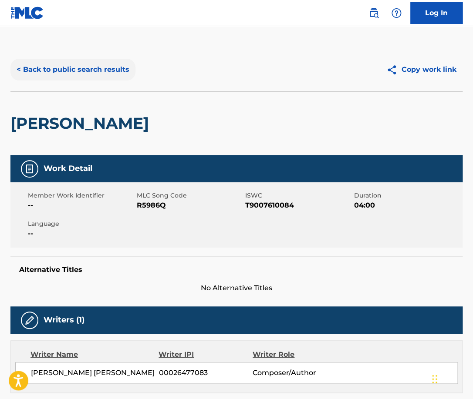
click at [108, 69] on button "< Back to public search results" at bounding box center [72, 70] width 125 height 22
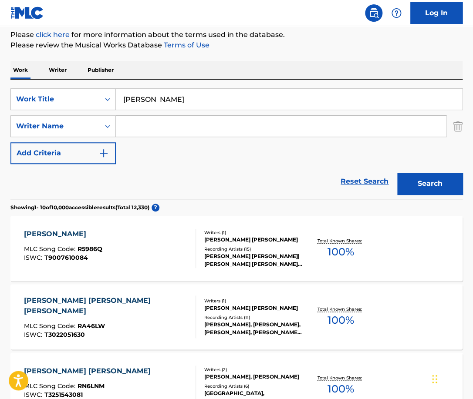
click at [178, 101] on input "roger mambo" at bounding box center [289, 99] width 346 height 21
type input "Addicted"
click at [174, 128] on input "Search Form" at bounding box center [281, 126] width 330 height 21
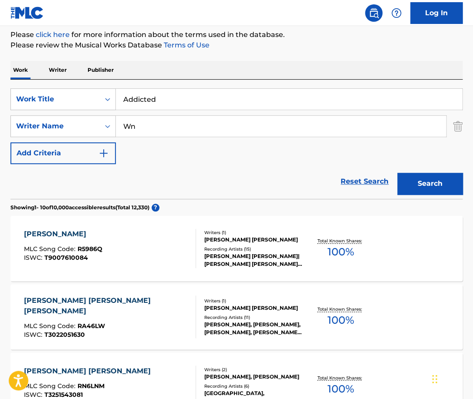
type input "W"
click at [397, 173] on button "Search" at bounding box center [429, 184] width 65 height 22
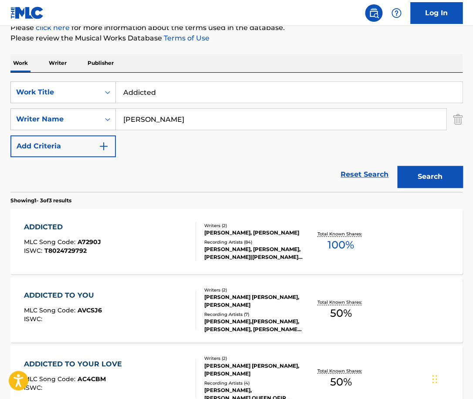
scroll to position [114, 0]
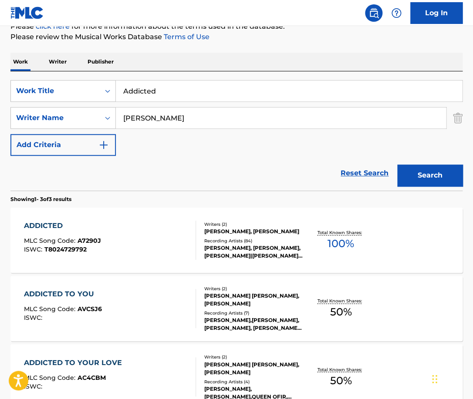
drag, startPoint x: 175, startPoint y: 121, endPoint x: 87, endPoint y: 121, distance: 88.4
click at [116, 121] on input "Engel" at bounding box center [281, 118] width 330 height 21
type input "waldeck"
click at [397, 165] on button "Search" at bounding box center [429, 176] width 65 height 22
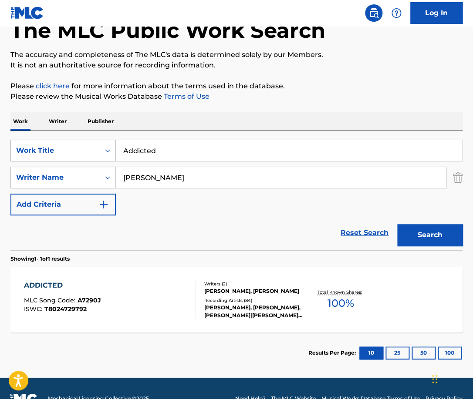
scroll to position [68, 0]
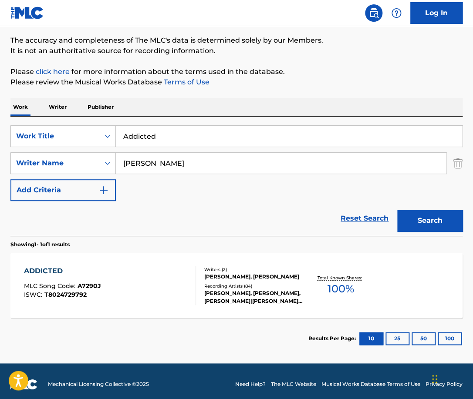
click at [143, 280] on div "ADDICTED MLC Song Code : A7290J ISWC : T8024729792" at bounding box center [110, 285] width 172 height 39
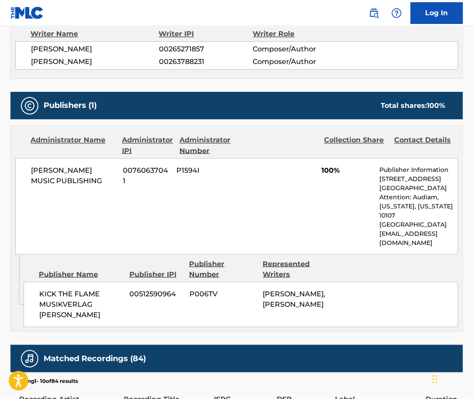
scroll to position [322, 0]
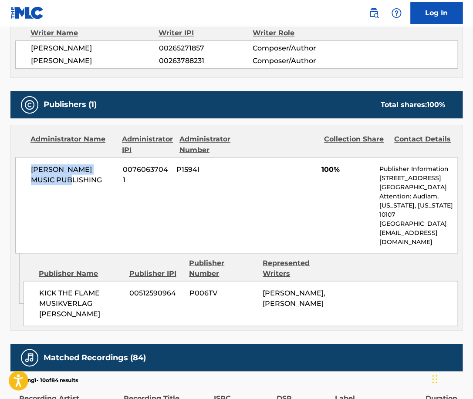
drag, startPoint x: 79, startPoint y: 180, endPoint x: 31, endPoint y: 170, distance: 49.3
click at [31, 170] on span "BAILER MUSIC PUBLISHING" at bounding box center [73, 174] width 85 height 21
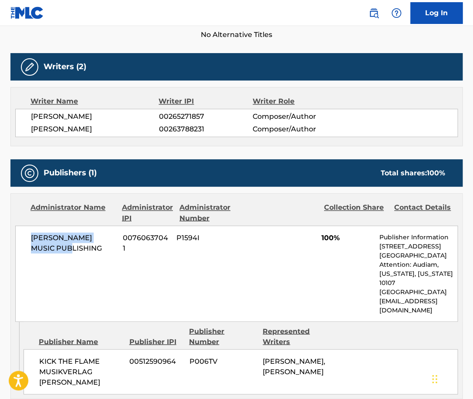
scroll to position [0, 0]
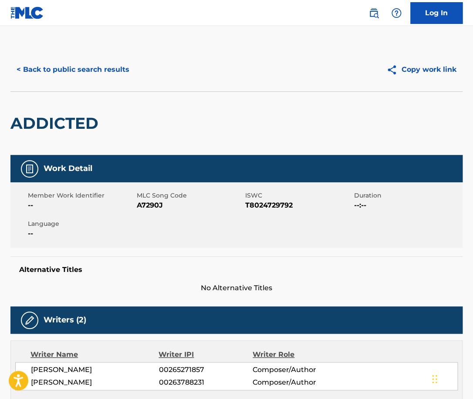
click at [81, 118] on h2 "ADDICTED" at bounding box center [56, 124] width 92 height 20
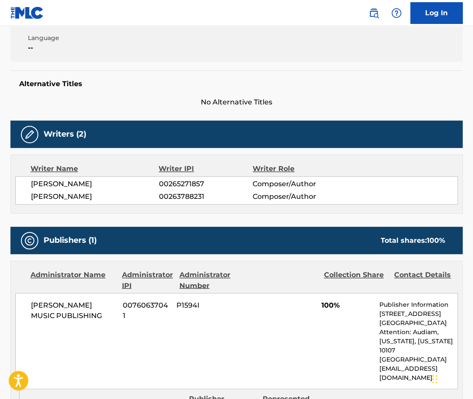
scroll to position [192, 0]
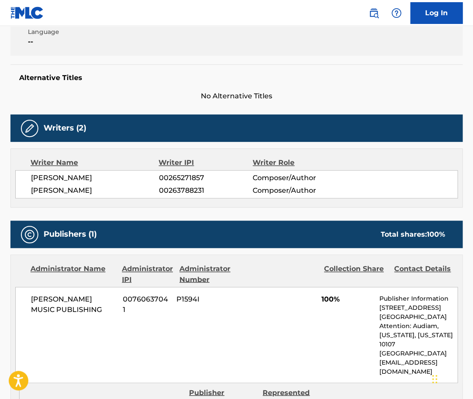
click at [113, 177] on span "ENGEL EVA SCHWAERZLER" at bounding box center [95, 178] width 128 height 10
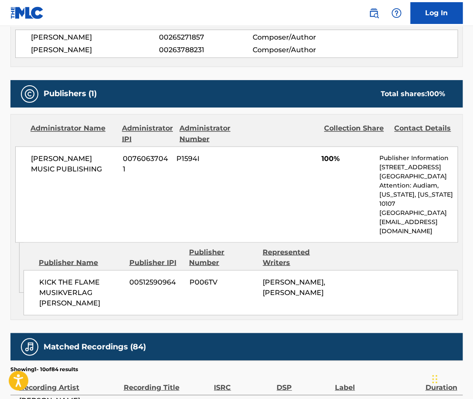
scroll to position [348, 0]
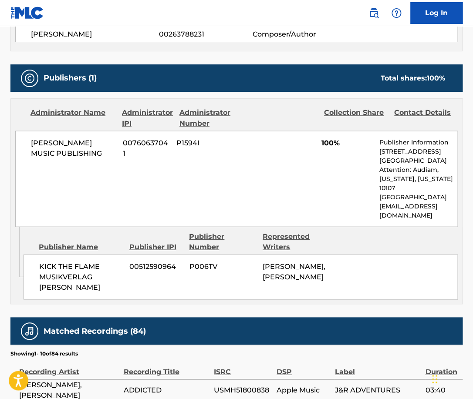
click at [71, 145] on span "BAILER MUSIC PUBLISHING" at bounding box center [73, 148] width 85 height 21
click at [69, 146] on span "BAILER MUSIC PUBLISHING" at bounding box center [73, 148] width 85 height 21
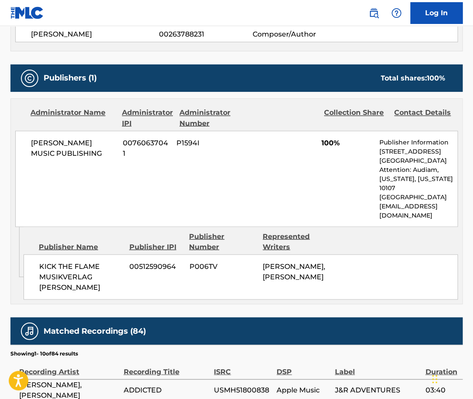
click at [69, 146] on span "BAILER MUSIC PUBLISHING" at bounding box center [73, 148] width 85 height 21
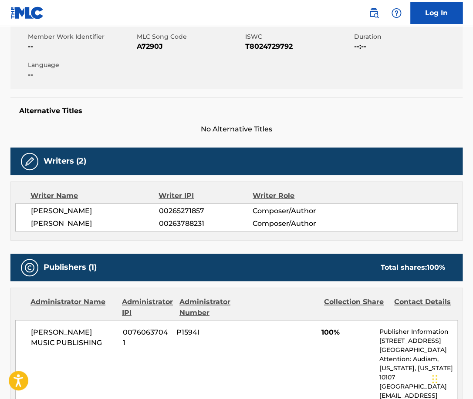
scroll to position [0, 0]
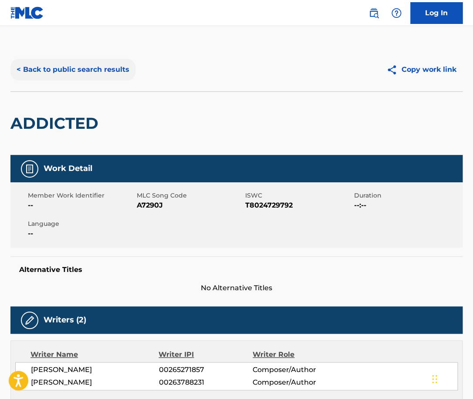
click at [115, 63] on button "< Back to public search results" at bounding box center [72, 70] width 125 height 22
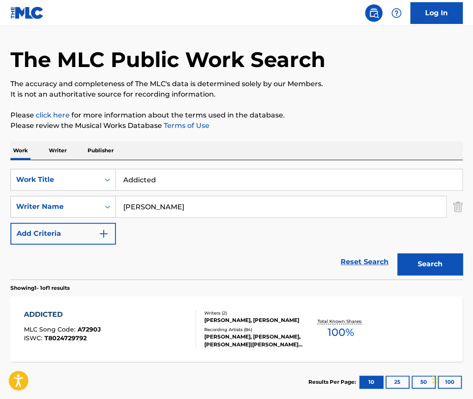
click at [163, 180] on input "Addicted" at bounding box center [289, 179] width 346 height 21
type input "one week"
click at [397, 254] on button "Search" at bounding box center [429, 265] width 65 height 22
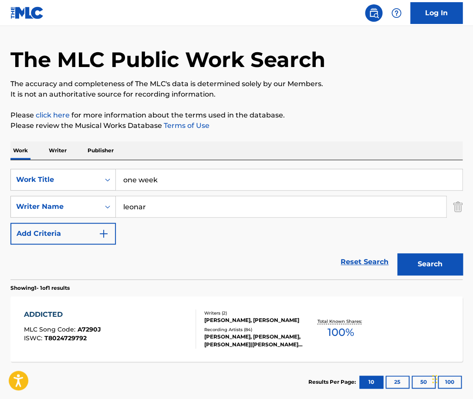
scroll to position [7, 0]
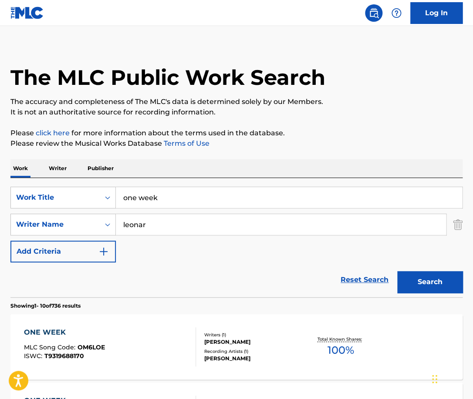
click at [185, 223] on input "leonar" at bounding box center [281, 224] width 330 height 21
click at [397, 271] on button "Search" at bounding box center [429, 282] width 65 height 22
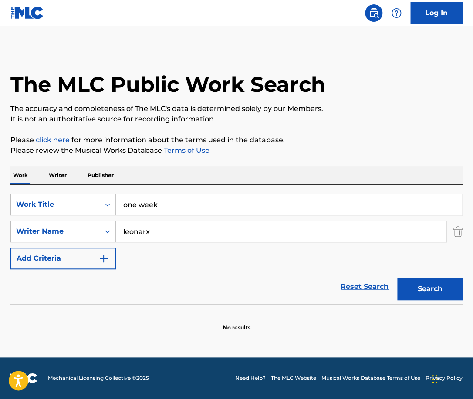
scroll to position [0, 0]
type input "leonard"
click at [397, 278] on button "Search" at bounding box center [429, 289] width 65 height 22
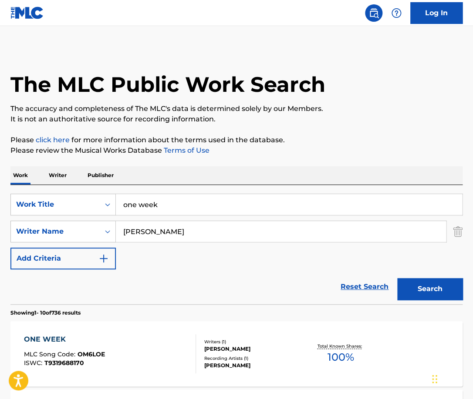
click at [169, 235] on input "leonard" at bounding box center [281, 231] width 330 height 21
paste input "Susan Rogers"
type input "Susan Rogers"
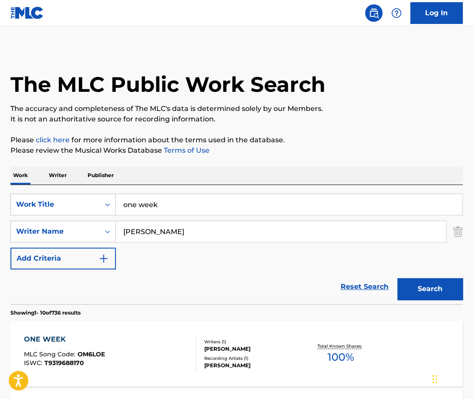
click at [397, 278] on button "Search" at bounding box center [429, 289] width 65 height 22
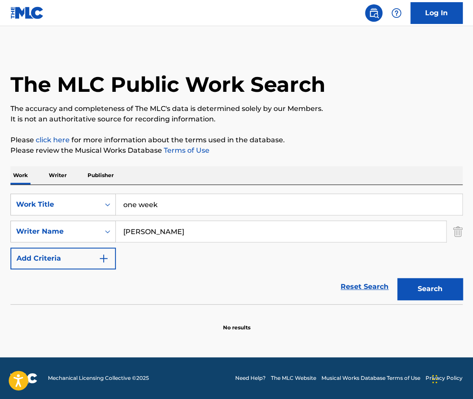
drag, startPoint x: 184, startPoint y: 234, endPoint x: 47, endPoint y: 233, distance: 136.3
click at [116, 233] on input "Susan Rogers" at bounding box center [281, 231] width 330 height 21
click at [397, 278] on button "Search" at bounding box center [429, 289] width 65 height 22
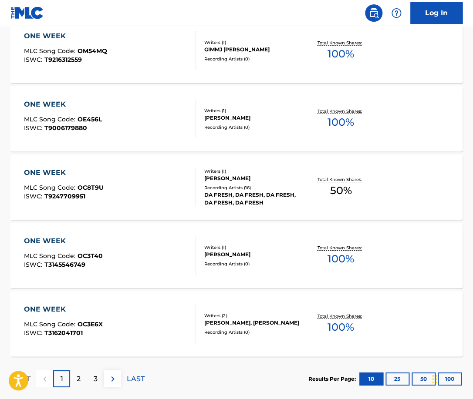
scroll to position [694, 0]
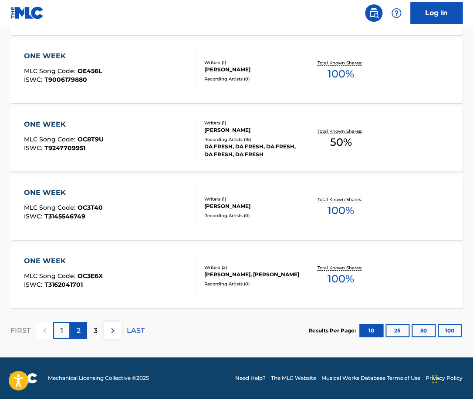
click at [84, 329] on div "2" at bounding box center [78, 330] width 17 height 17
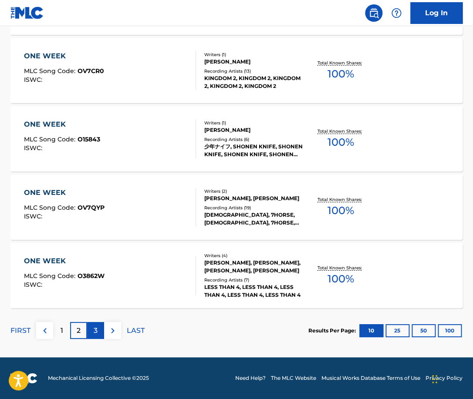
click at [96, 330] on p "3" at bounding box center [96, 331] width 4 height 10
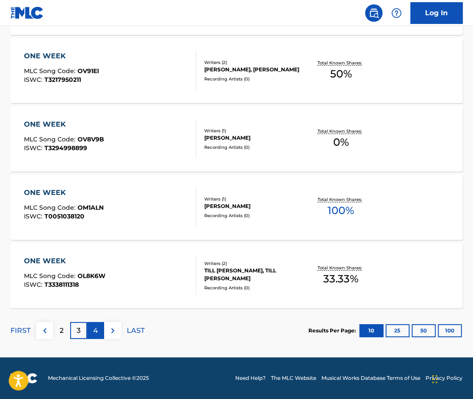
click at [98, 328] on div "4" at bounding box center [95, 330] width 17 height 17
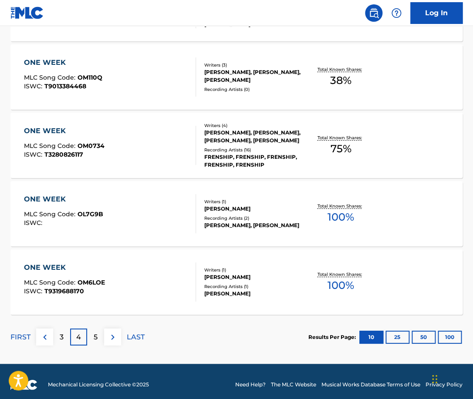
scroll to position [690, 0]
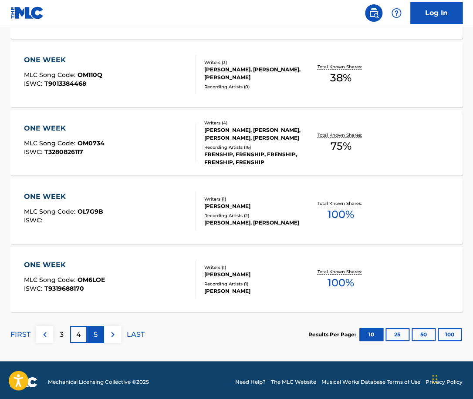
click at [97, 338] on p "5" at bounding box center [96, 335] width 4 height 10
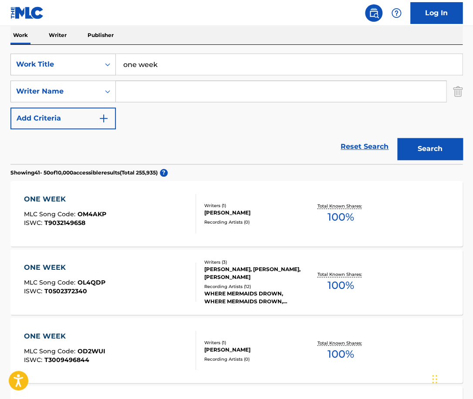
scroll to position [0, 0]
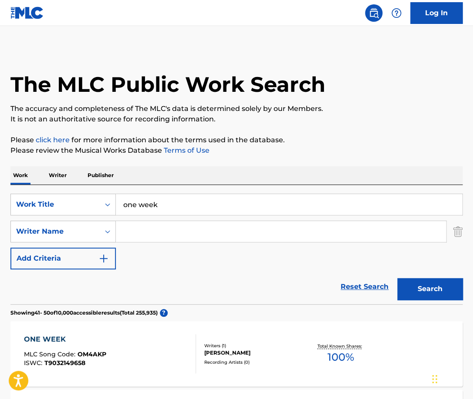
click at [169, 230] on input "Search Form" at bounding box center [281, 231] width 330 height 21
paste input "Ed Robertson"
click at [137, 233] on input "Ed Robertson" at bounding box center [281, 231] width 330 height 21
type input "Robertson"
click at [397, 278] on button "Search" at bounding box center [429, 289] width 65 height 22
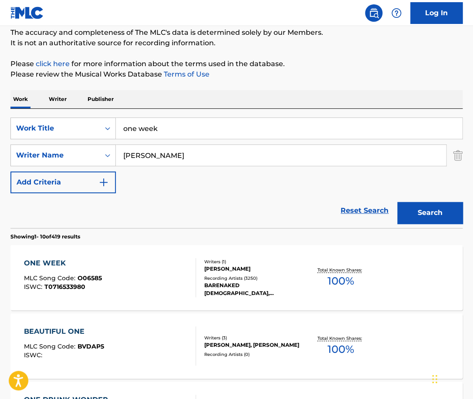
scroll to position [78, 0]
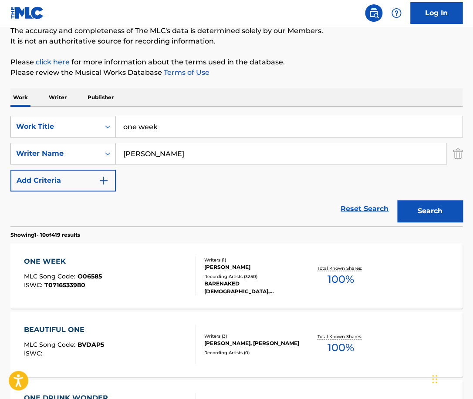
click at [171, 261] on div "ONE WEEK MLC Song Code : O06585 ISWC : T0716533980" at bounding box center [110, 276] width 172 height 39
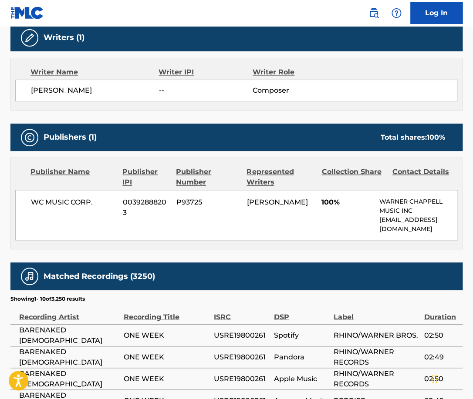
scroll to position [284, 0]
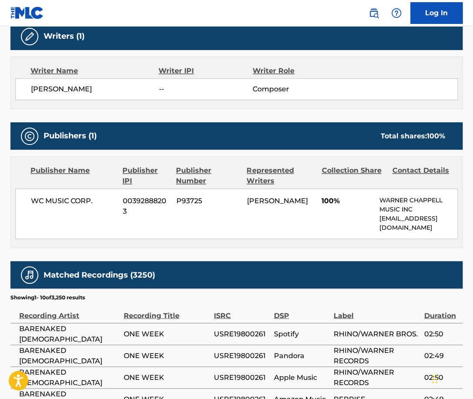
click at [73, 199] on span "WC MUSIC CORP." at bounding box center [73, 201] width 85 height 10
click at [72, 95] on span "ED ROBERTSON" at bounding box center [95, 89] width 128 height 10
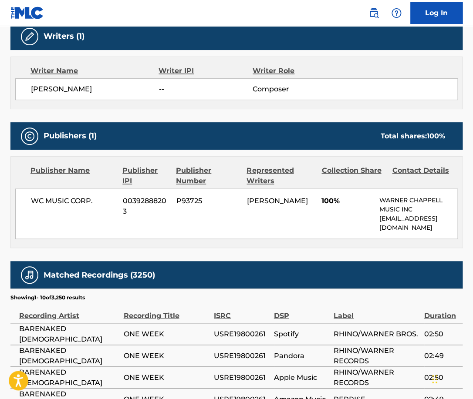
click at [82, 109] on div "Writer Name Writer IPI Writer Role ED ROBERTSON -- Composer" at bounding box center [236, 83] width 452 height 53
click at [57, 198] on span "WC MUSIC CORP." at bounding box center [73, 201] width 85 height 10
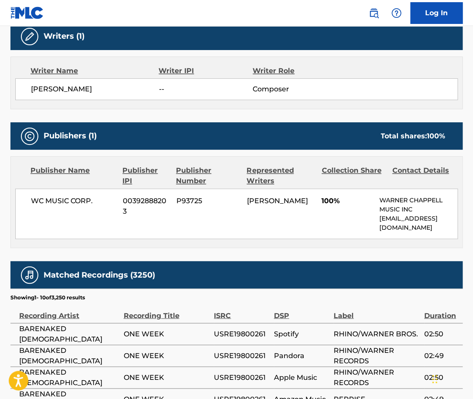
click at [57, 198] on span "WC MUSIC CORP." at bounding box center [73, 201] width 85 height 10
